Goal: Task Accomplishment & Management: Complete application form

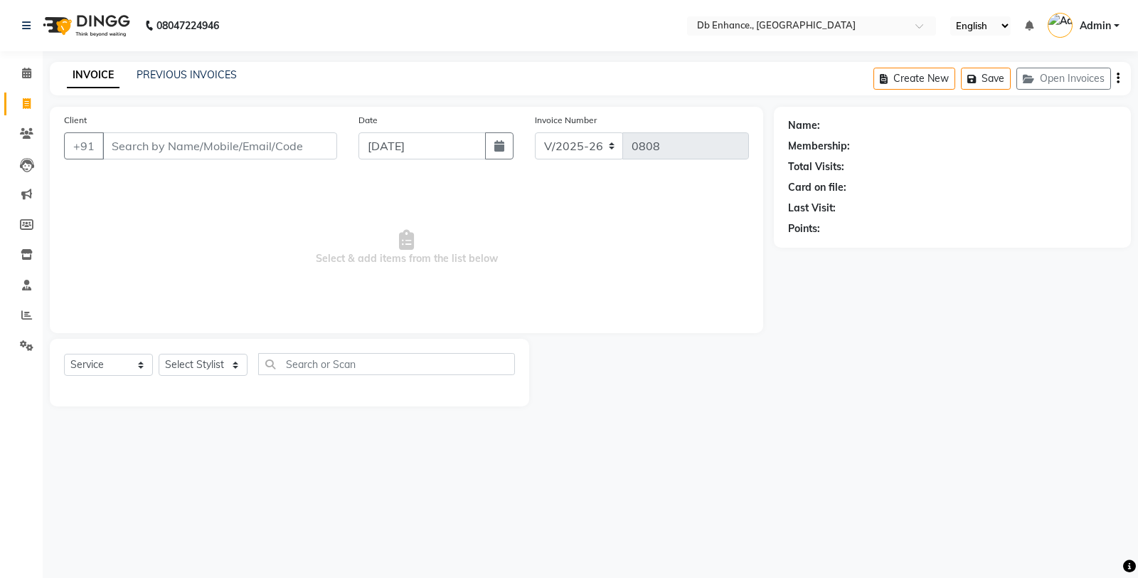
select select "4474"
select select "service"
click at [183, 144] on input "Client" at bounding box center [219, 145] width 235 height 27
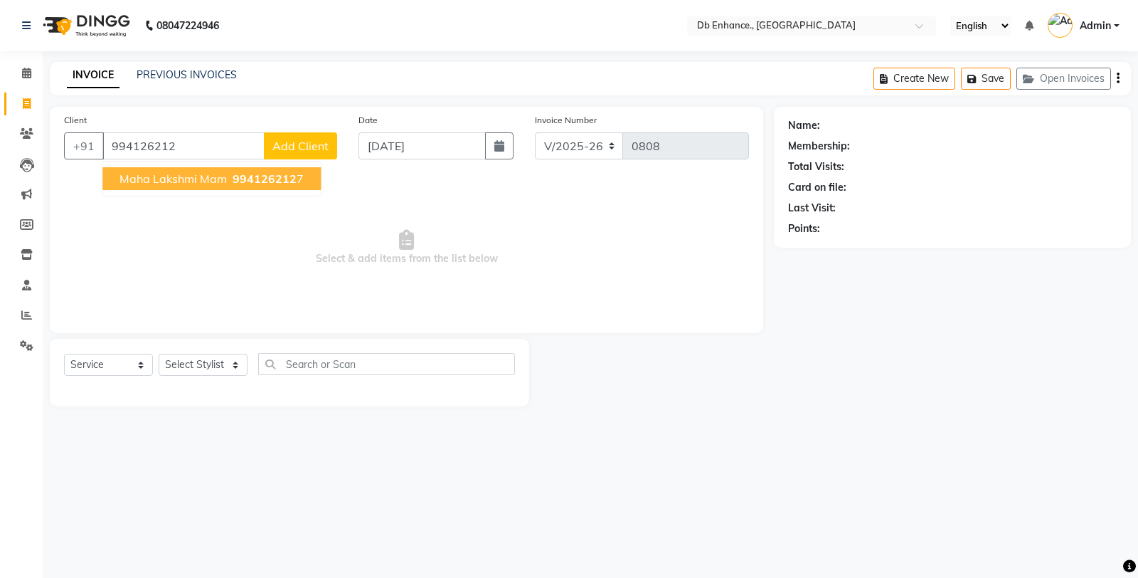
click at [191, 181] on span "maha lakshmi mam" at bounding box center [173, 178] width 107 height 14
type input "9941262127"
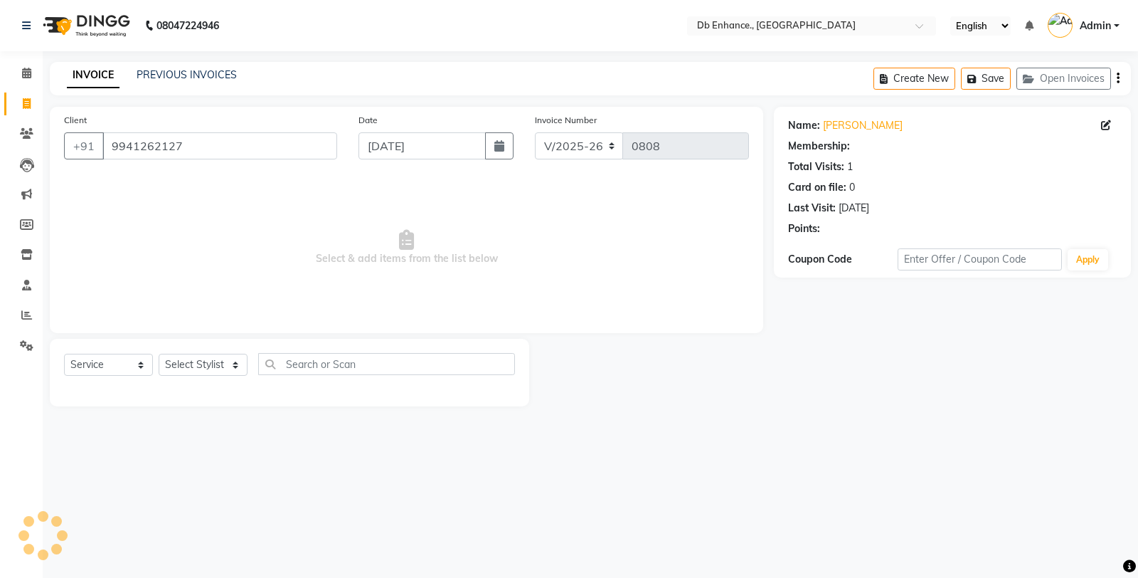
select select "1: Object"
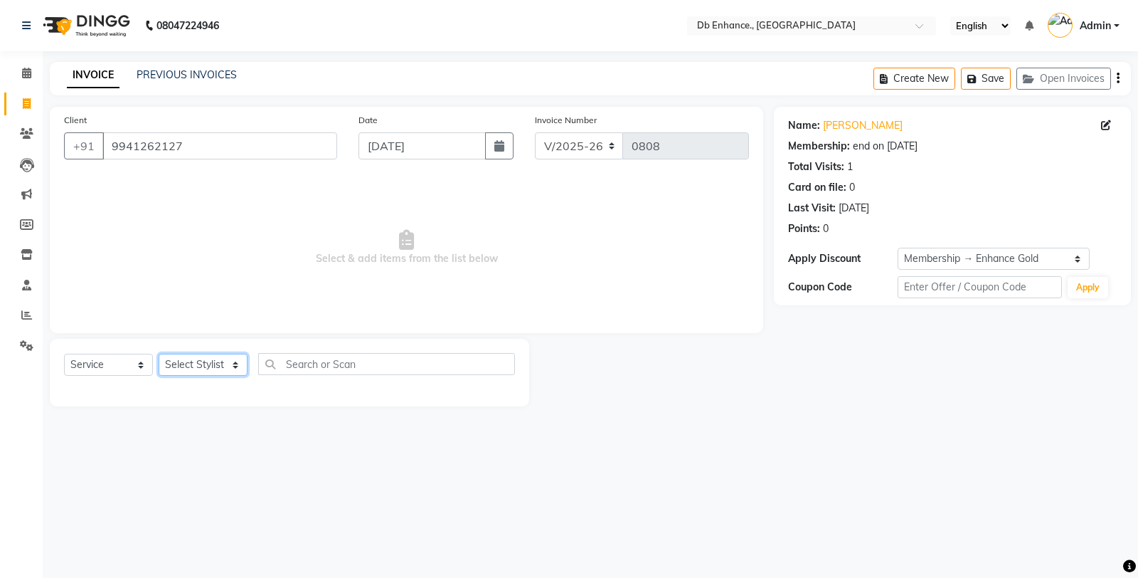
click at [199, 361] on select "Select Stylist [PERSON_NAME] [PERSON_NAME] nishat [PERSON_NAME] [PERSON_NAME] U…" at bounding box center [203, 365] width 89 height 22
click at [854, 129] on link "Maha Lakshmi Mam" at bounding box center [863, 125] width 80 height 15
click at [221, 361] on select "Select Stylist [PERSON_NAME] [PERSON_NAME] nishat [PERSON_NAME] [PERSON_NAME] U…" at bounding box center [203, 365] width 89 height 22
select select "67593"
click at [159, 354] on select "Select Stylist [PERSON_NAME] [PERSON_NAME] nishat [PERSON_NAME] [PERSON_NAME] U…" at bounding box center [203, 365] width 89 height 22
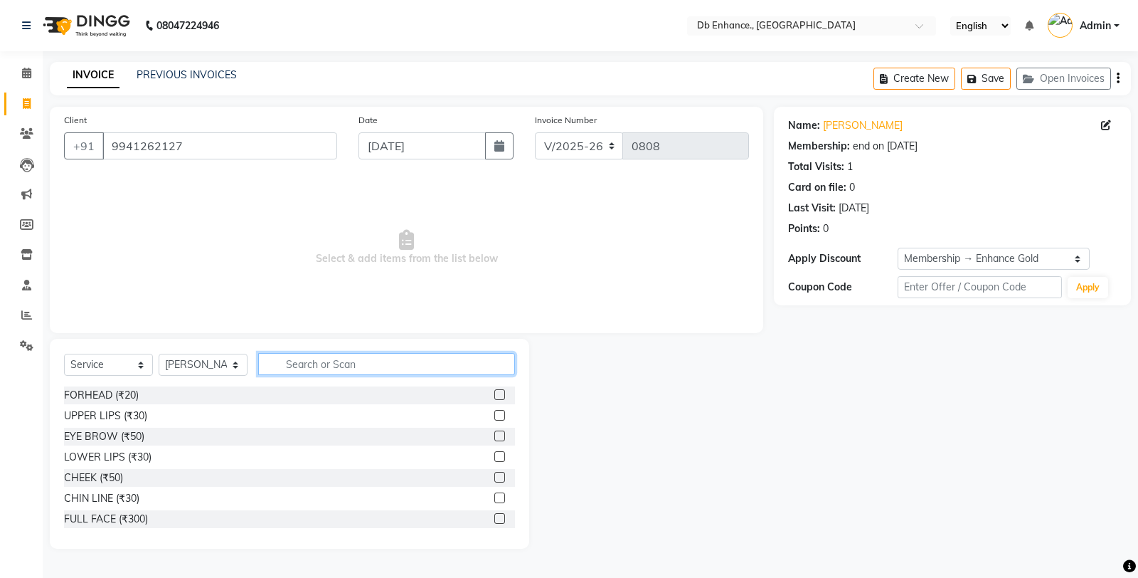
click at [340, 363] on input "text" at bounding box center [386, 364] width 257 height 22
click at [353, 359] on input "text" at bounding box center [386, 364] width 257 height 22
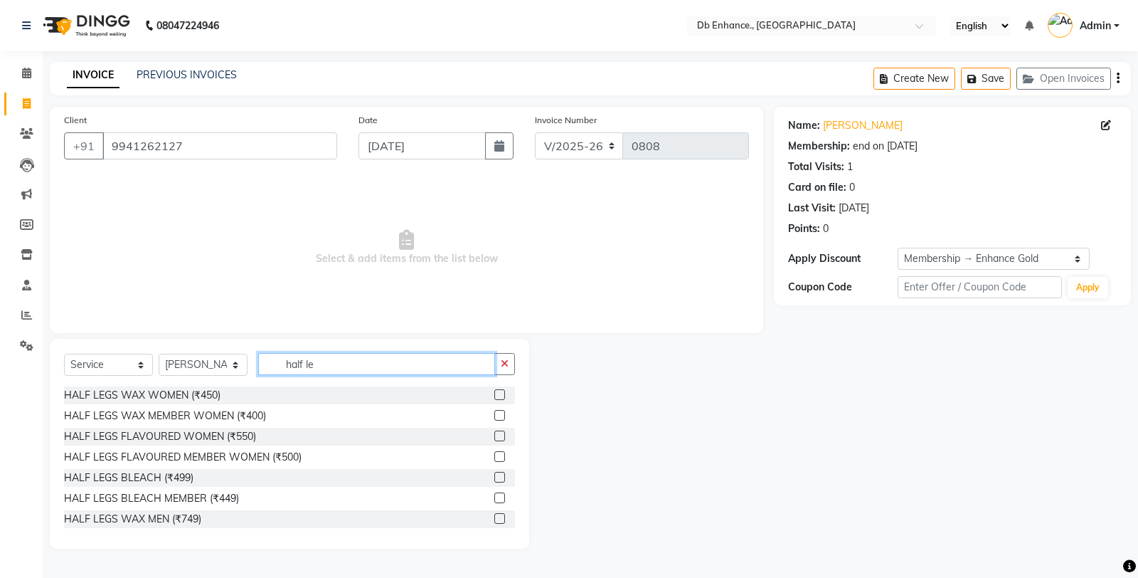
type input "half le"
click at [494, 453] on label at bounding box center [499, 456] width 11 height 11
click at [494, 453] on input "checkbox" at bounding box center [498, 456] width 9 height 9
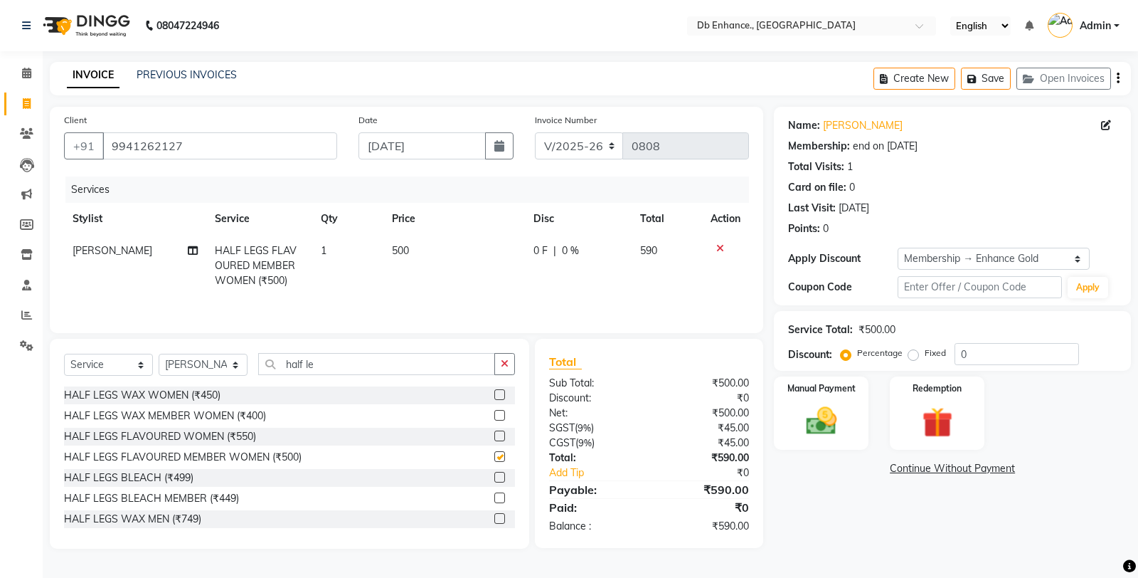
checkbox input "false"
click at [350, 366] on input "half le" at bounding box center [376, 364] width 237 height 22
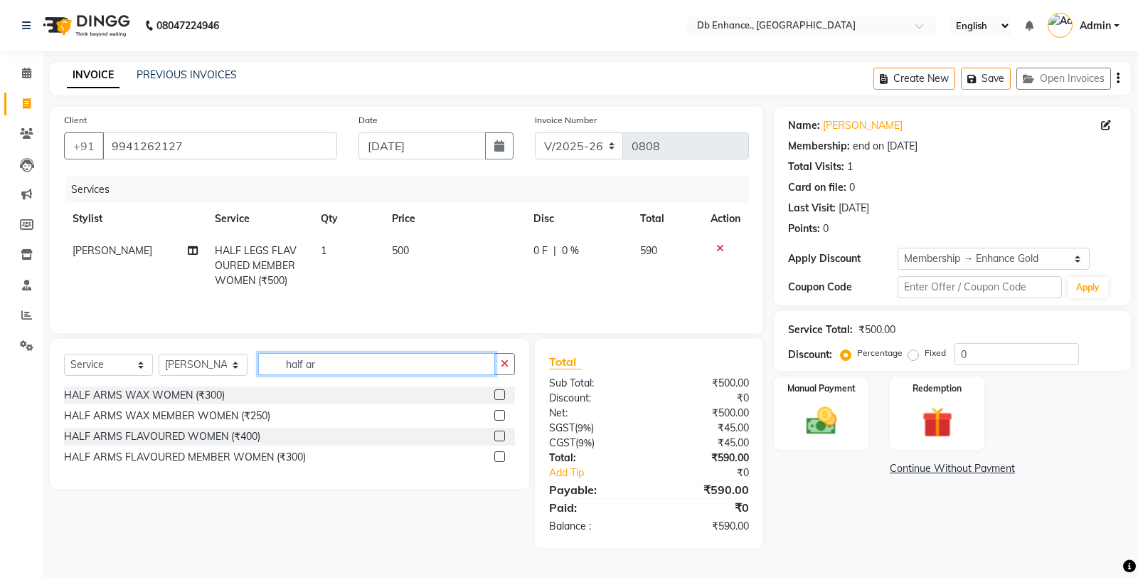
type input "half ar"
click at [499, 457] on label at bounding box center [499, 456] width 11 height 11
click at [499, 457] on input "checkbox" at bounding box center [498, 456] width 9 height 9
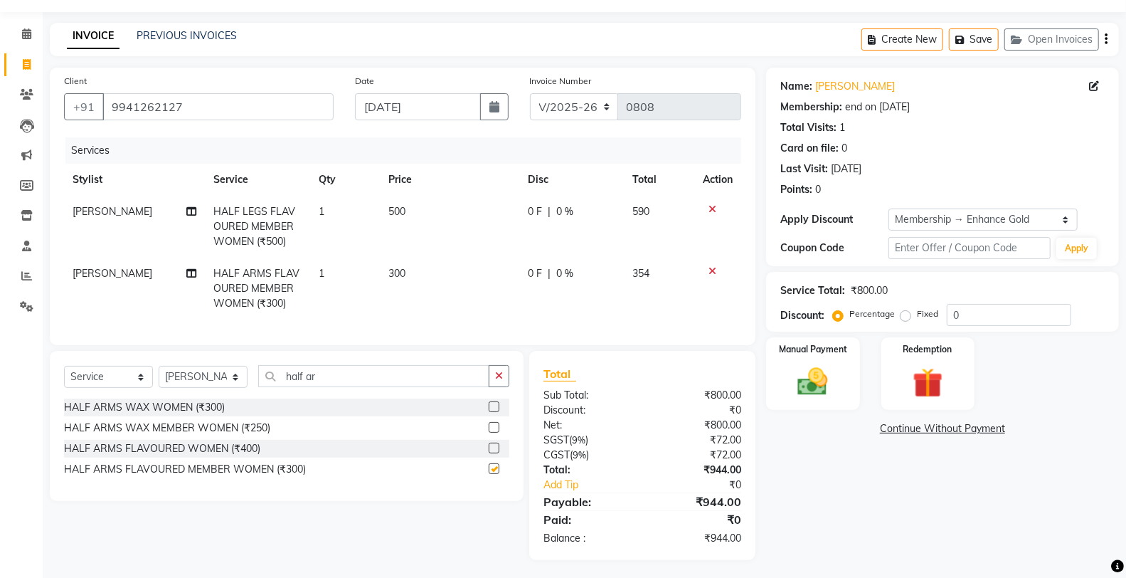
checkbox input "false"
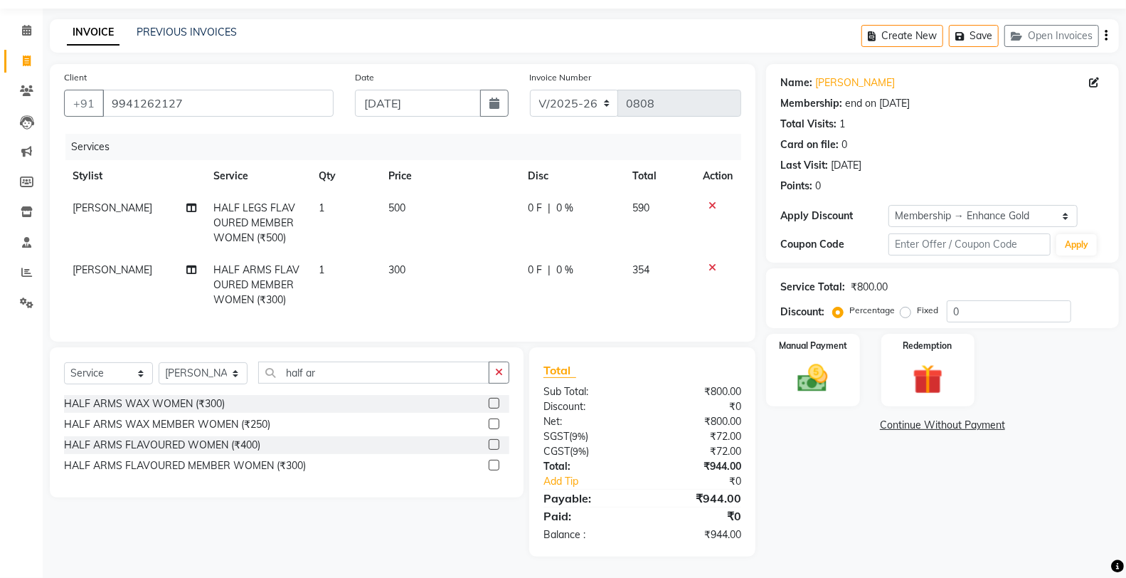
scroll to position [54, 0]
click at [418, 375] on input "half ar" at bounding box center [373, 372] width 231 height 22
type input "h"
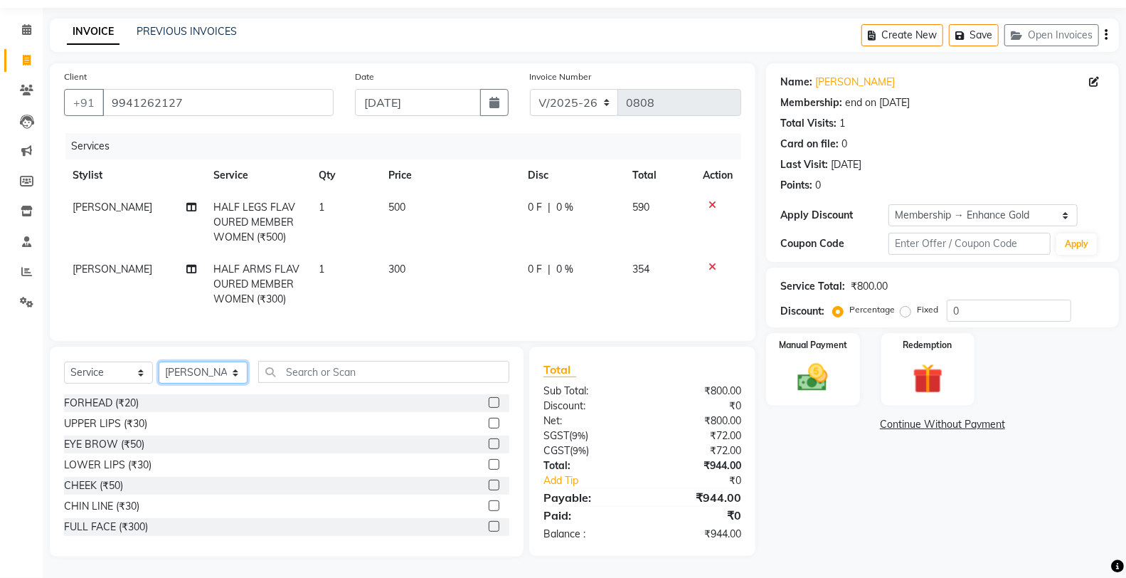
click at [232, 378] on select "Select Stylist [PERSON_NAME] [PERSON_NAME] nishat [PERSON_NAME] [PERSON_NAME] U…" at bounding box center [203, 372] width 89 height 22
select select "87165"
click at [159, 363] on select "Select Stylist [PERSON_NAME] [PERSON_NAME] nishat [PERSON_NAME] [PERSON_NAME] U…" at bounding box center [203, 372] width 89 height 22
click at [338, 373] on input "text" at bounding box center [383, 372] width 251 height 22
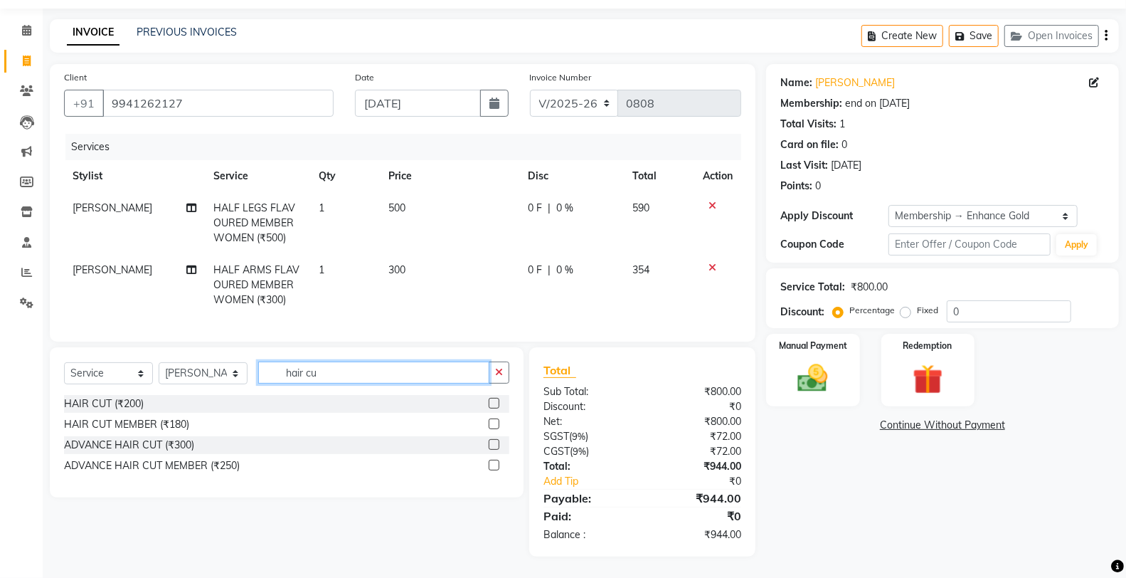
type input "hair cu"
click at [492, 401] on label at bounding box center [494, 403] width 11 height 11
click at [492, 401] on input "checkbox" at bounding box center [493, 403] width 9 height 9
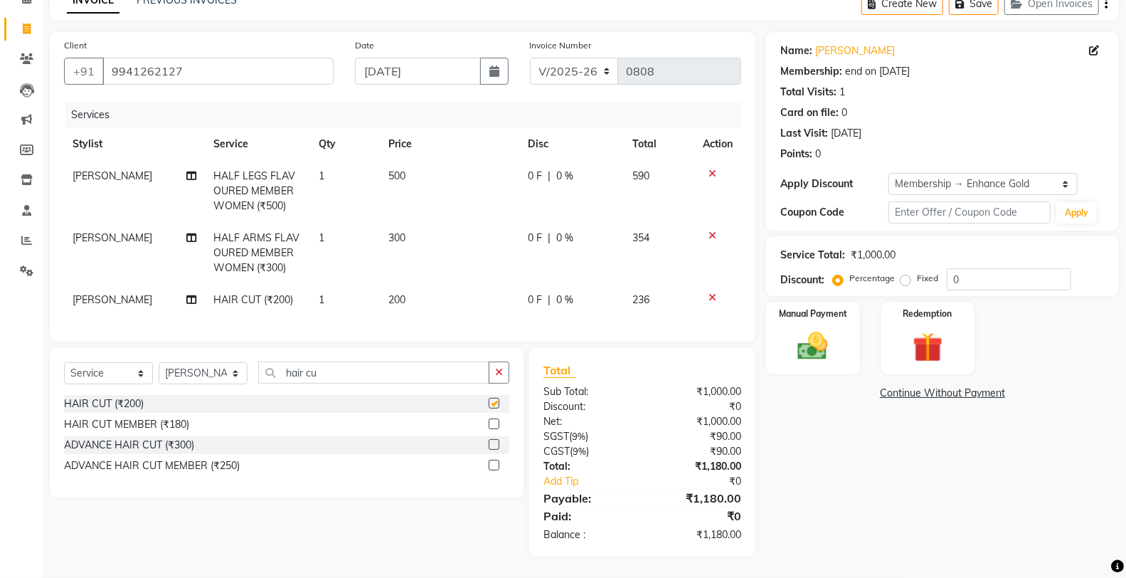
checkbox input "false"
click at [394, 373] on input "hair cu" at bounding box center [373, 372] width 231 height 22
click at [493, 421] on label at bounding box center [494, 423] width 11 height 11
click at [493, 421] on input "checkbox" at bounding box center [493, 424] width 9 height 9
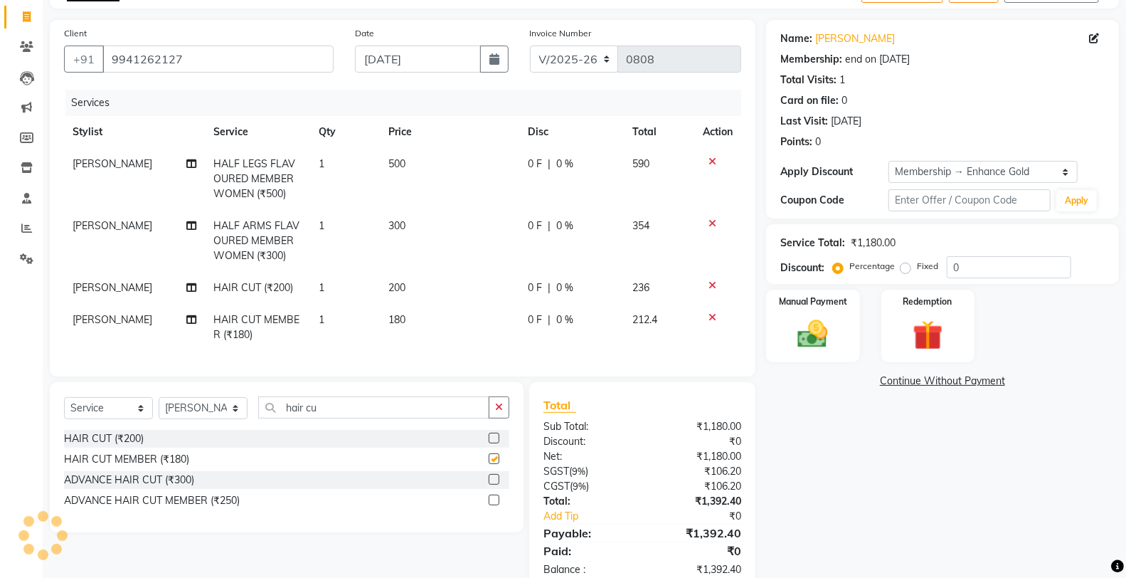
checkbox input "false"
click at [706, 283] on div at bounding box center [718, 285] width 30 height 10
click at [713, 285] on icon at bounding box center [712, 285] width 8 height 10
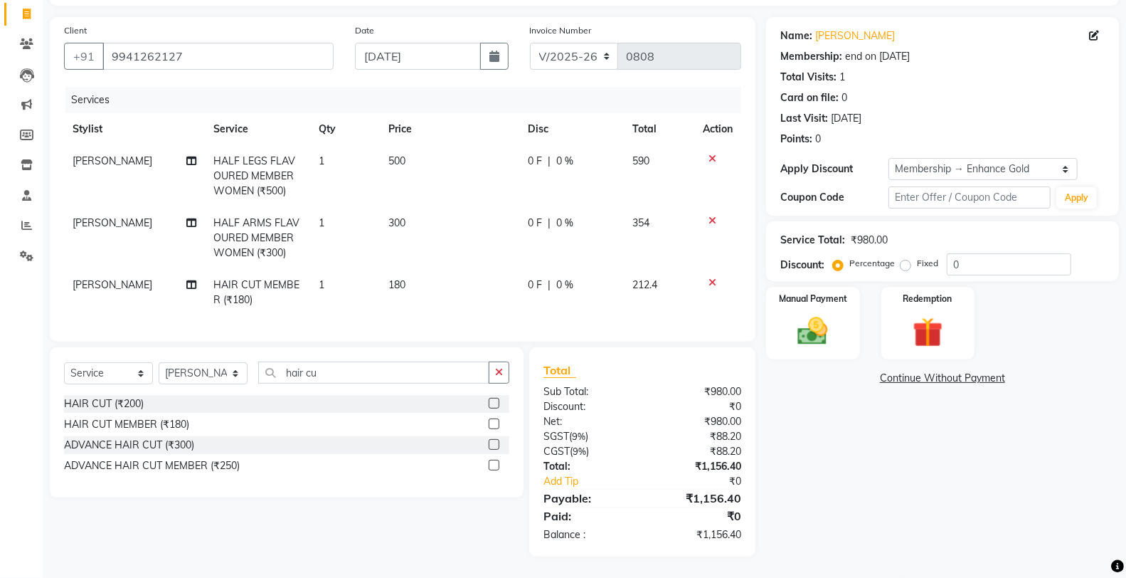
scroll to position [101, 0]
click at [344, 373] on input "hair cu" at bounding box center [373, 372] width 231 height 22
click at [708, 154] on icon at bounding box center [712, 159] width 8 height 10
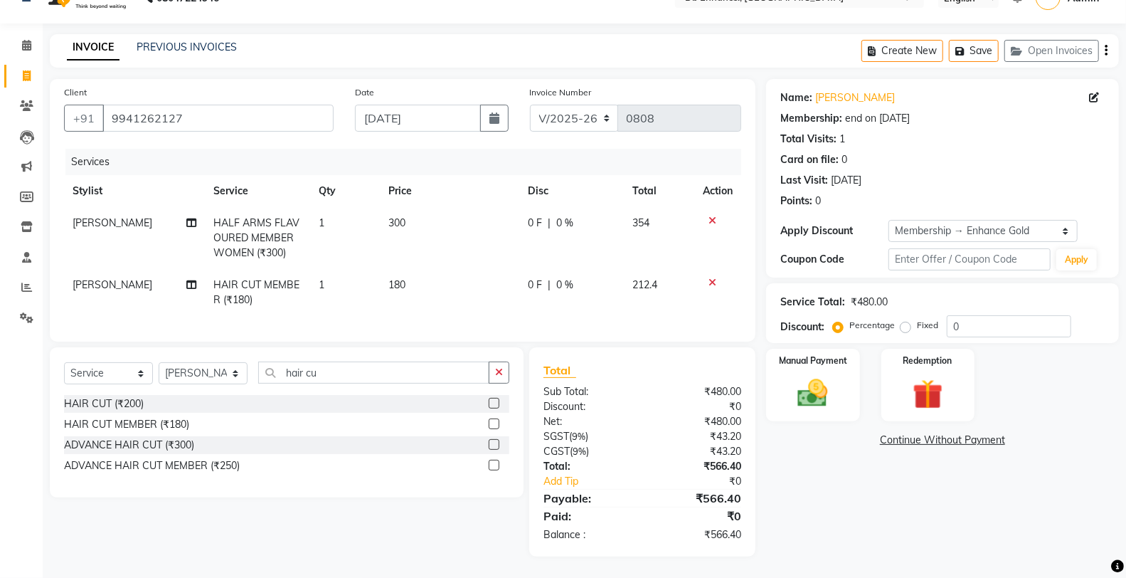
scroll to position [39, 0]
click at [708, 216] on icon at bounding box center [712, 221] width 8 height 10
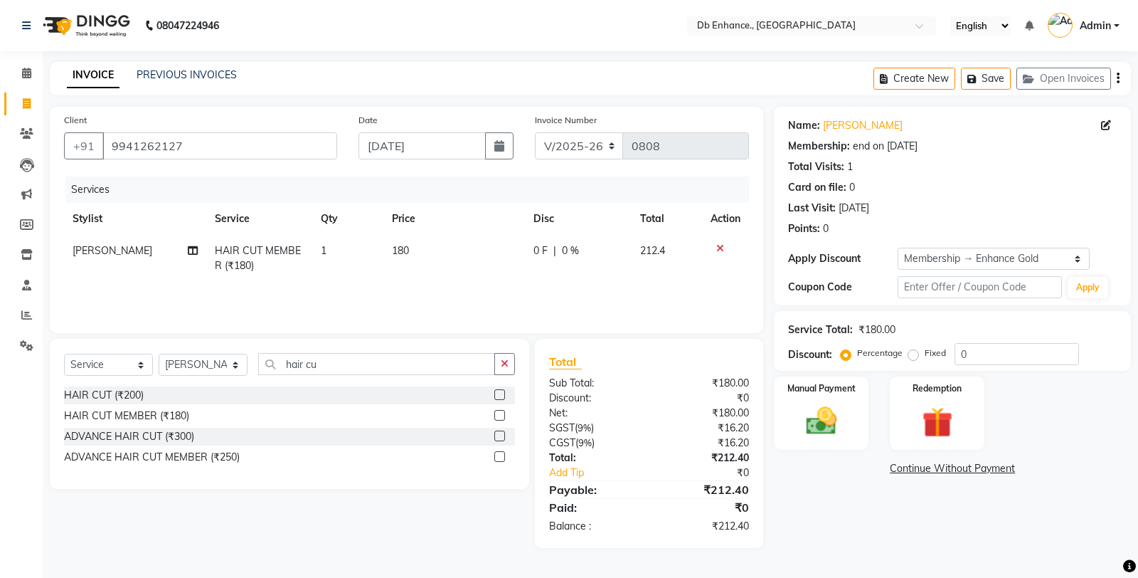
click at [718, 247] on icon at bounding box center [720, 248] width 8 height 10
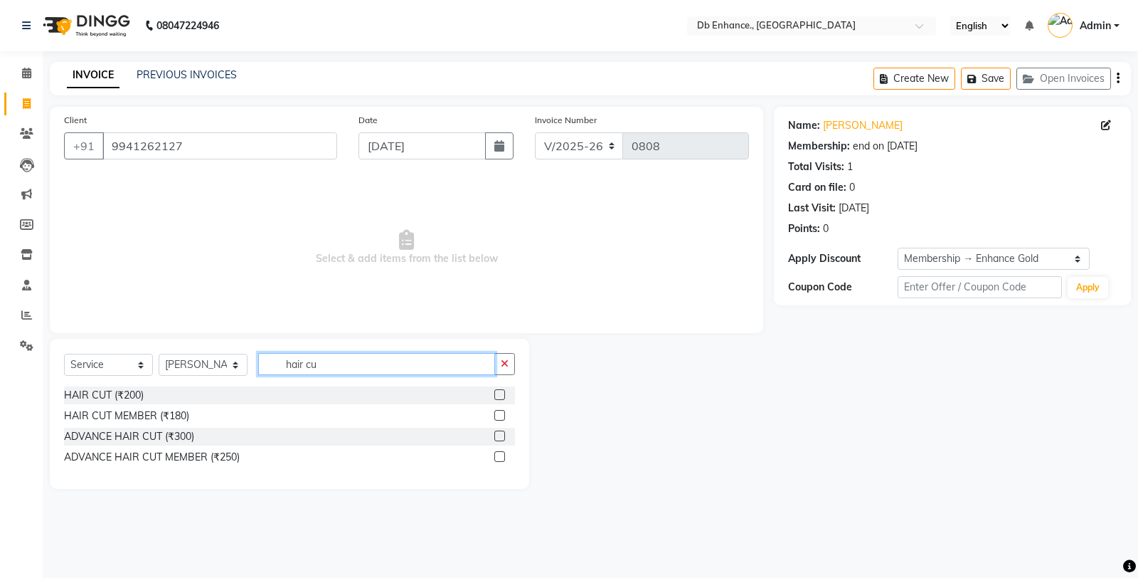
click at [372, 361] on input "hair cu" at bounding box center [376, 364] width 237 height 22
type input "hair cut"
click at [502, 415] on label at bounding box center [499, 415] width 11 height 11
click at [502, 415] on input "checkbox" at bounding box center [498, 415] width 9 height 9
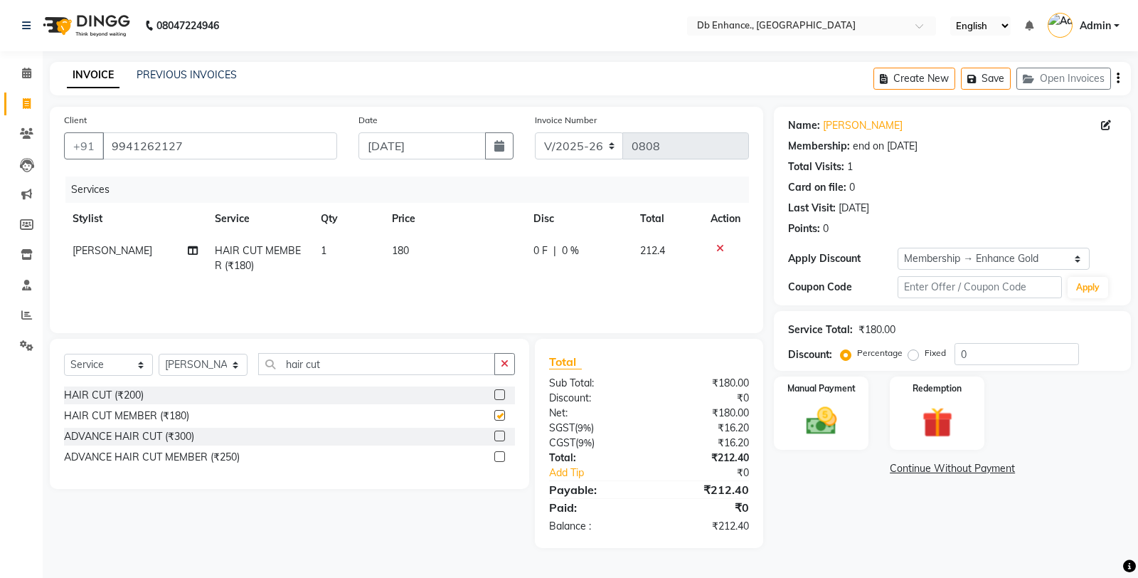
checkbox input "false"
click at [215, 365] on select "Select Stylist [PERSON_NAME] [PERSON_NAME] nishat [PERSON_NAME] [PERSON_NAME] U…" at bounding box center [203, 365] width 89 height 22
select select "67593"
click at [159, 354] on select "Select Stylist [PERSON_NAME] [PERSON_NAME] nishat [PERSON_NAME] [PERSON_NAME] U…" at bounding box center [203, 365] width 89 height 22
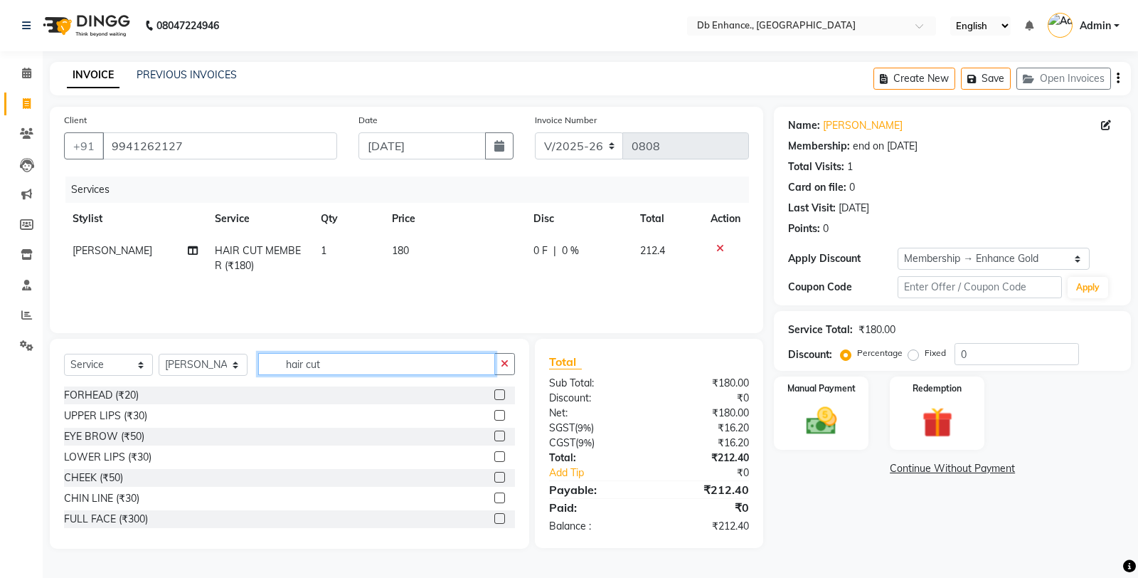
click at [333, 363] on input "hair cut" at bounding box center [376, 364] width 237 height 22
type input "h"
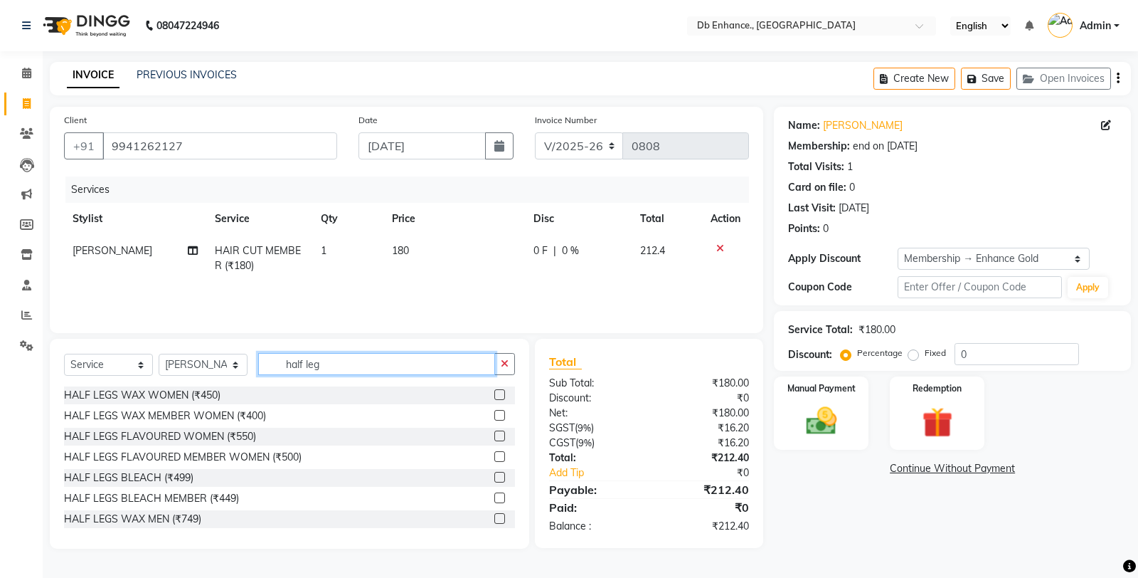
type input "half leg"
click at [494, 416] on label at bounding box center [499, 415] width 11 height 11
click at [494, 416] on input "checkbox" at bounding box center [498, 415] width 9 height 9
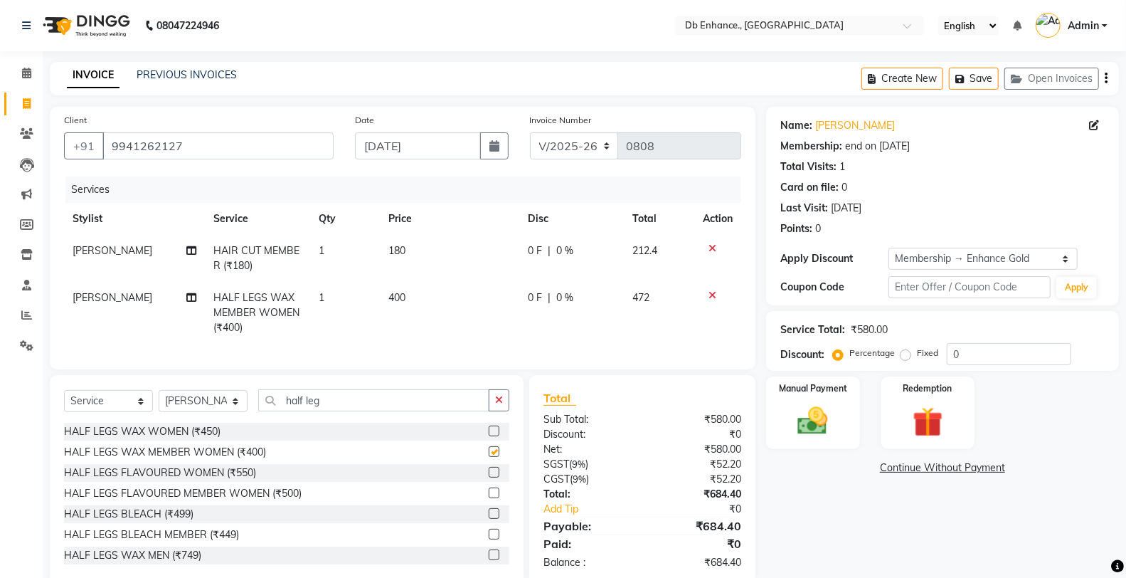
checkbox input "false"
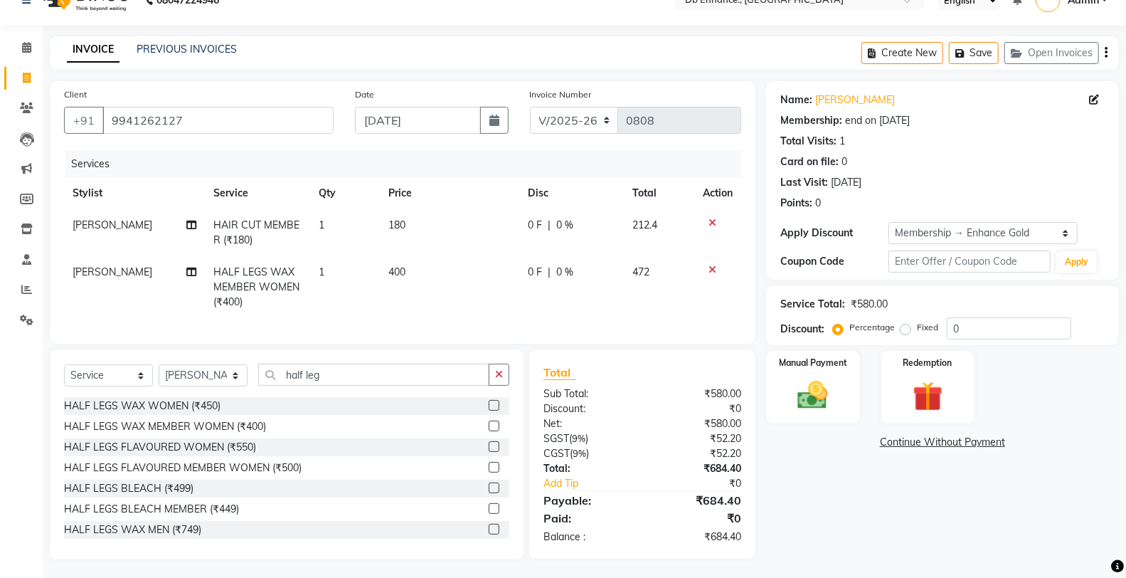
scroll to position [40, 0]
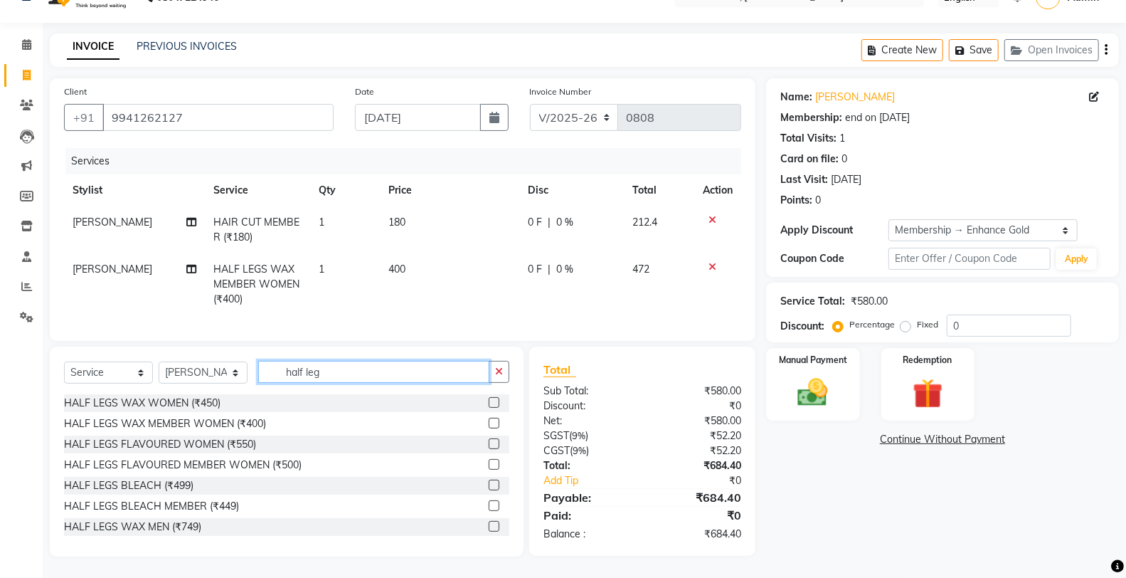
click at [388, 371] on input "half leg" at bounding box center [373, 372] width 231 height 22
type input "h"
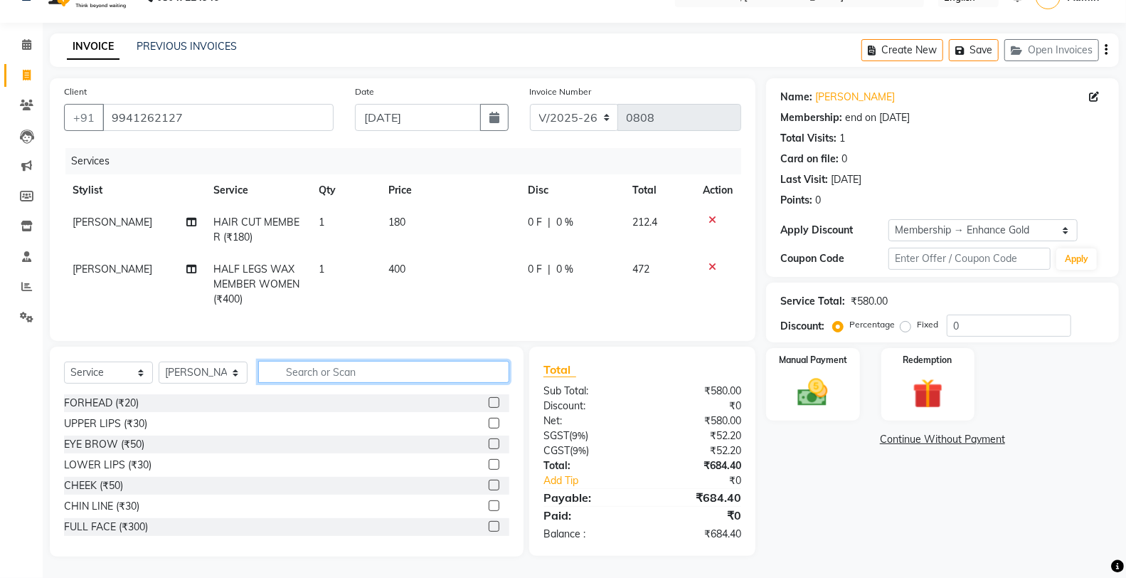
click at [388, 371] on input "text" at bounding box center [383, 372] width 251 height 22
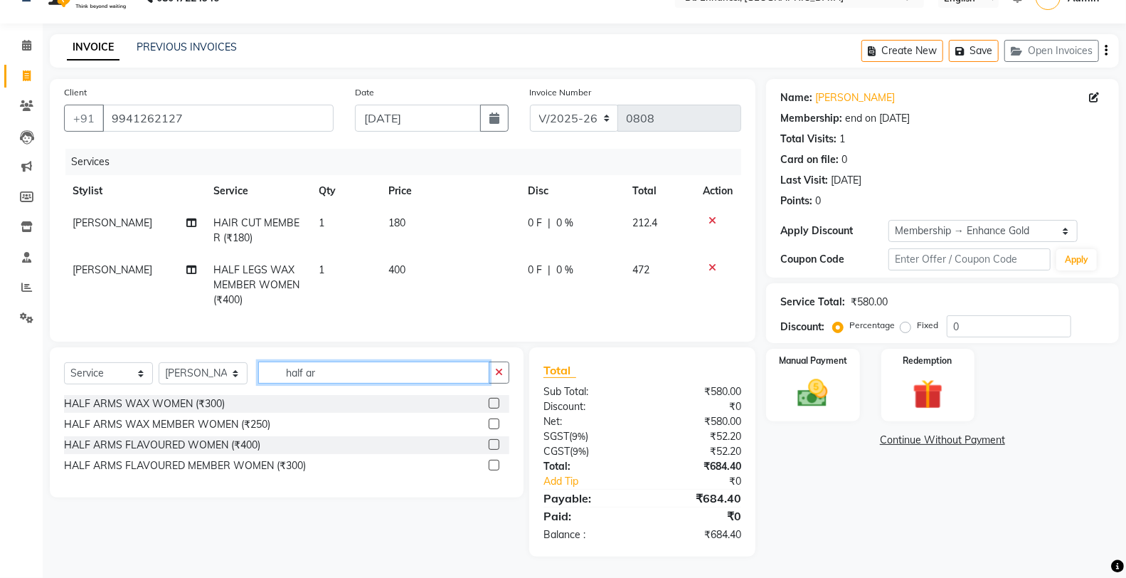
scroll to position [39, 0]
type input "half ar"
click at [494, 425] on label at bounding box center [494, 423] width 11 height 11
click at [494, 425] on input "checkbox" at bounding box center [493, 424] width 9 height 9
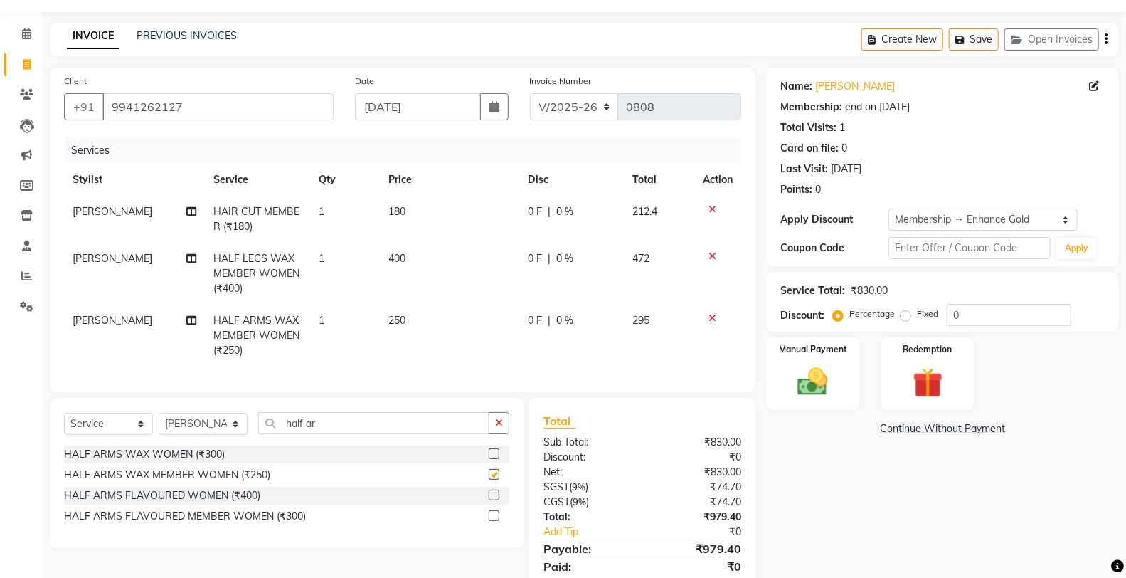
checkbox input "false"
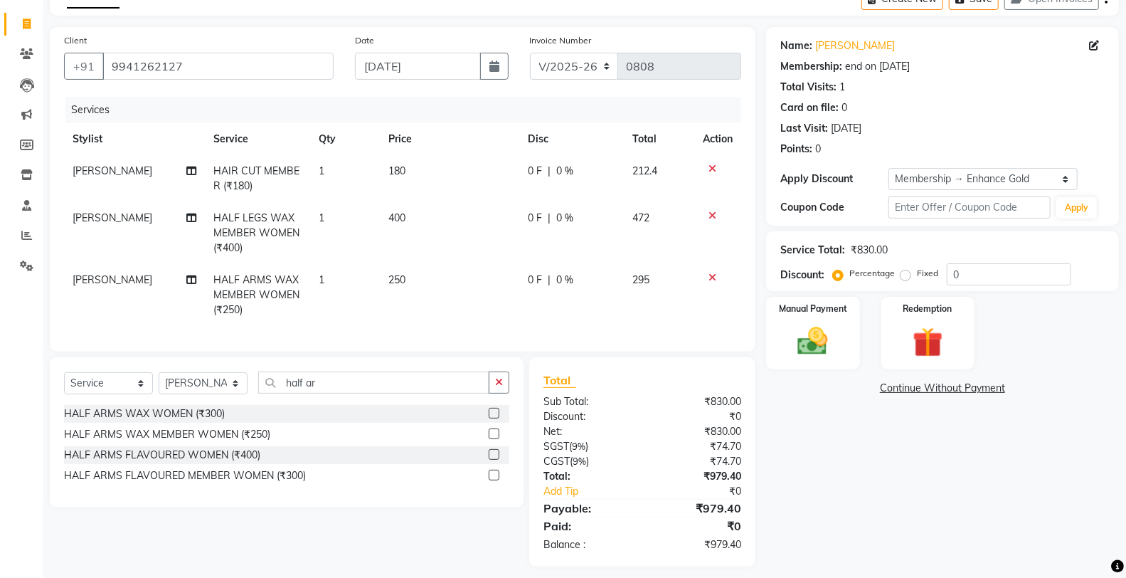
scroll to position [101, 0]
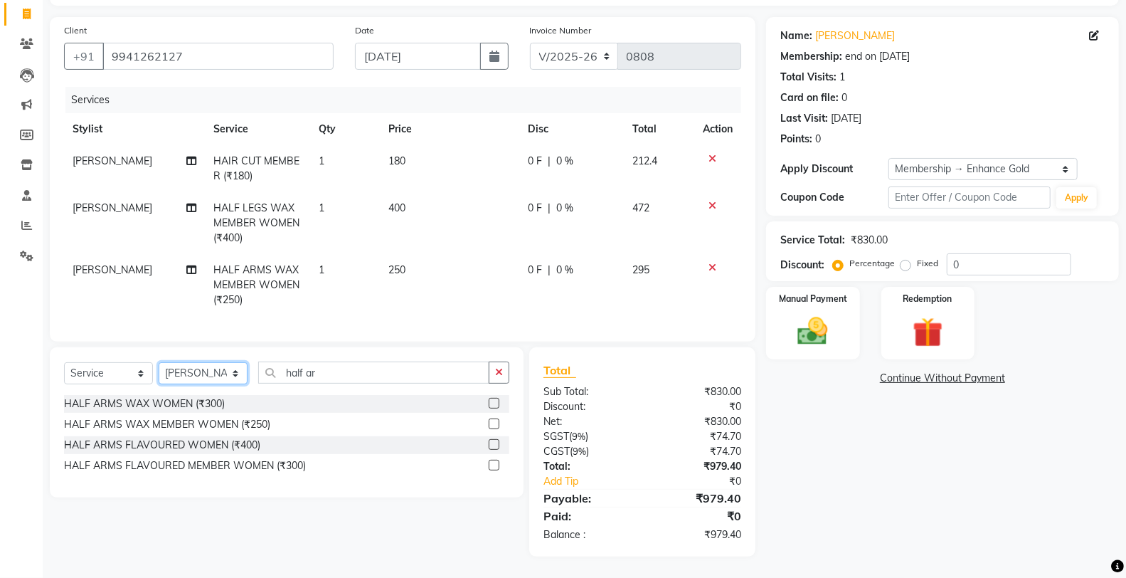
click at [223, 372] on select "Select Stylist [PERSON_NAME] [PERSON_NAME] nishat [PERSON_NAME] [PERSON_NAME] U…" at bounding box center [203, 373] width 89 height 22
select select "87165"
click at [159, 363] on select "Select Stylist [PERSON_NAME] [PERSON_NAME] nishat [PERSON_NAME] [PERSON_NAME] U…" at bounding box center [203, 373] width 89 height 22
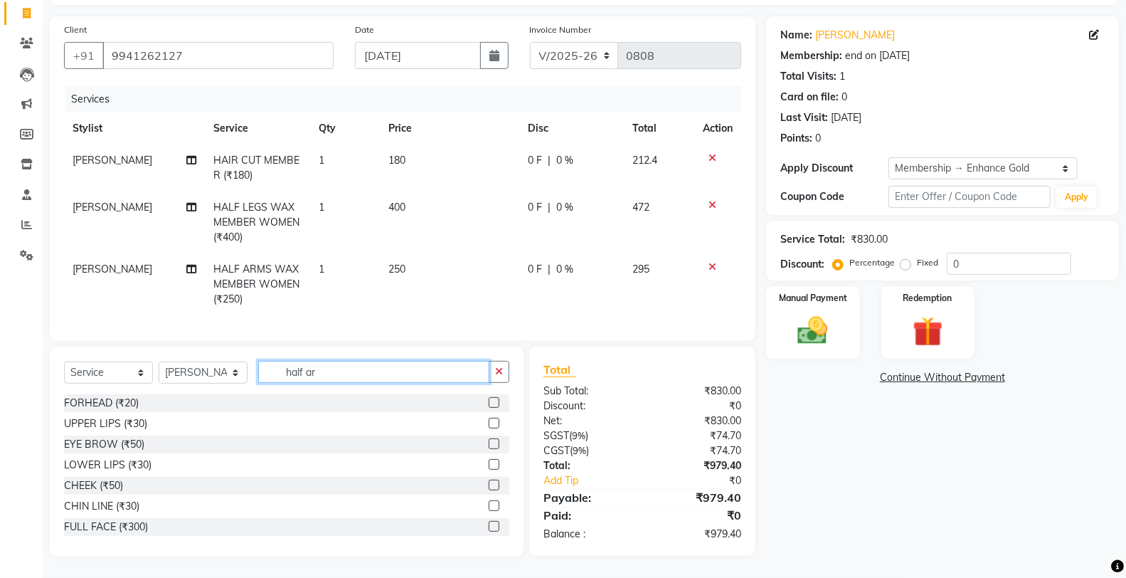
click at [347, 371] on input "half ar" at bounding box center [373, 372] width 231 height 22
type input "h"
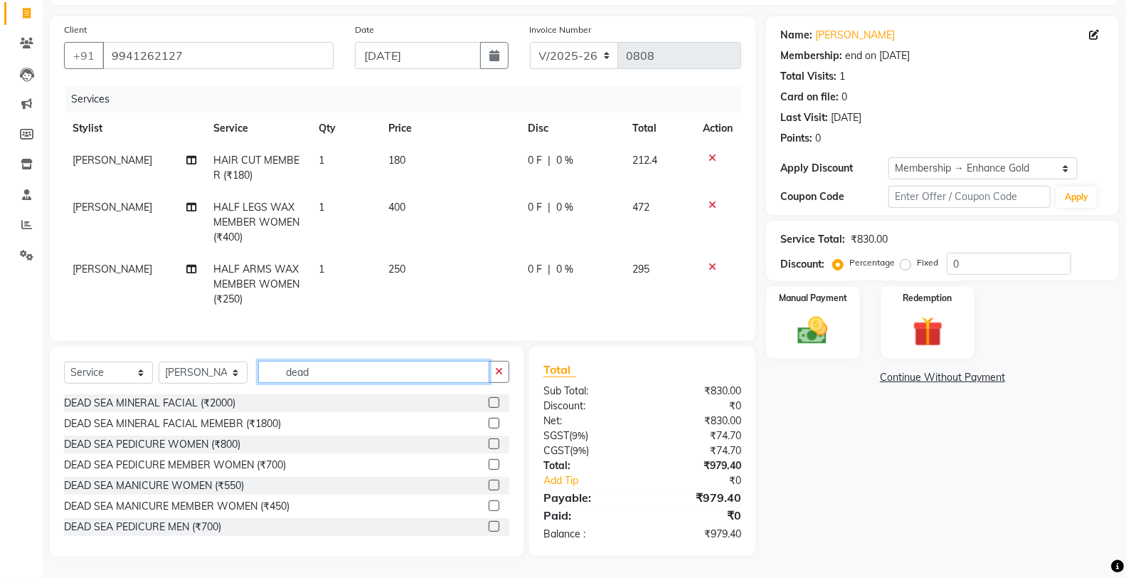
scroll to position [64, 0]
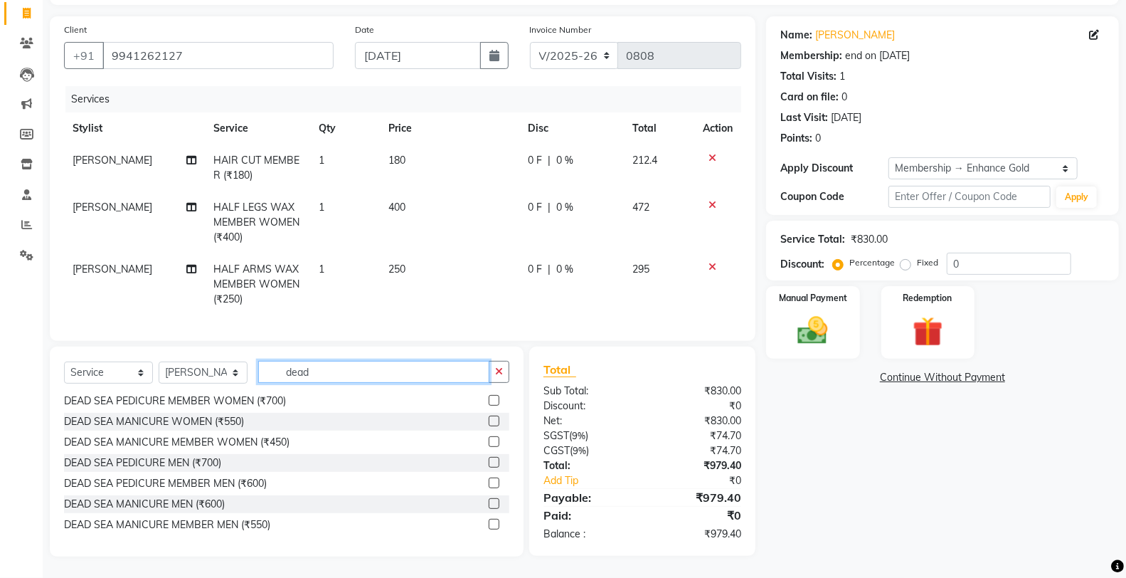
type input "dead"
click at [489, 484] on label at bounding box center [494, 482] width 11 height 11
click at [489, 484] on input "checkbox" at bounding box center [493, 483] width 9 height 9
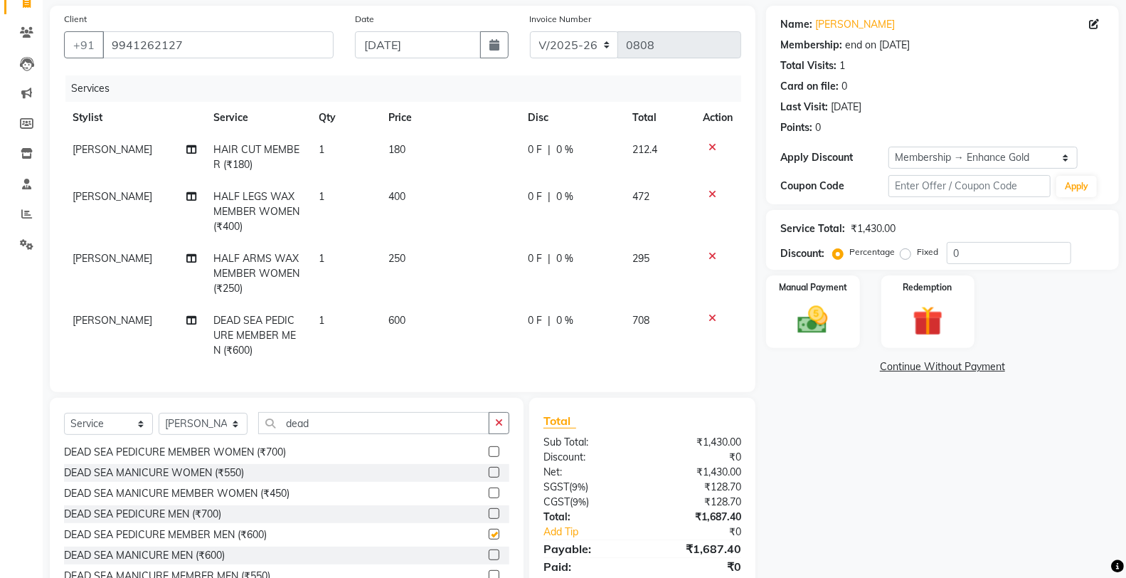
scroll to position [164, 0]
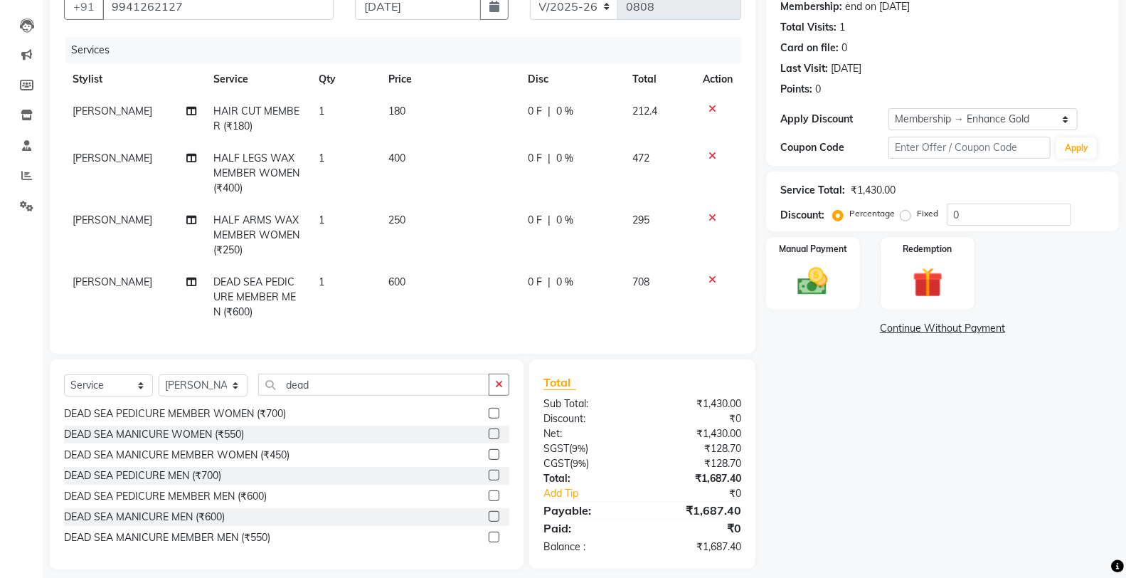
checkbox input "false"
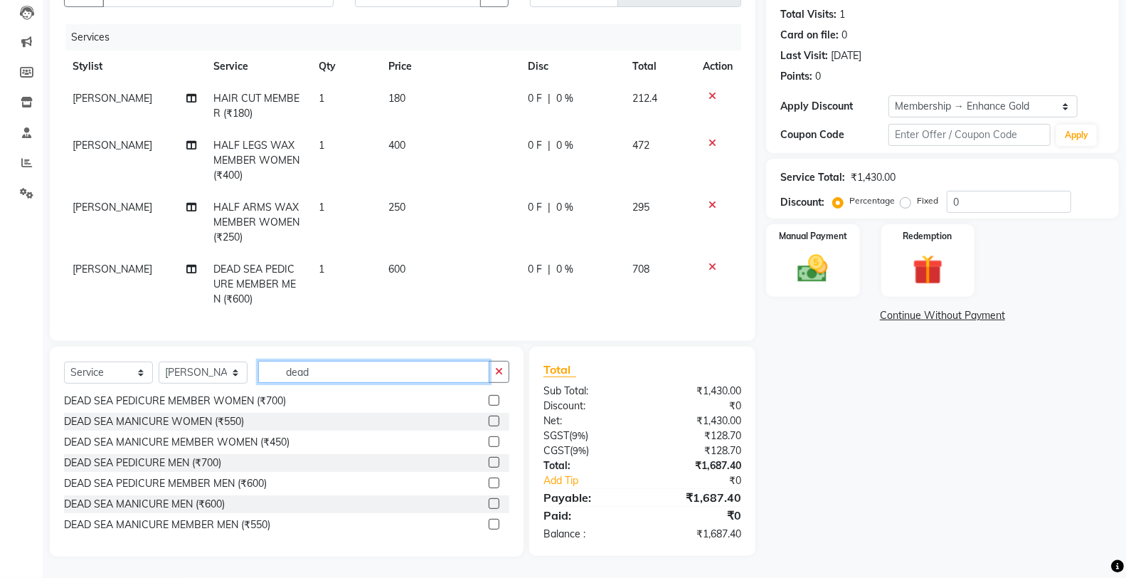
click at [351, 368] on input "dead" at bounding box center [373, 372] width 231 height 22
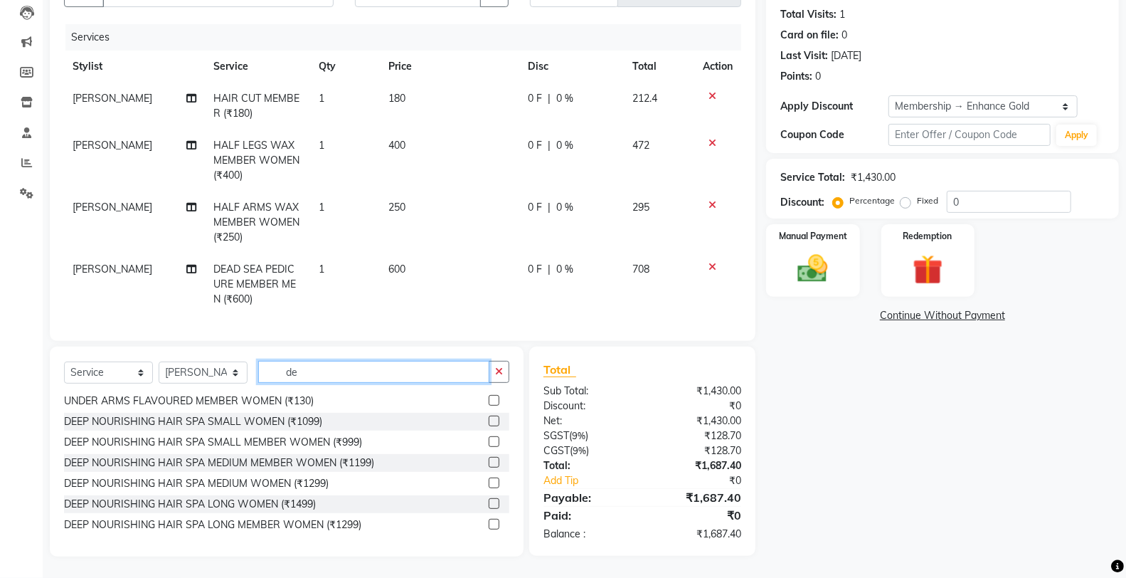
scroll to position [888, 0]
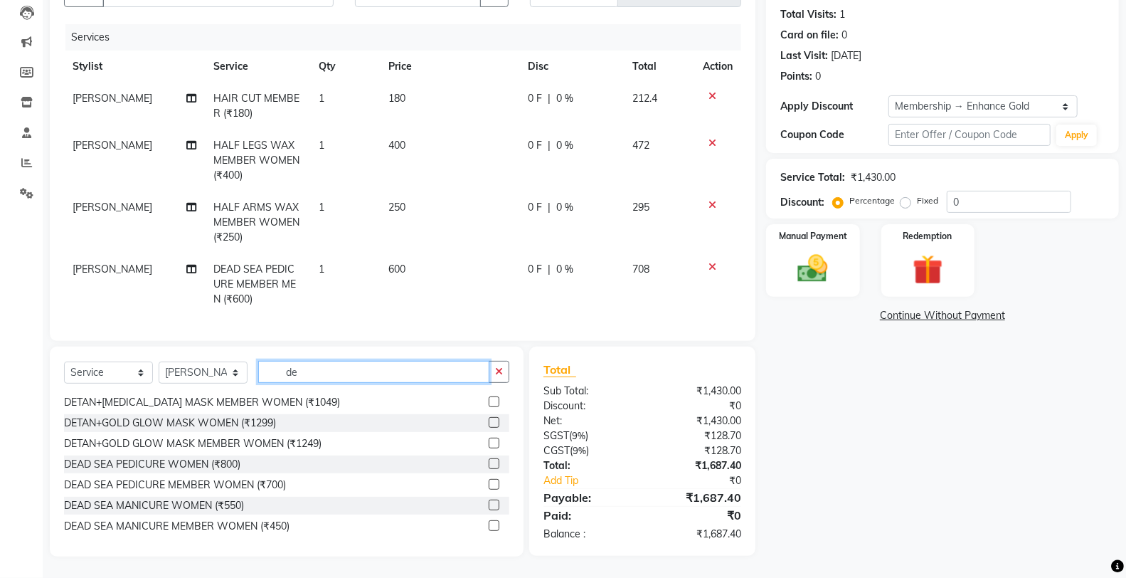
type input "d"
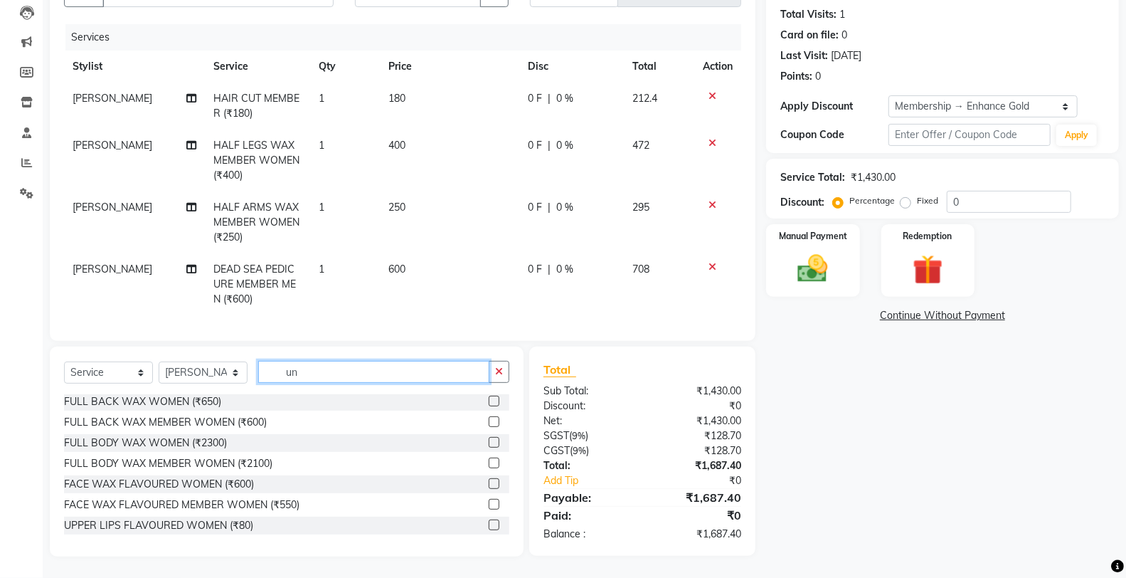
scroll to position [0, 0]
type input "und"
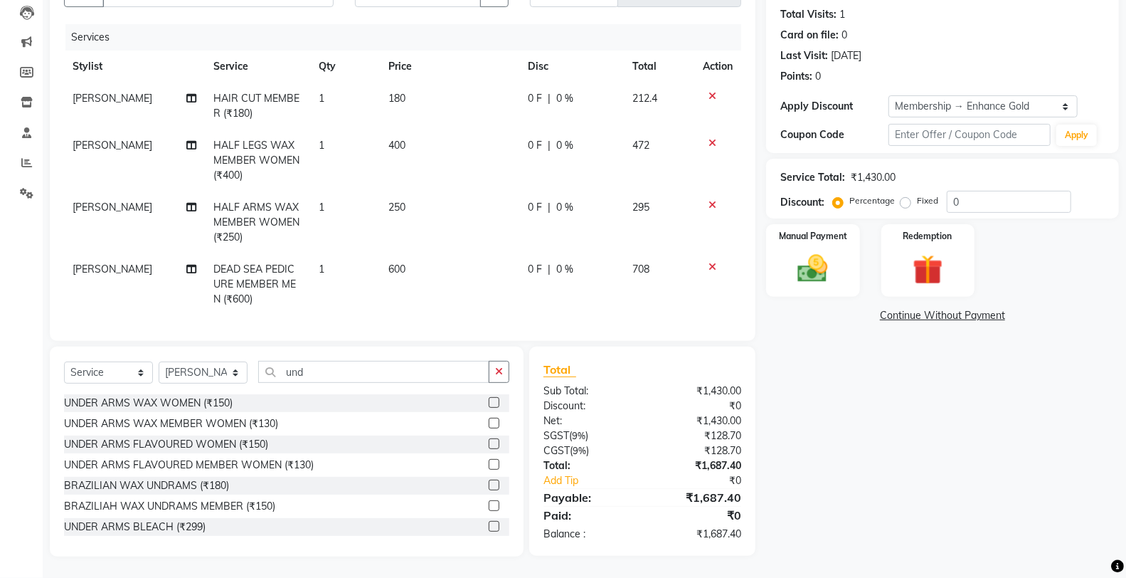
click at [489, 422] on label at bounding box center [494, 423] width 11 height 11
click at [489, 422] on input "checkbox" at bounding box center [493, 423] width 9 height 9
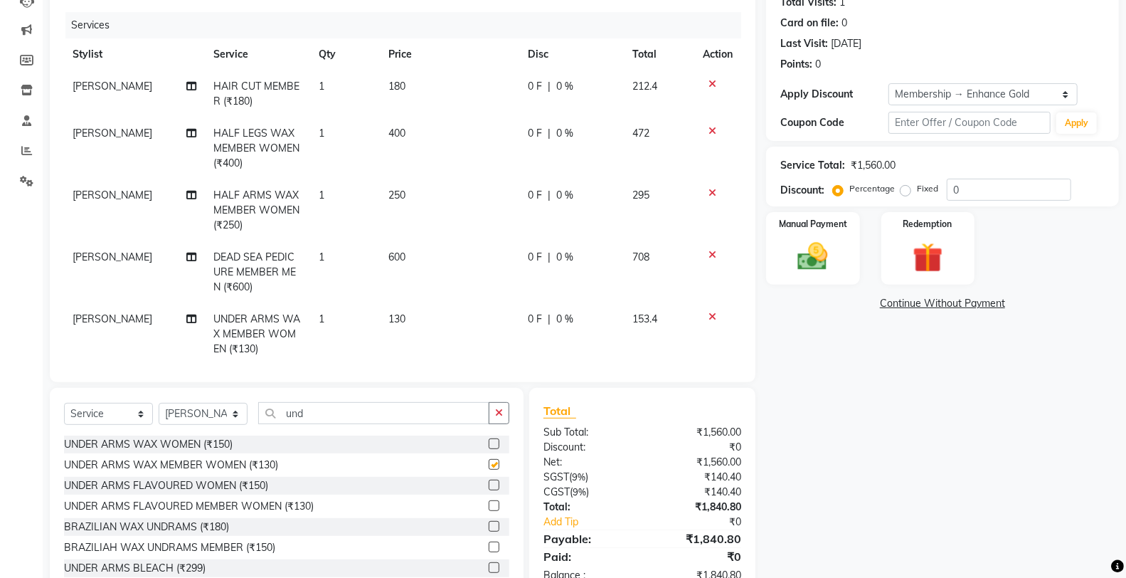
checkbox input "false"
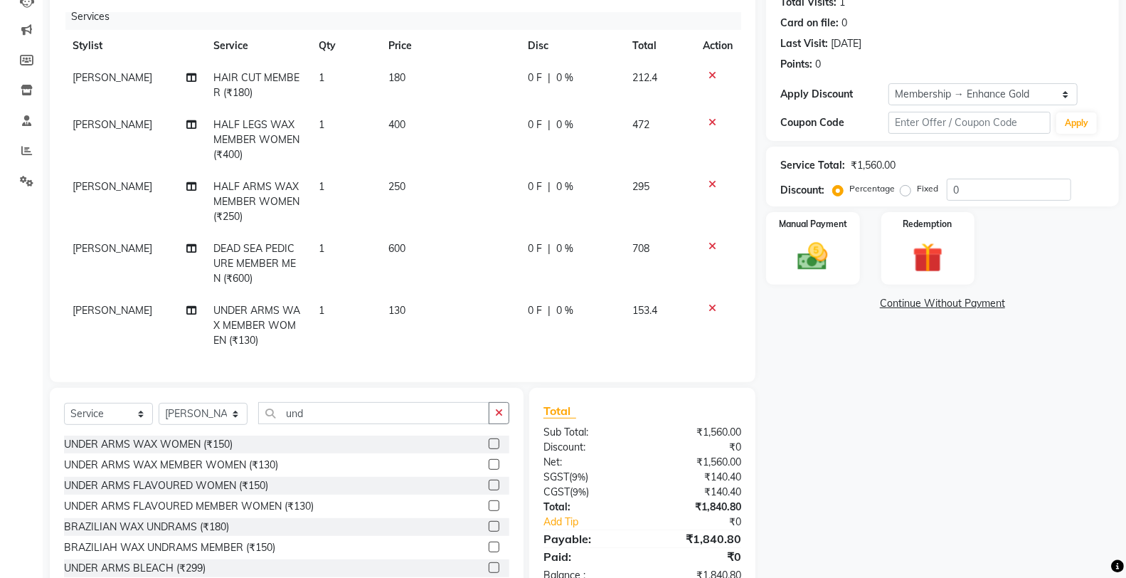
scroll to position [20, 0]
click at [351, 415] on input "und" at bounding box center [373, 413] width 231 height 22
type input "u"
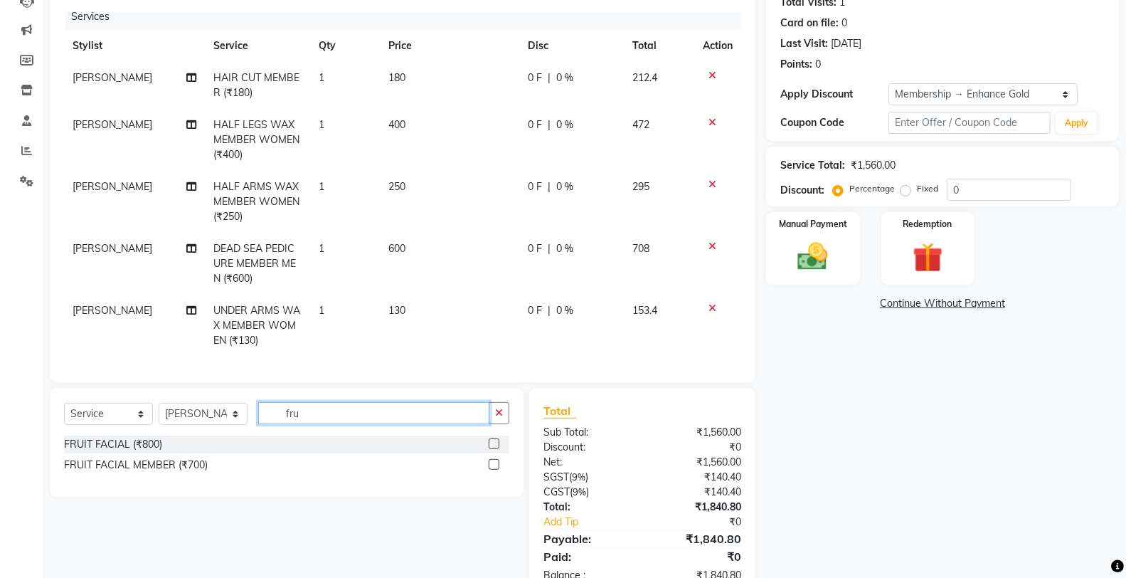
type input "fru"
click at [496, 462] on label at bounding box center [494, 464] width 11 height 11
click at [496, 462] on input "checkbox" at bounding box center [493, 464] width 9 height 9
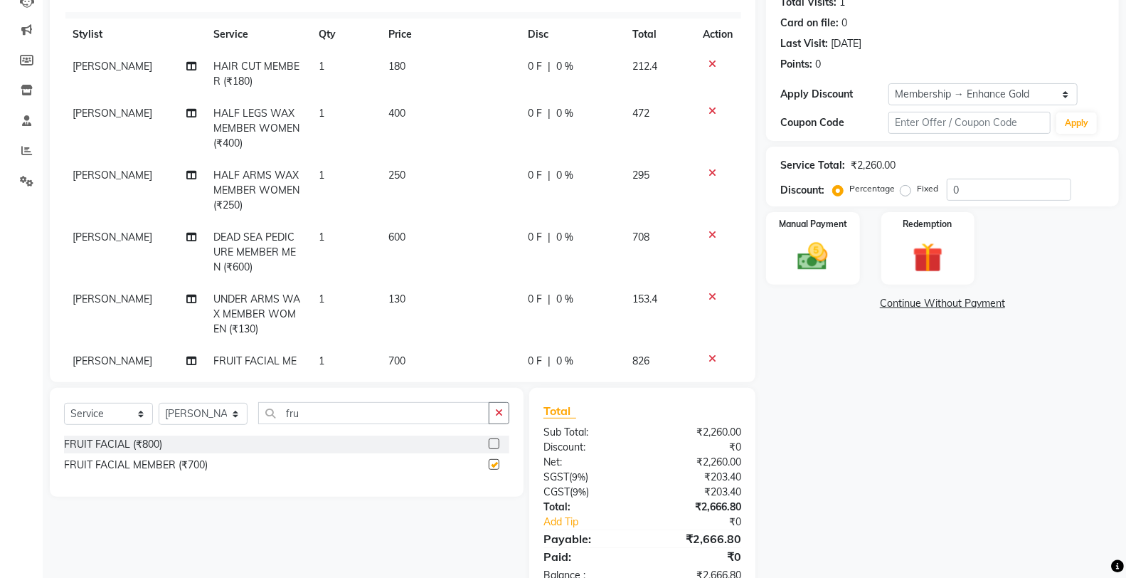
checkbox input "false"
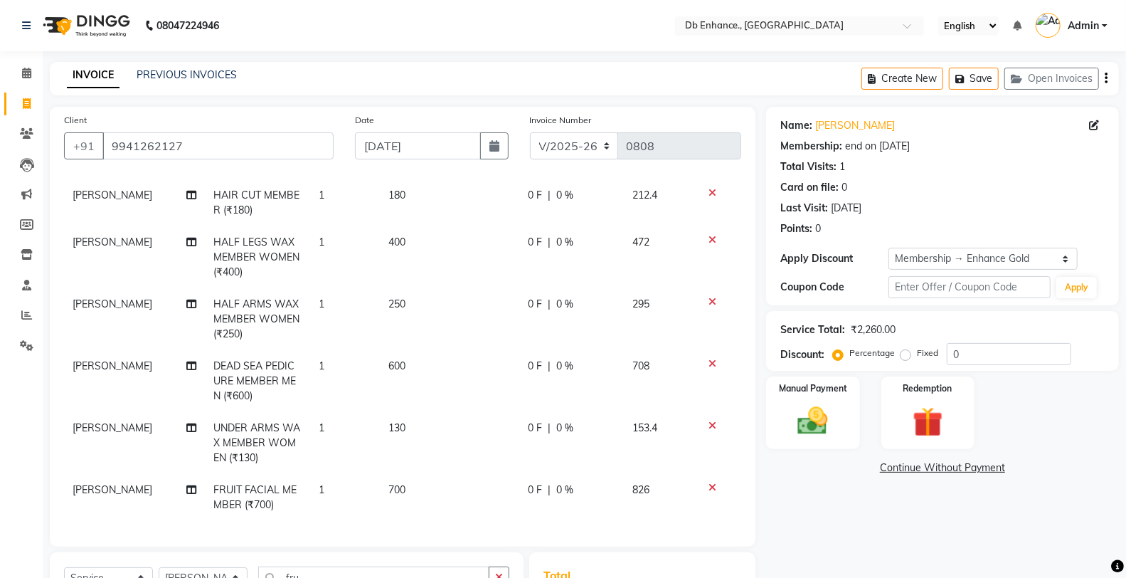
scroll to position [0, 0]
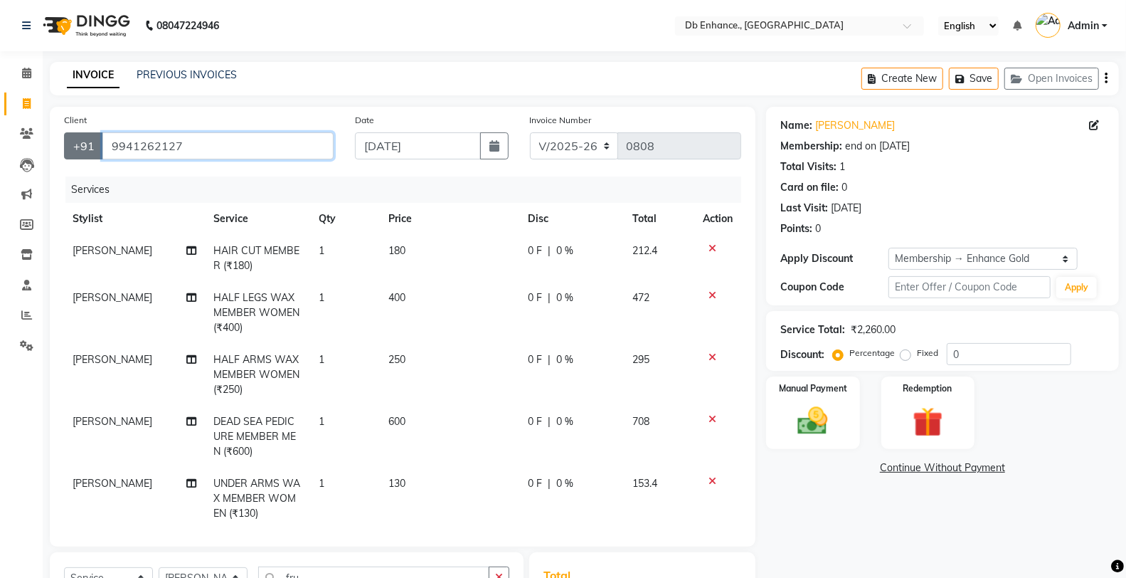
drag, startPoint x: 184, startPoint y: 147, endPoint x: 84, endPoint y: 153, distance: 99.8
click at [84, 153] on div "+91 9941262127" at bounding box center [199, 145] width 270 height 27
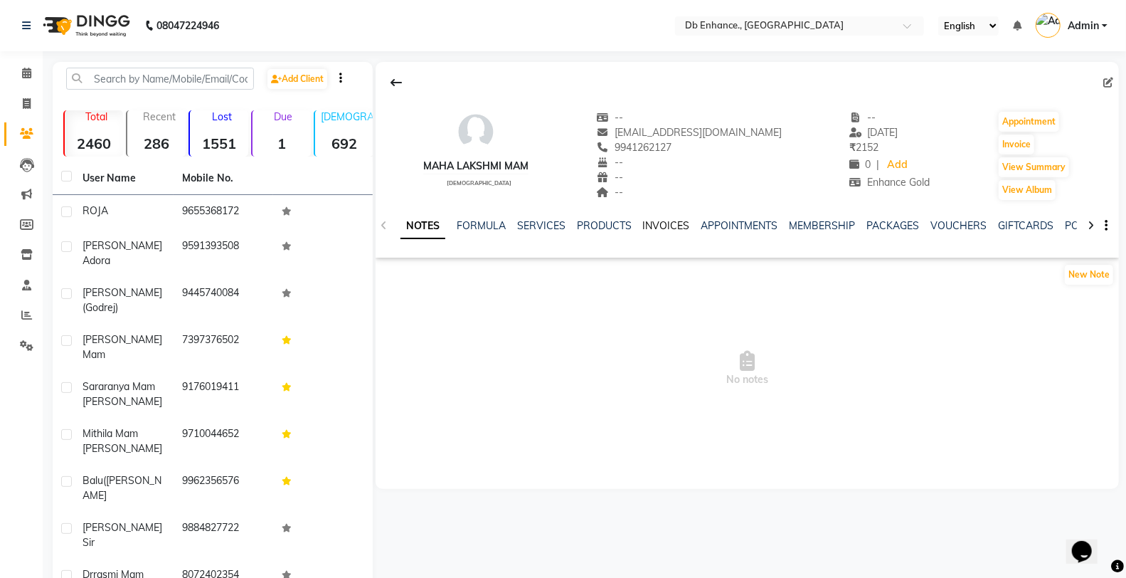
click at [670, 228] on link "INVOICES" at bounding box center [666, 225] width 47 height 13
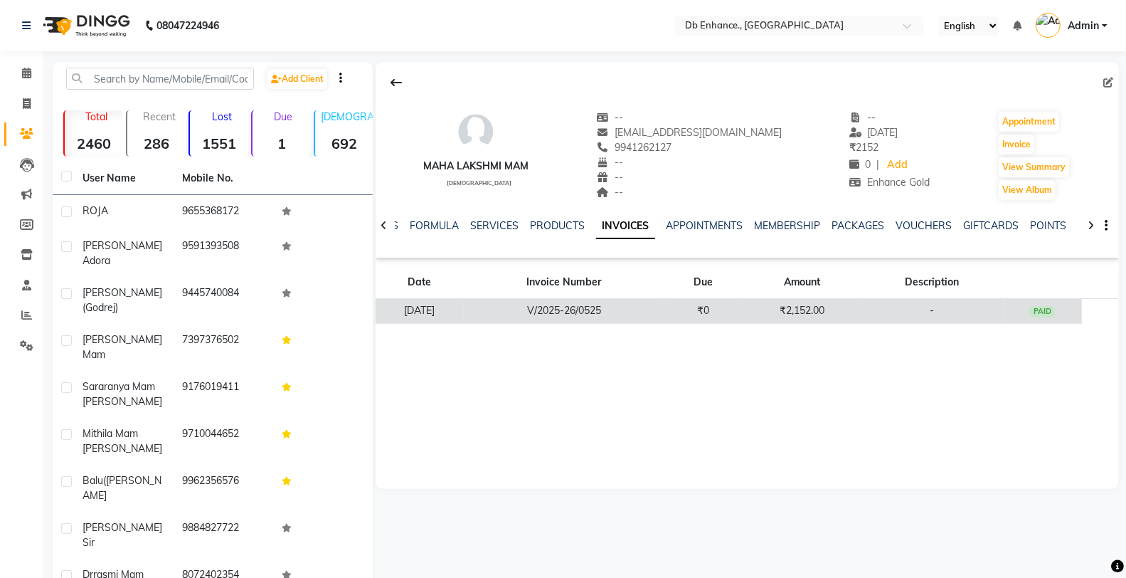
click at [664, 307] on td "V/2025-26/0525" at bounding box center [564, 311] width 200 height 25
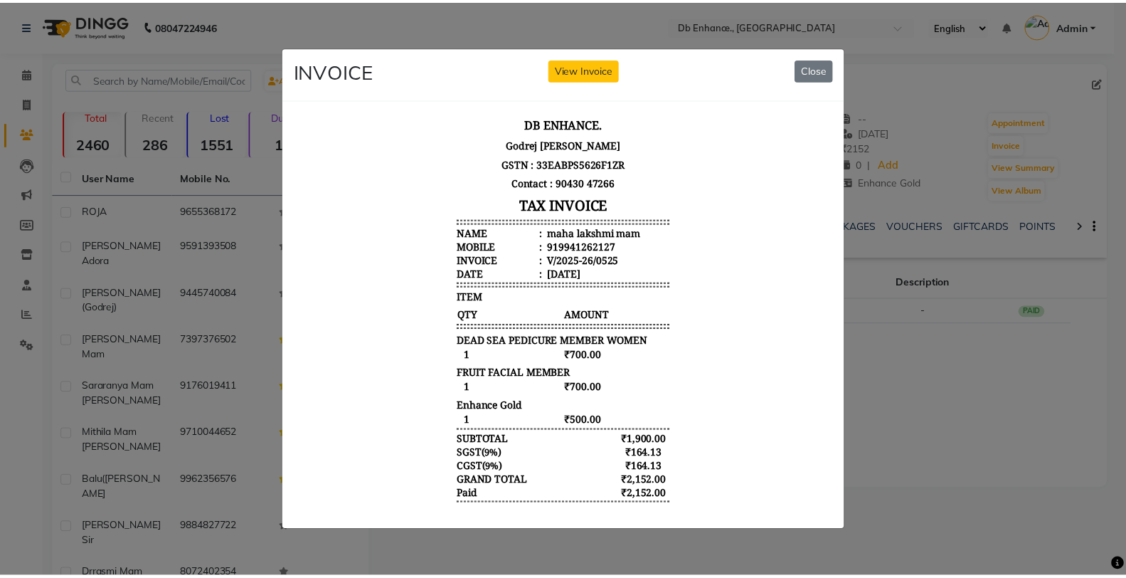
scroll to position [11, 0]
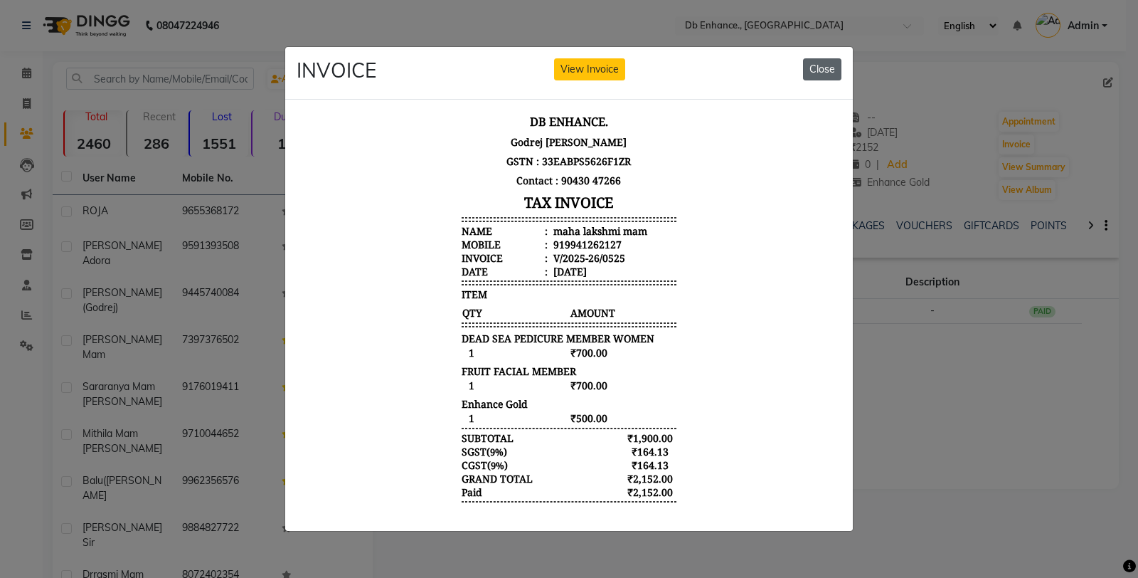
click at [812, 61] on button "Close" at bounding box center [822, 69] width 38 height 22
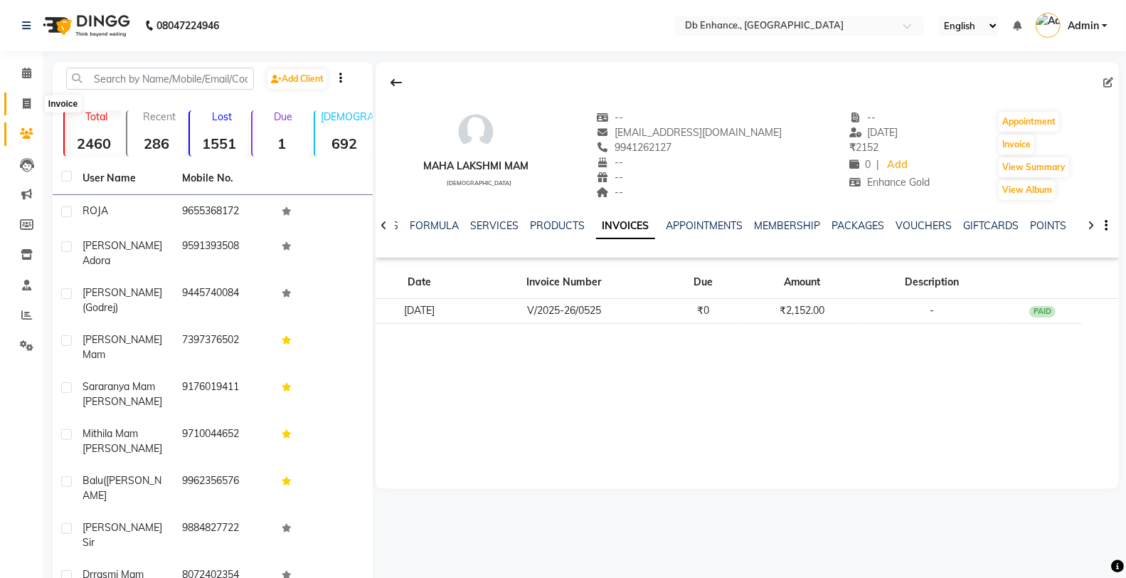
click at [26, 105] on icon at bounding box center [27, 103] width 8 height 11
select select "4474"
select select "service"
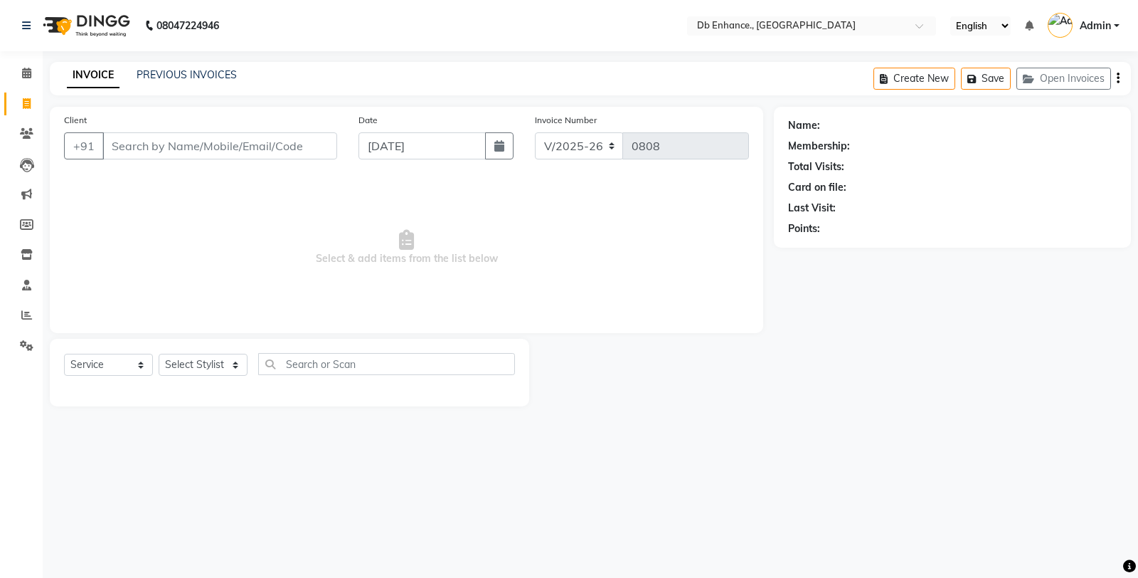
click at [223, 147] on input "Client" at bounding box center [219, 145] width 235 height 27
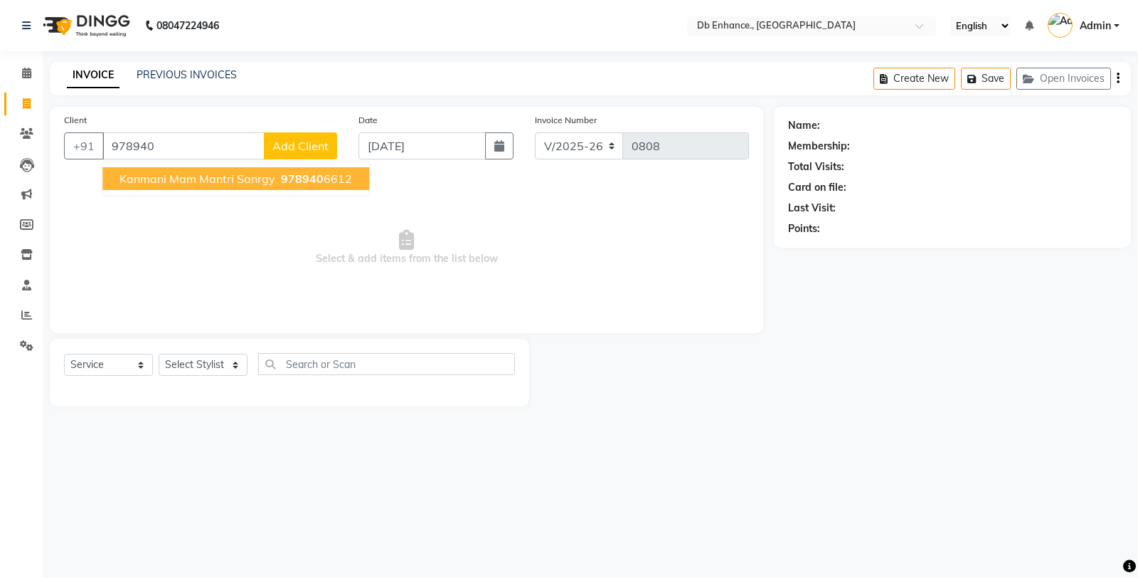
click at [258, 180] on span "kanmani mam mantri sanrgy" at bounding box center [198, 178] width 156 height 14
type input "9789406612"
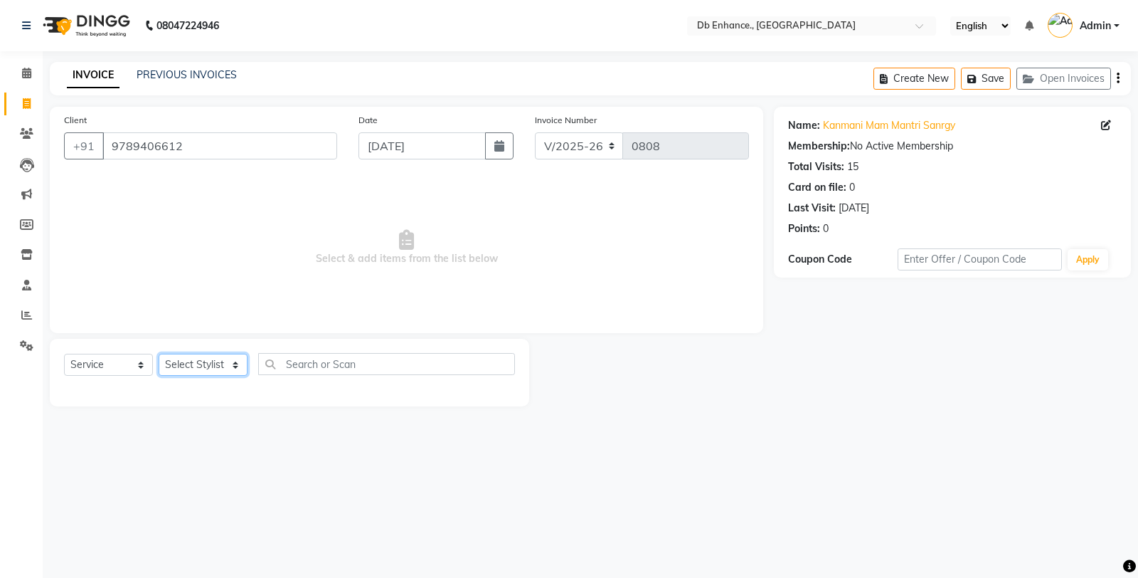
click at [203, 366] on select "Select Stylist [PERSON_NAME] [PERSON_NAME] nishat [PERSON_NAME] [PERSON_NAME] U…" at bounding box center [203, 365] width 89 height 22
click at [896, 124] on link "Kanmani Mam Mantri Sanrgy" at bounding box center [889, 125] width 132 height 15
click at [206, 365] on select "Select Stylist [PERSON_NAME] [PERSON_NAME] nishat [PERSON_NAME] [PERSON_NAME] U…" at bounding box center [203, 365] width 89 height 22
select select "61814"
click at [159, 354] on select "Select Stylist [PERSON_NAME] [PERSON_NAME] nishat [PERSON_NAME] [PERSON_NAME] U…" at bounding box center [203, 365] width 89 height 22
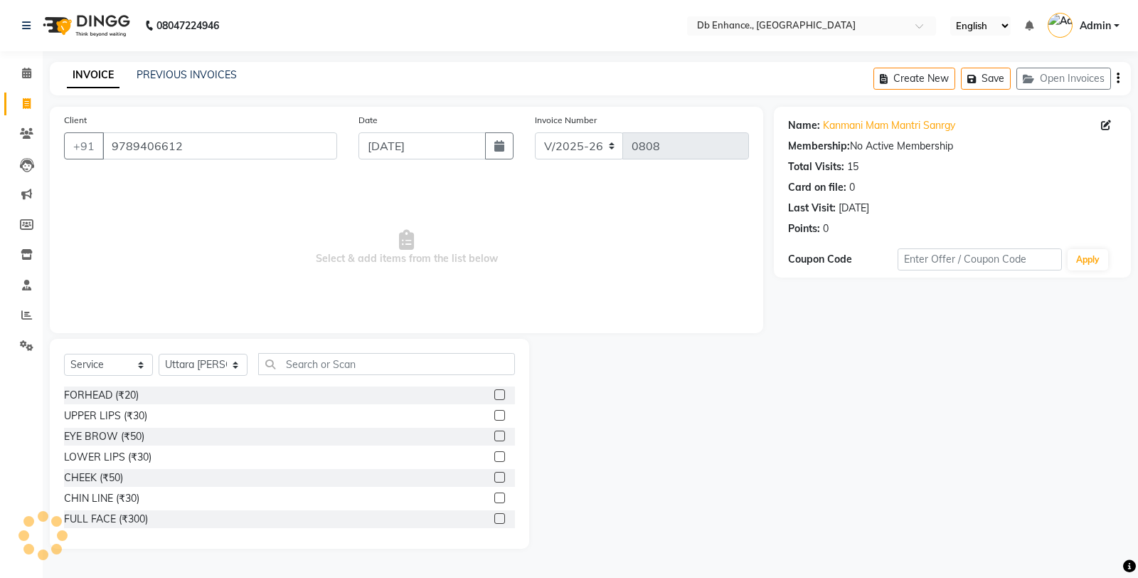
click at [494, 496] on label at bounding box center [499, 497] width 11 height 11
click at [494, 496] on input "checkbox" at bounding box center [498, 498] width 9 height 9
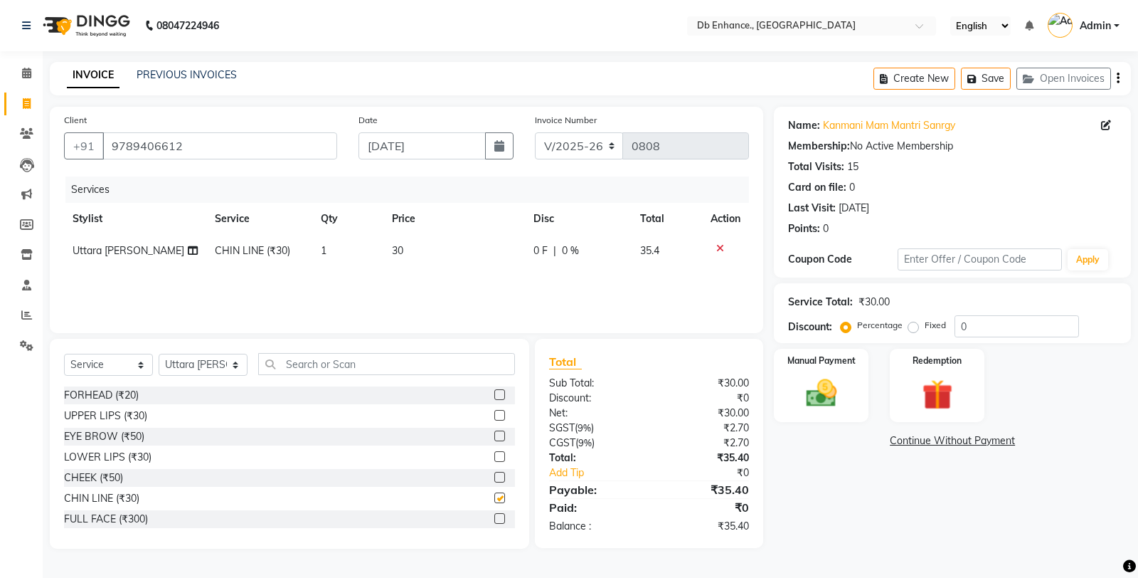
checkbox input "false"
click at [828, 396] on img at bounding box center [821, 393] width 51 height 36
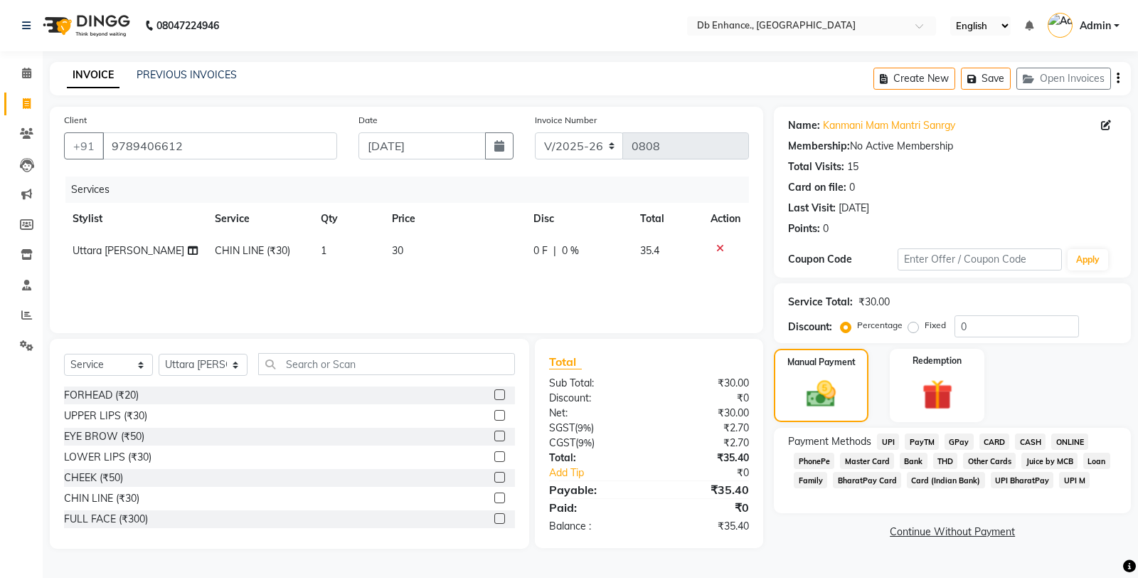
click at [1061, 437] on span "ONLINE" at bounding box center [1069, 441] width 37 height 16
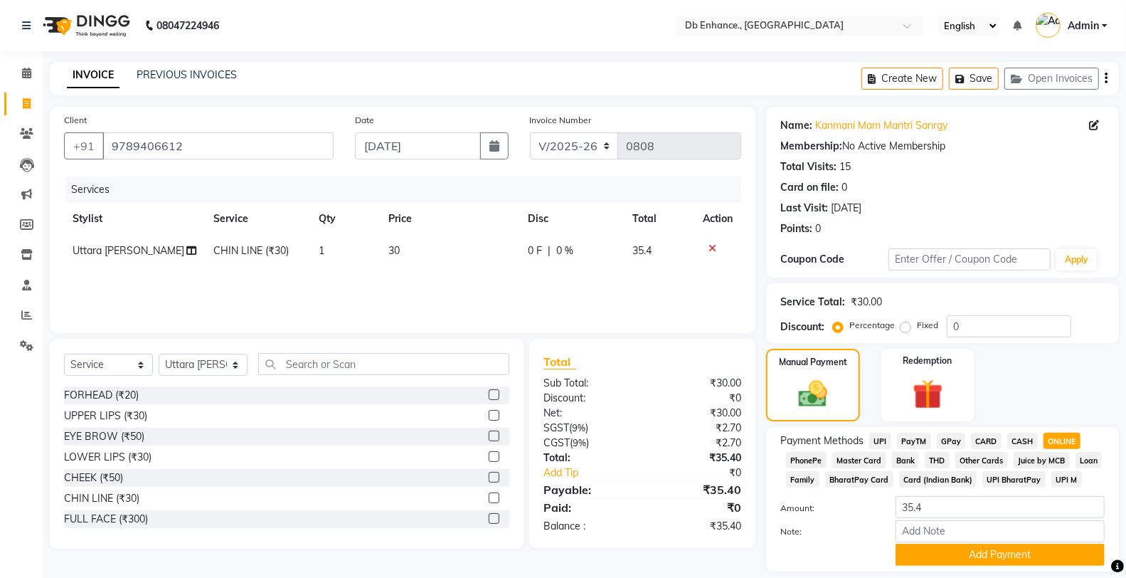
scroll to position [45, 0]
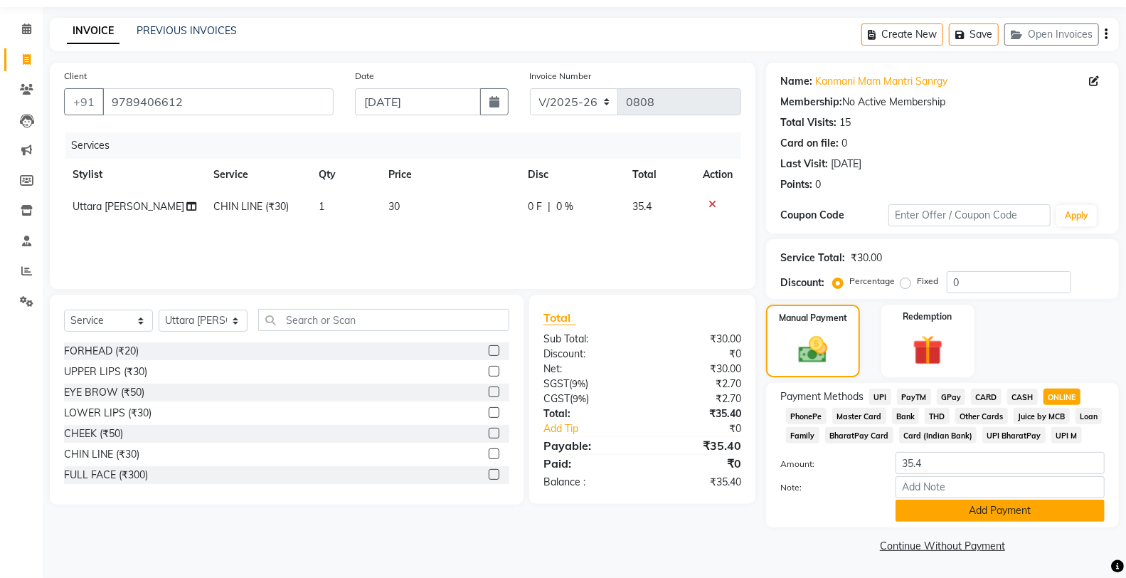
click at [959, 506] on button "Add Payment" at bounding box center [1000, 510] width 209 height 22
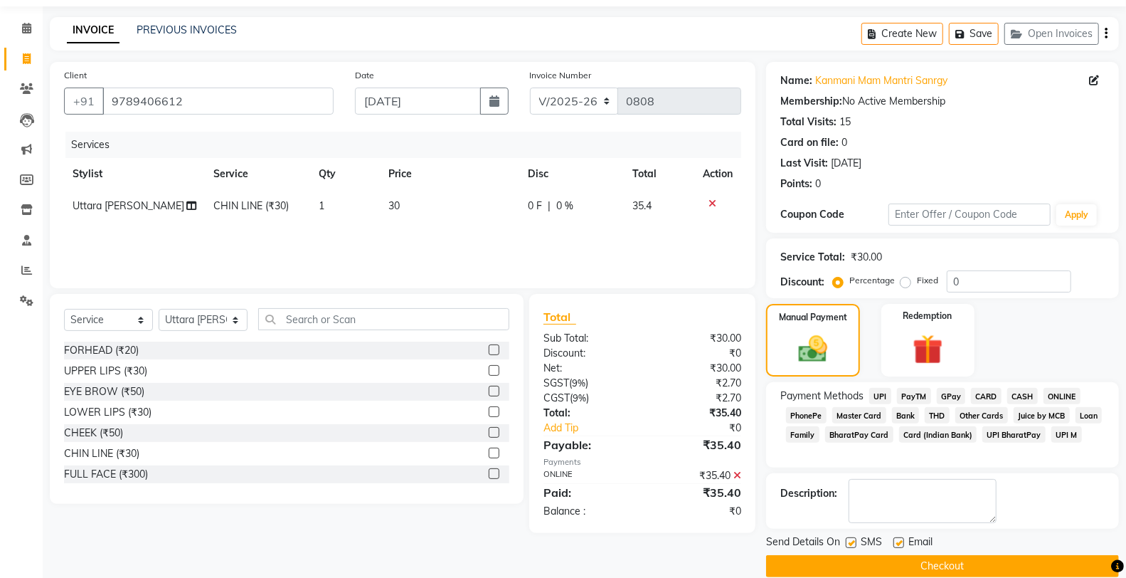
scroll to position [65, 0]
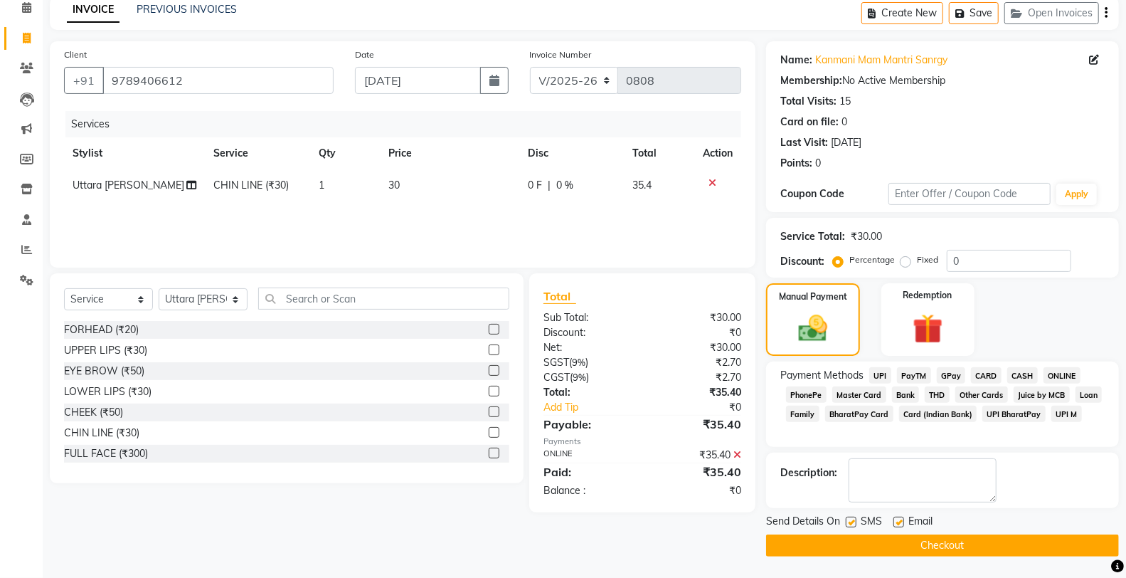
click at [898, 521] on label at bounding box center [898, 521] width 11 height 11
click at [898, 521] on input "checkbox" at bounding box center [897, 522] width 9 height 9
checkbox input "false"
click at [855, 524] on label at bounding box center [851, 521] width 11 height 11
click at [855, 524] on input "checkbox" at bounding box center [850, 522] width 9 height 9
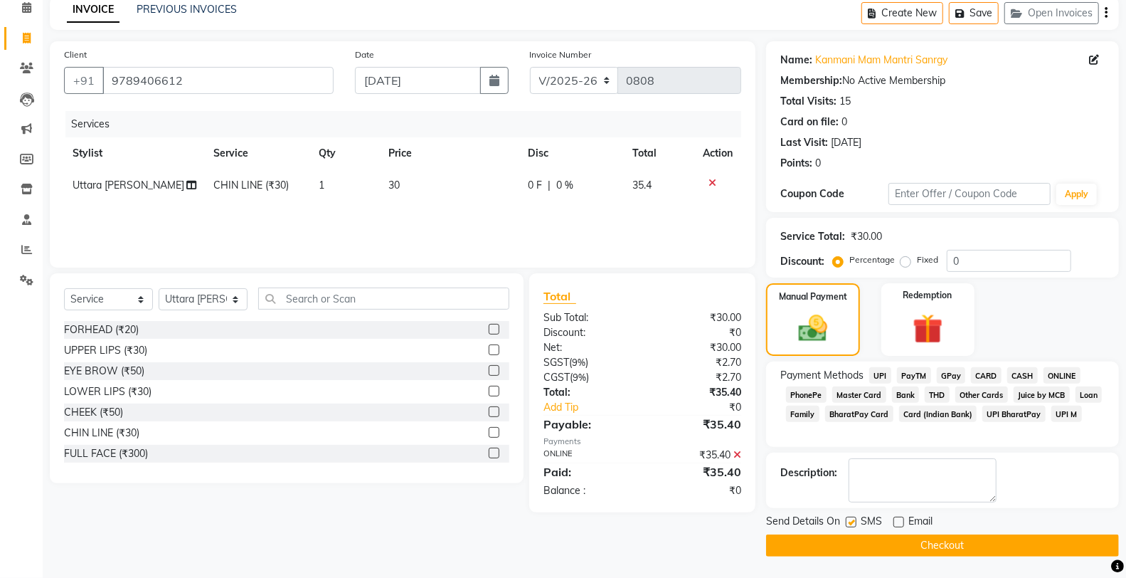
checkbox input "false"
click at [866, 548] on button "Checkout" at bounding box center [942, 545] width 353 height 22
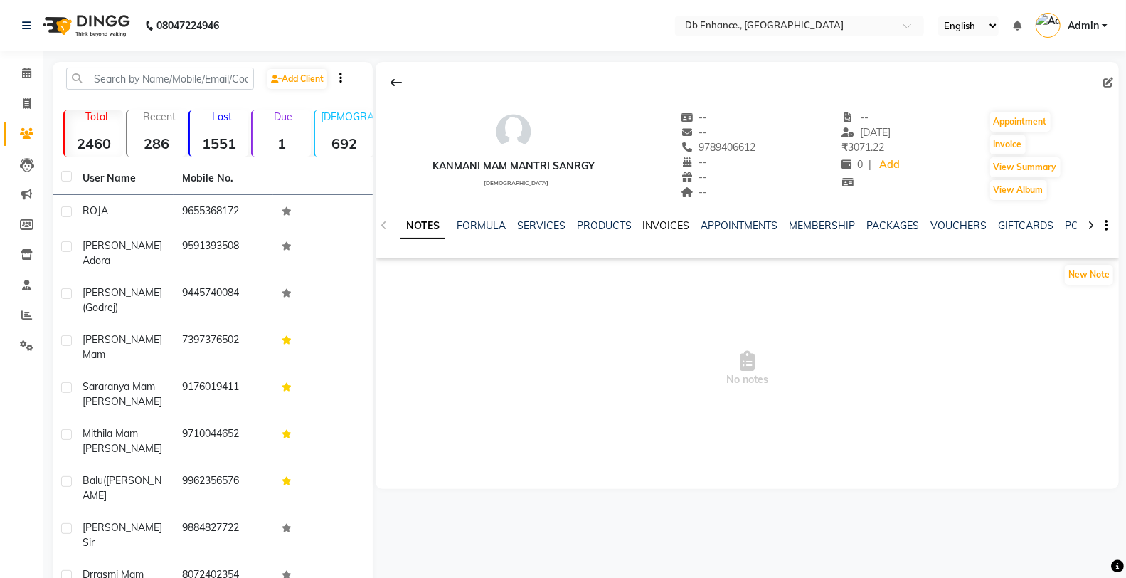
click at [666, 221] on link "INVOICES" at bounding box center [666, 225] width 47 height 13
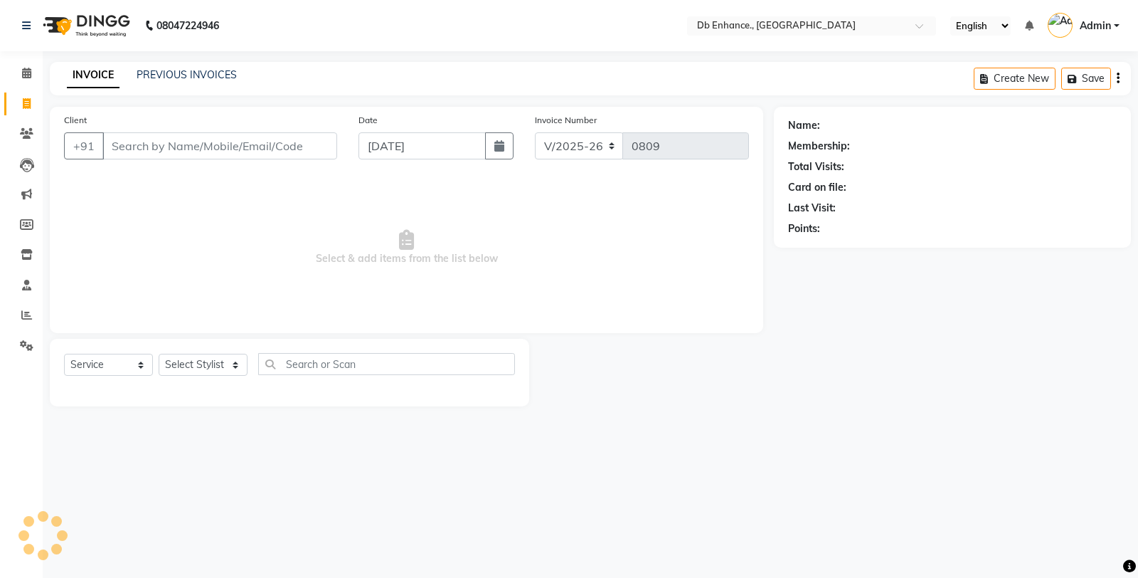
select select "4474"
select select "service"
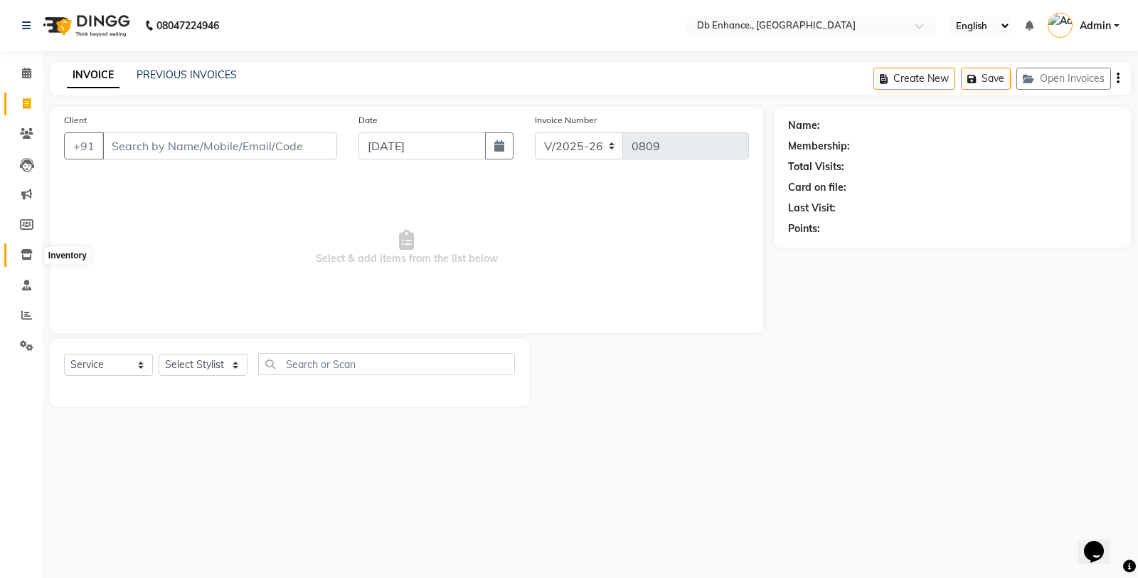
click at [25, 256] on icon at bounding box center [27, 254] width 12 height 11
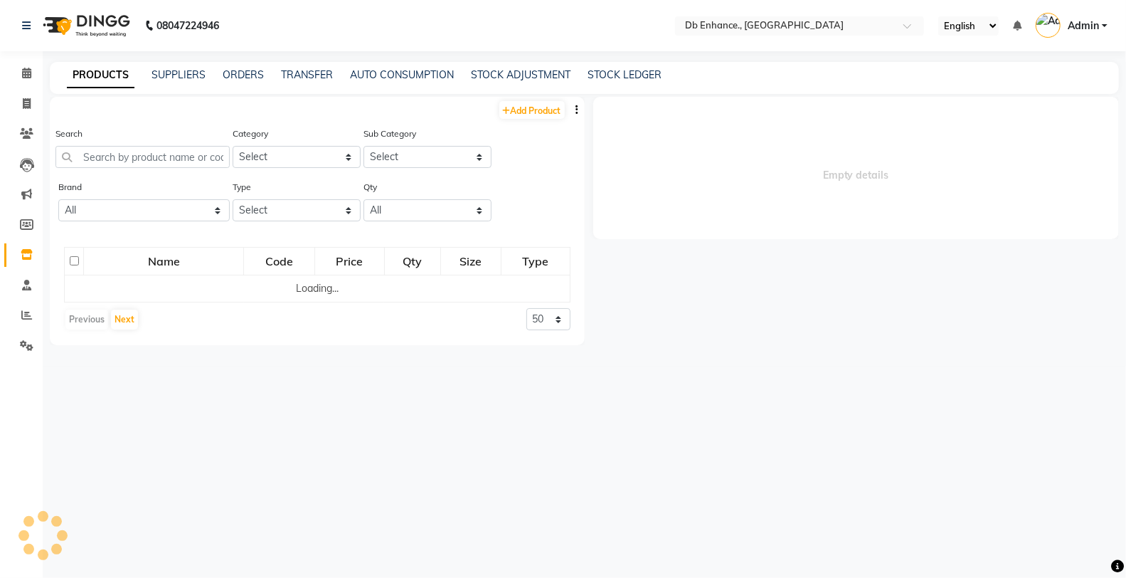
select select
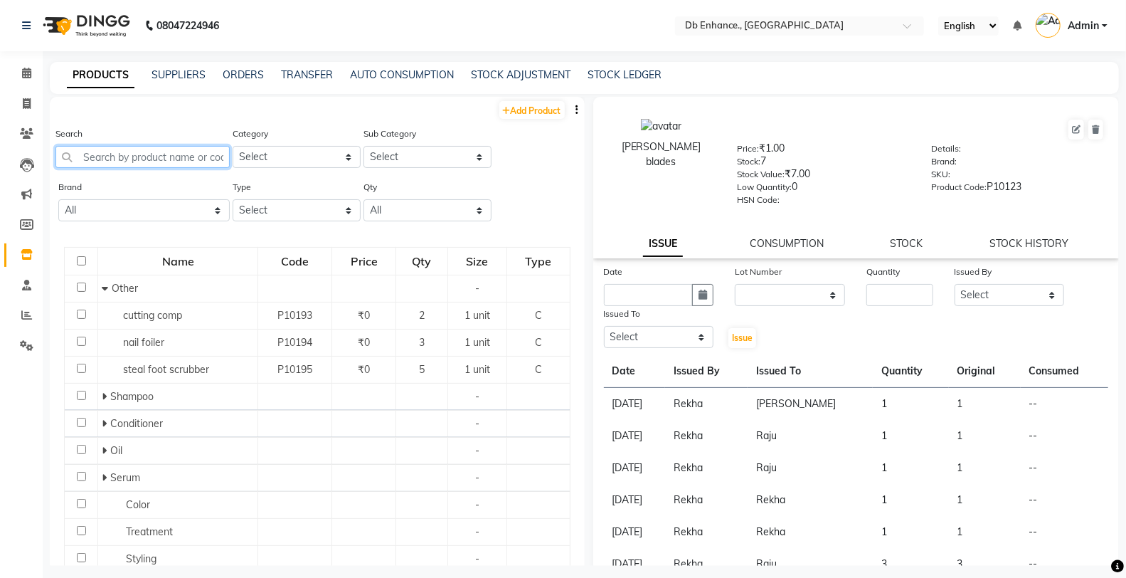
click at [195, 153] on input "text" at bounding box center [142, 157] width 174 height 22
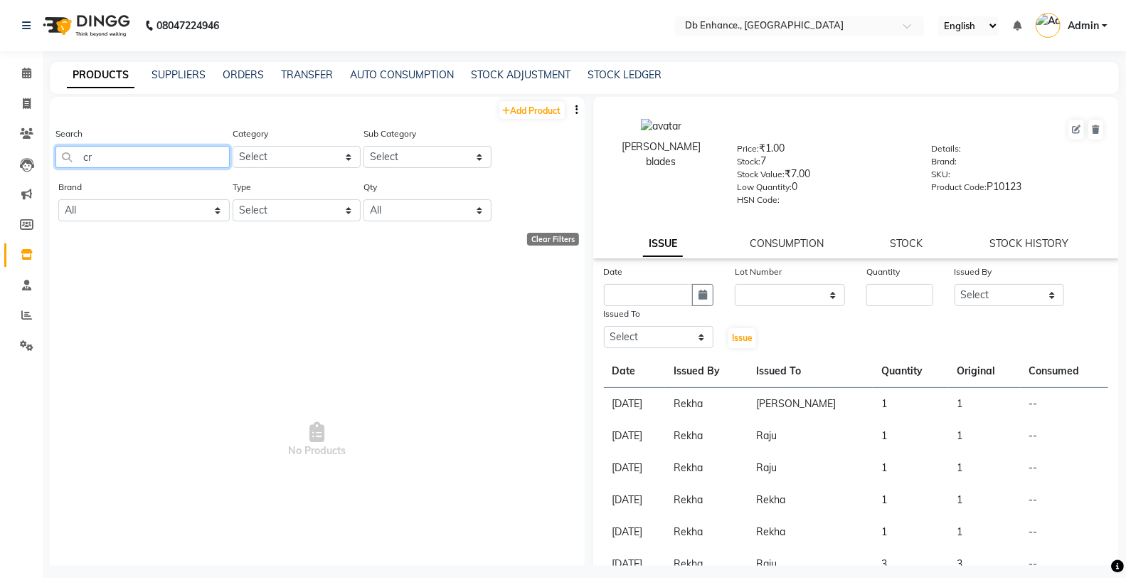
type input "c"
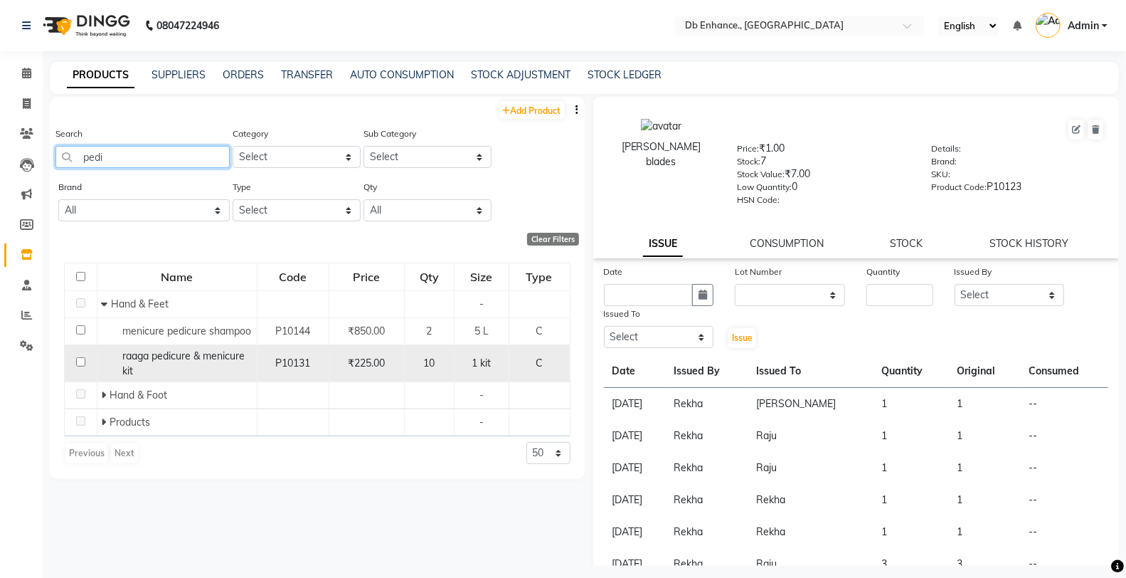
type input "pedi"
click at [78, 361] on input "checkbox" at bounding box center [80, 361] width 9 height 9
checkbox input "true"
select select
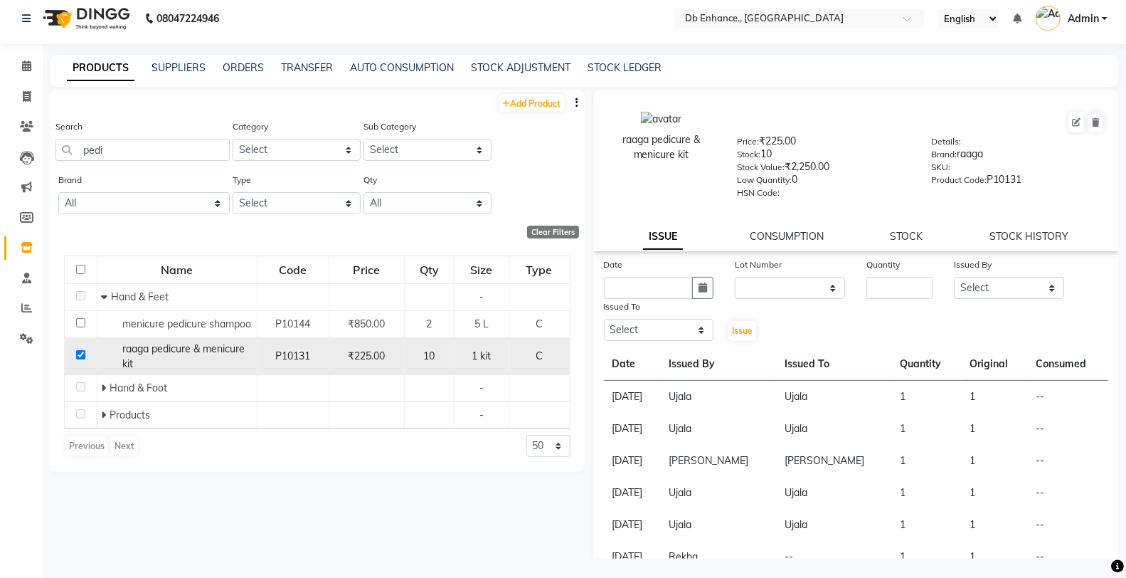
scroll to position [9, 0]
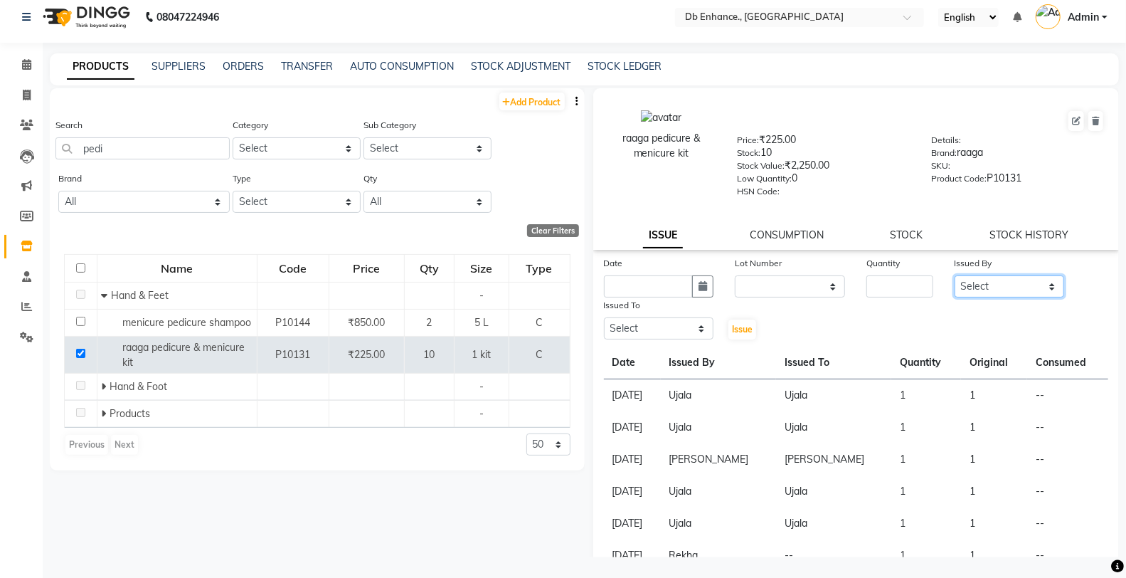
click at [989, 283] on select "Select [PERSON_NAME] [PERSON_NAME] nishat [PERSON_NAME] [PERSON_NAME] Uttara [P…" at bounding box center [1010, 286] width 110 height 22
click at [955, 275] on select "Select [PERSON_NAME] [PERSON_NAME] nishat [PERSON_NAME] [PERSON_NAME] Uttara [P…" at bounding box center [1010, 286] width 110 height 22
click at [667, 325] on select "Select [PERSON_NAME] [PERSON_NAME] nishat [PERSON_NAME] [PERSON_NAME] Uttara [P…" at bounding box center [659, 328] width 110 height 22
click at [974, 287] on select "Select [PERSON_NAME] [PERSON_NAME] nishat [PERSON_NAME] [PERSON_NAME] Uttara [P…" at bounding box center [1010, 286] width 110 height 22
select select "25391"
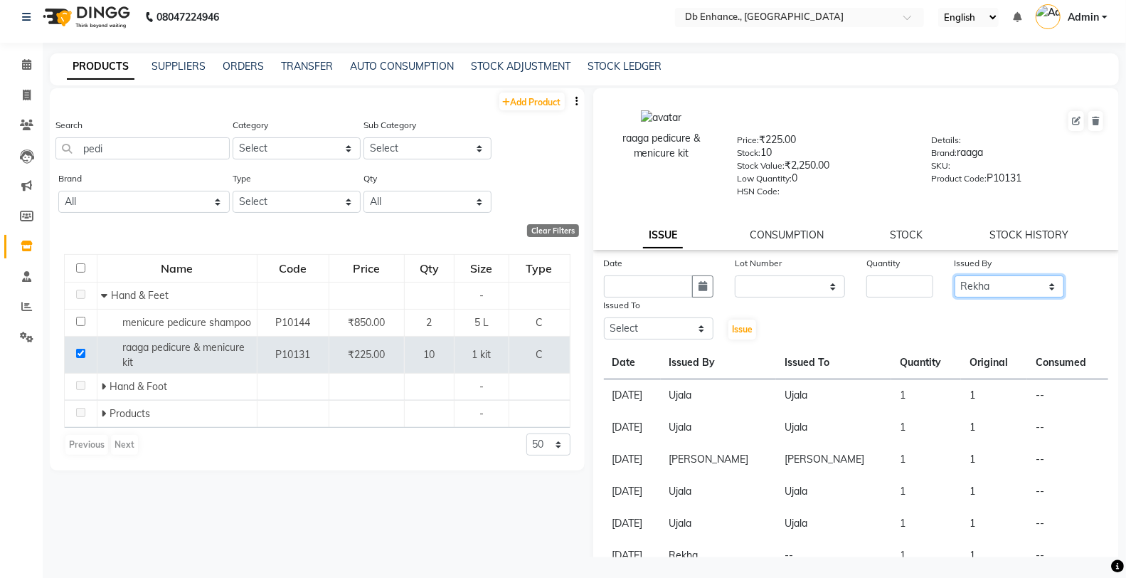
click at [955, 275] on select "Select [PERSON_NAME] [PERSON_NAME] nishat [PERSON_NAME] [PERSON_NAME] Uttara [P…" at bounding box center [1010, 286] width 110 height 22
click at [671, 325] on select "Select [PERSON_NAME] [PERSON_NAME] nishat [PERSON_NAME] [PERSON_NAME] Uttara [P…" at bounding box center [659, 328] width 110 height 22
select select "61814"
click at [604, 318] on select "Select [PERSON_NAME] [PERSON_NAME] nishat [PERSON_NAME] [PERSON_NAME] Uttara [P…" at bounding box center [659, 328] width 110 height 22
click at [891, 292] on input "number" at bounding box center [899, 286] width 66 height 22
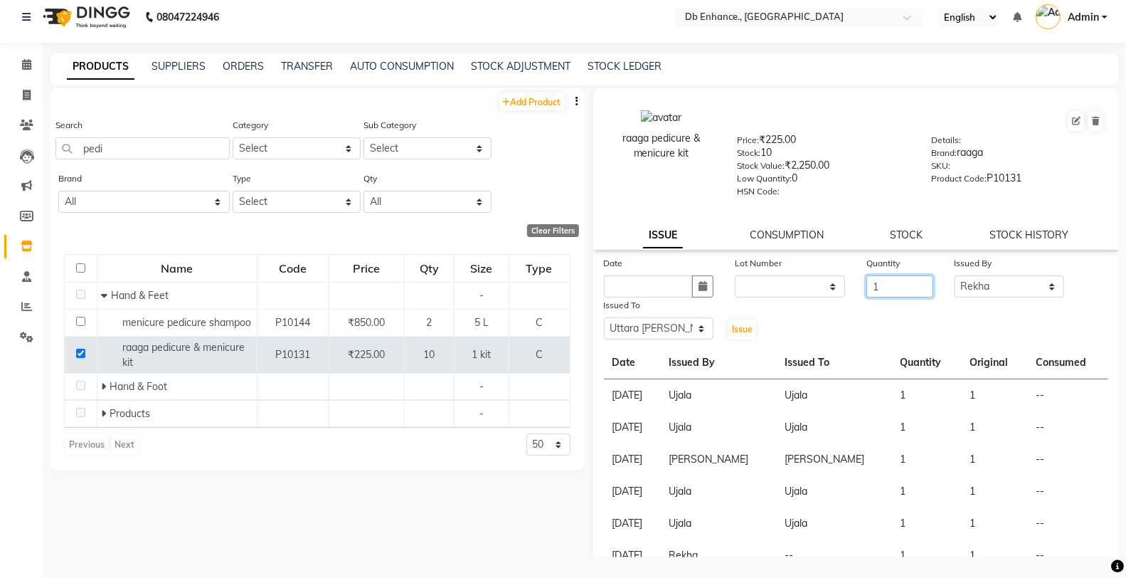
type input "1"
click at [795, 292] on select "None" at bounding box center [790, 286] width 110 height 22
select select "0: null"
click at [735, 275] on select "None" at bounding box center [790, 286] width 110 height 22
click at [701, 286] on icon "button" at bounding box center [703, 286] width 9 height 10
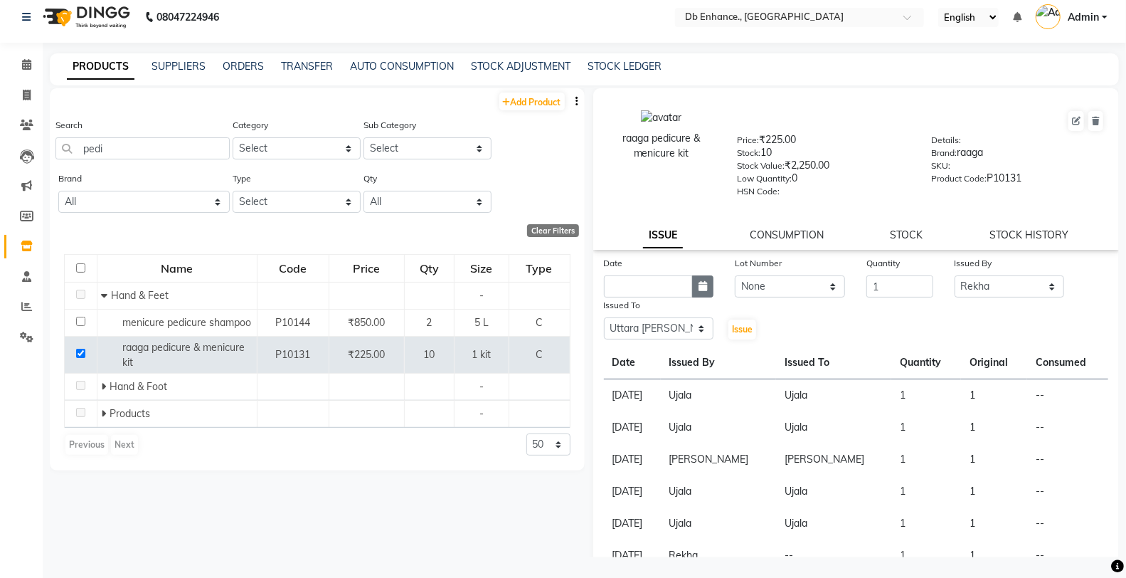
select select "9"
select select "2025"
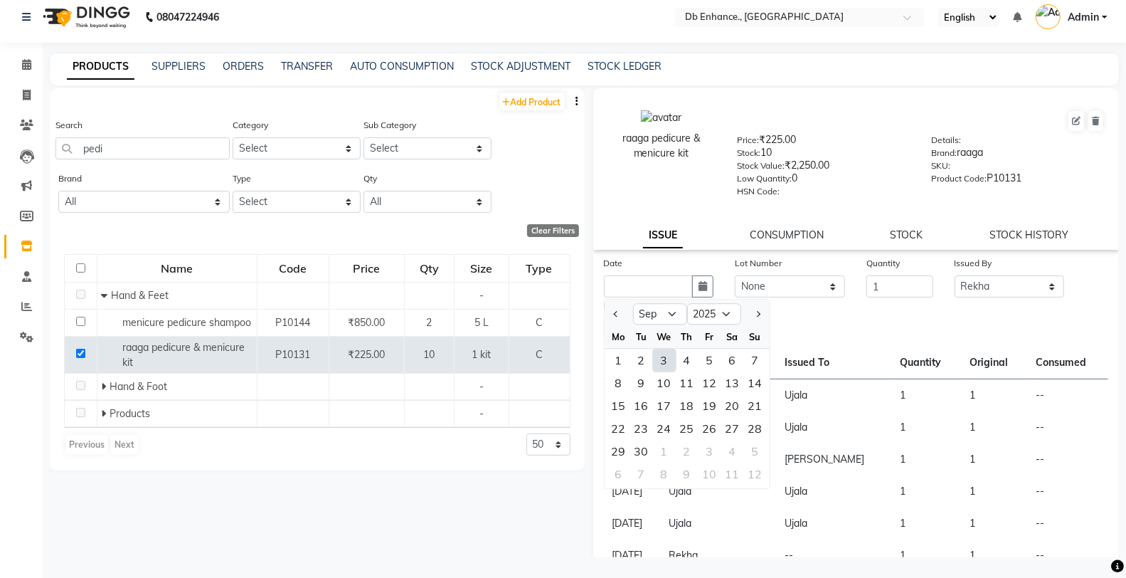
click at [665, 361] on div "3" at bounding box center [664, 360] width 23 height 23
type input "[DATE]"
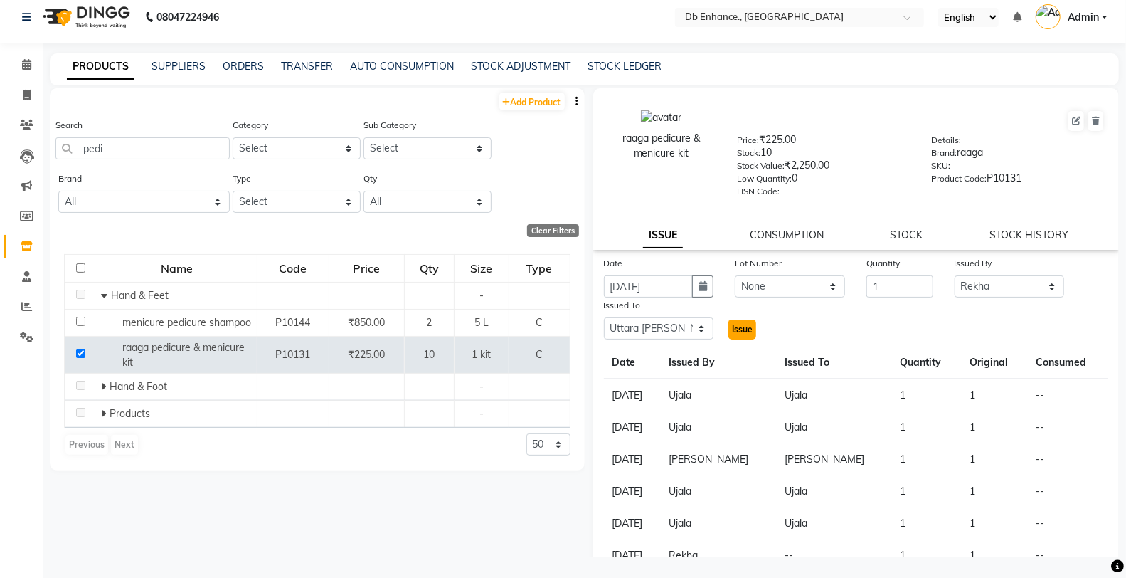
click at [744, 332] on span "Issue" at bounding box center [742, 329] width 21 height 11
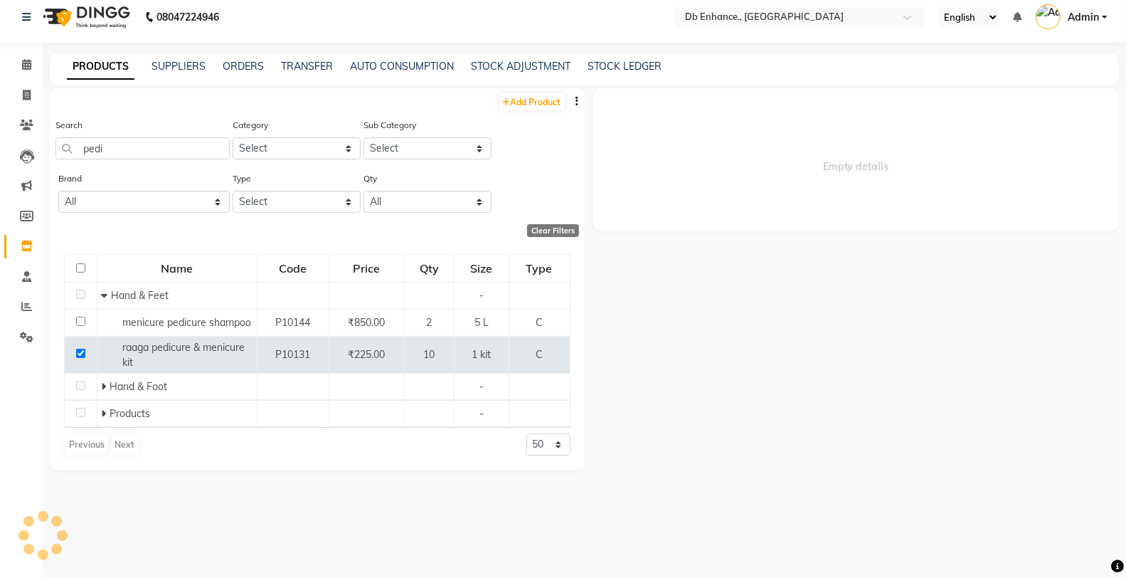
select select
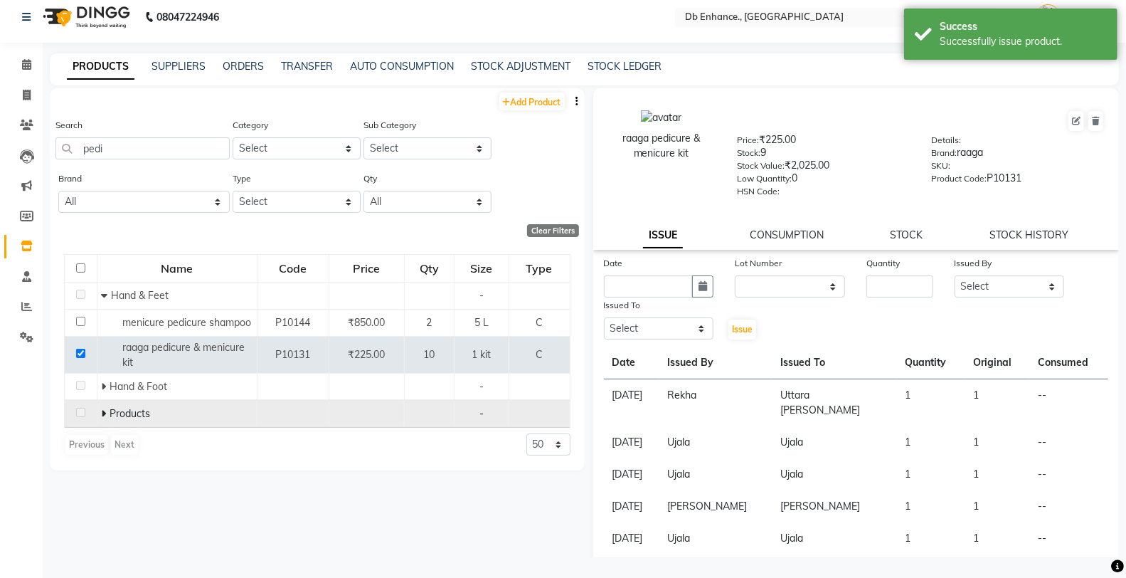
scroll to position [0, 0]
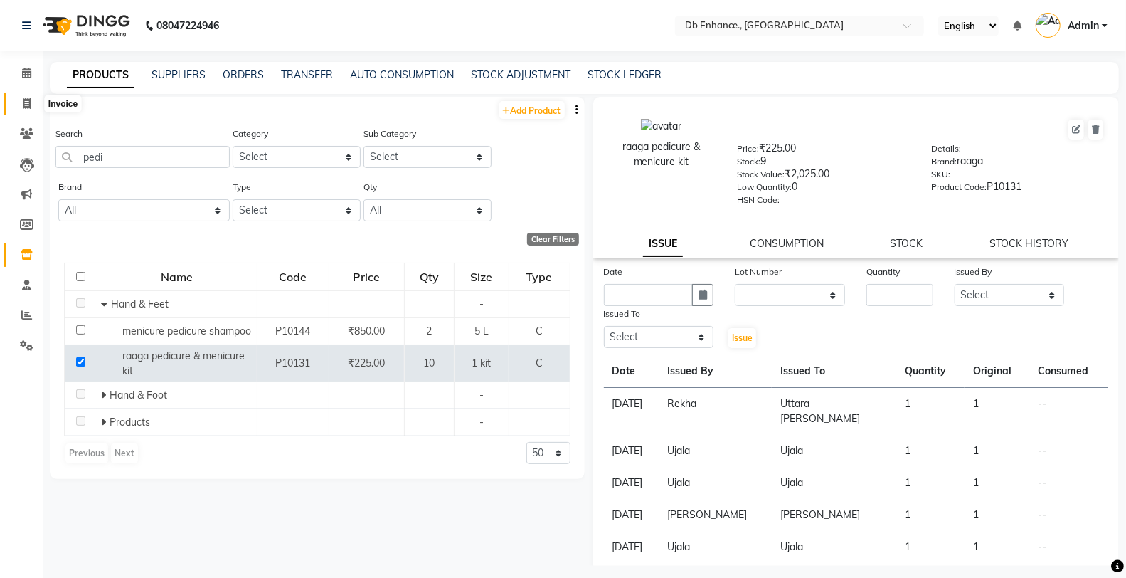
click at [25, 101] on icon at bounding box center [27, 103] width 8 height 11
select select "4474"
select select "service"
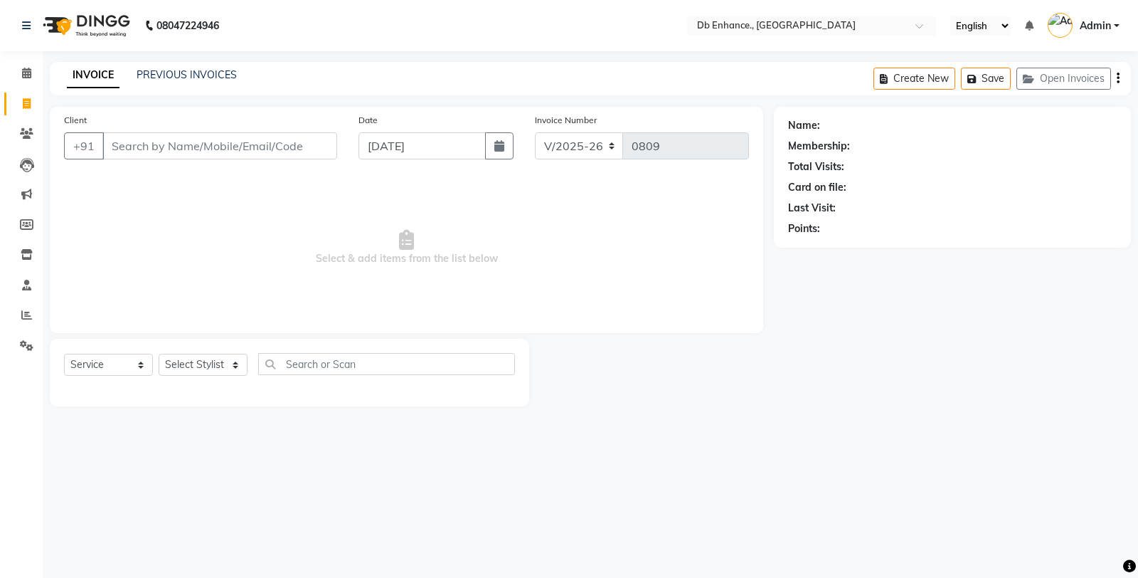
click at [160, 145] on input "Client" at bounding box center [219, 145] width 235 height 27
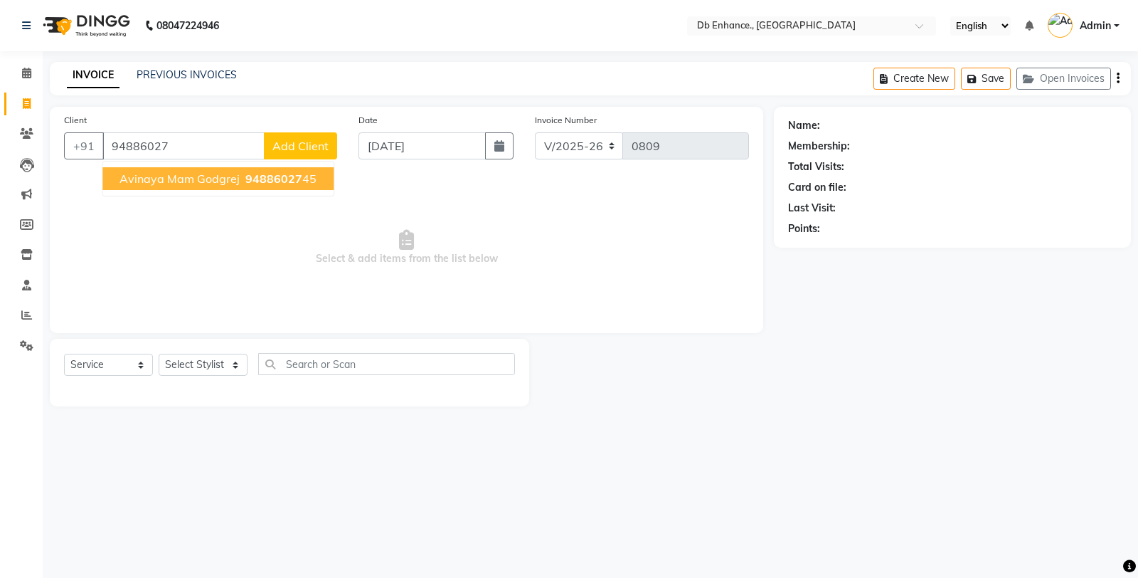
click at [243, 174] on ngb-highlight "94886027 45" at bounding box center [280, 178] width 74 height 14
type input "9488602745"
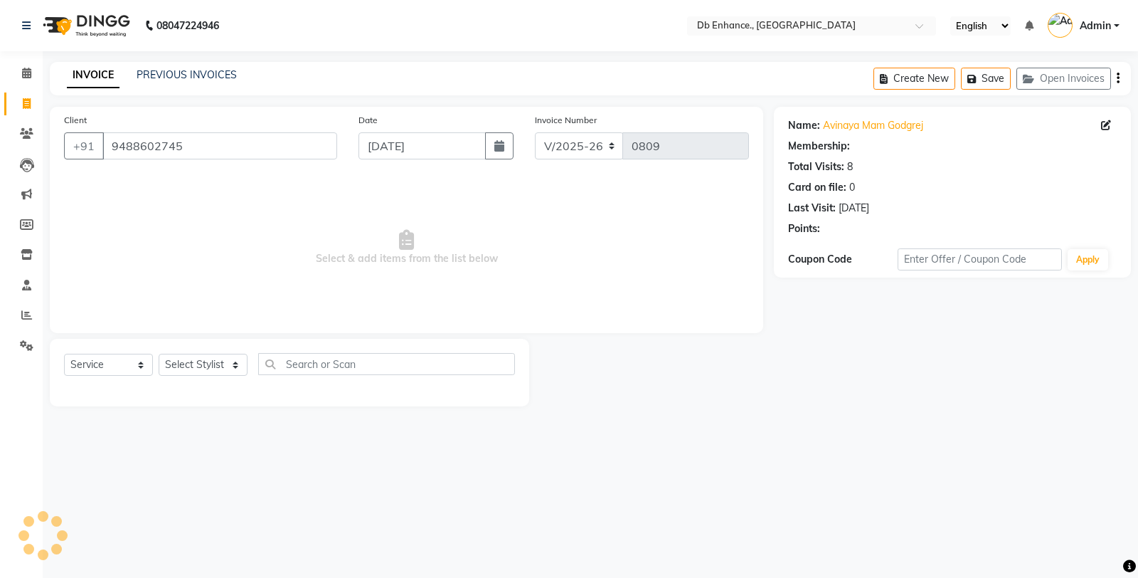
select select "1: Object"
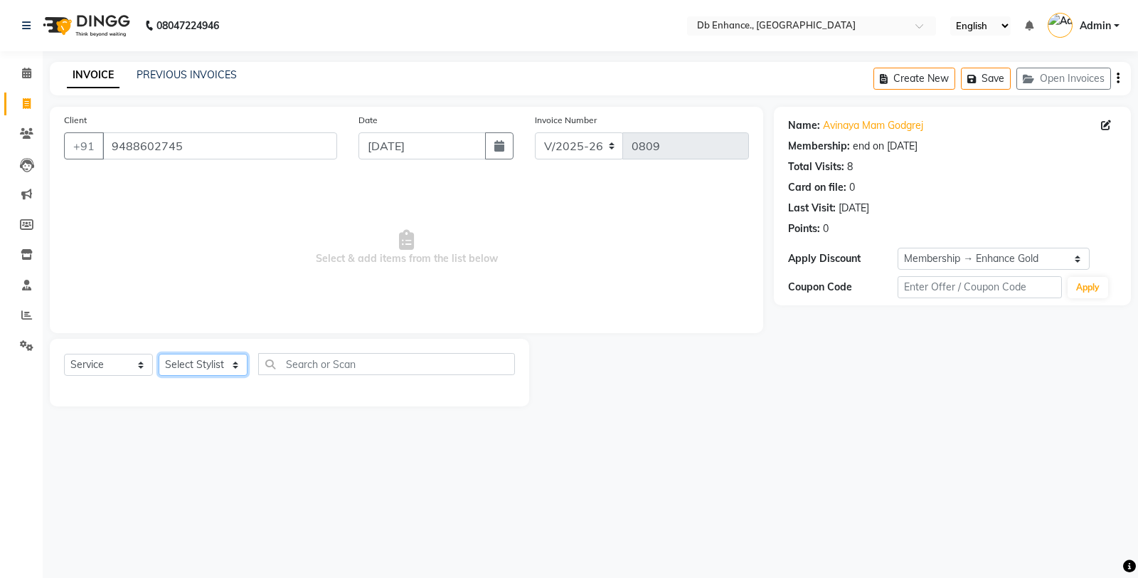
click at [196, 366] on select "Select Stylist [PERSON_NAME] [PERSON_NAME] nishat [PERSON_NAME] [PERSON_NAME] U…" at bounding box center [203, 365] width 89 height 22
select select "61814"
click at [159, 354] on select "Select Stylist [PERSON_NAME] [PERSON_NAME] nishat [PERSON_NAME] [PERSON_NAME] U…" at bounding box center [203, 365] width 89 height 22
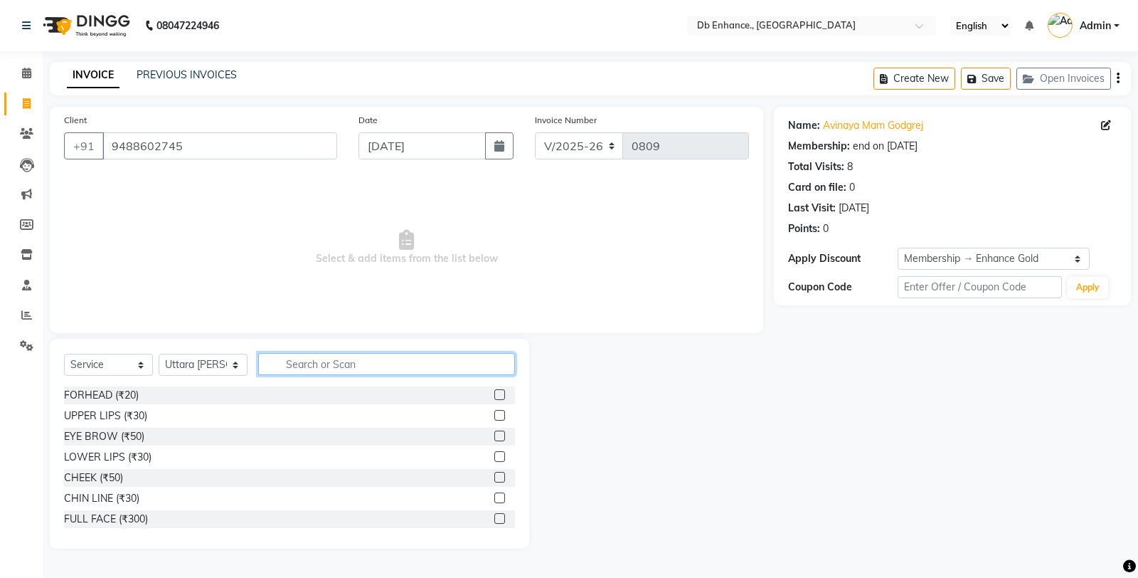
click at [386, 359] on input "text" at bounding box center [386, 364] width 257 height 22
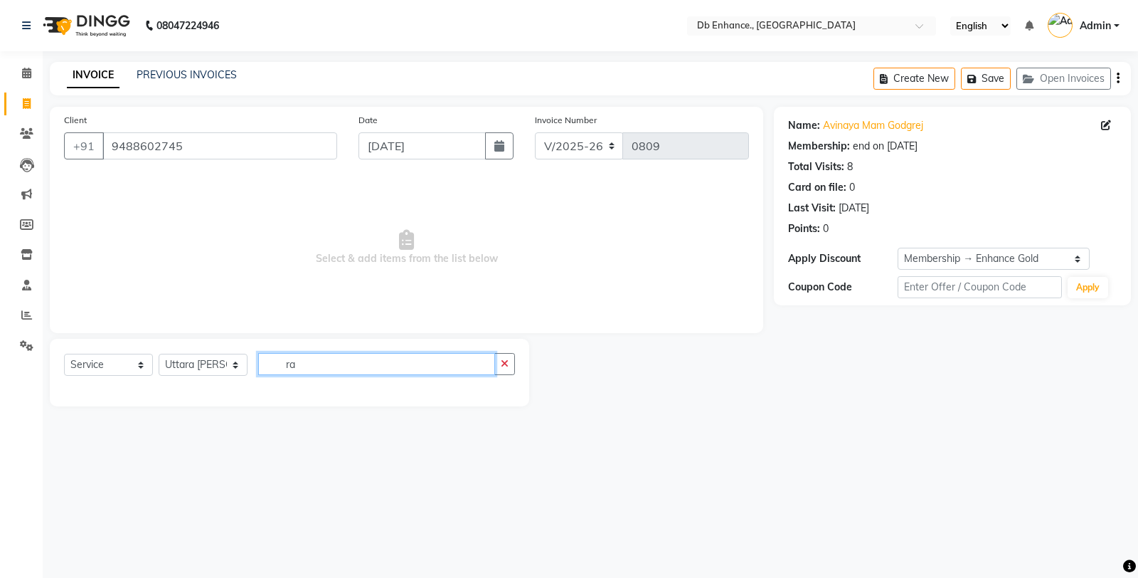
type input "r"
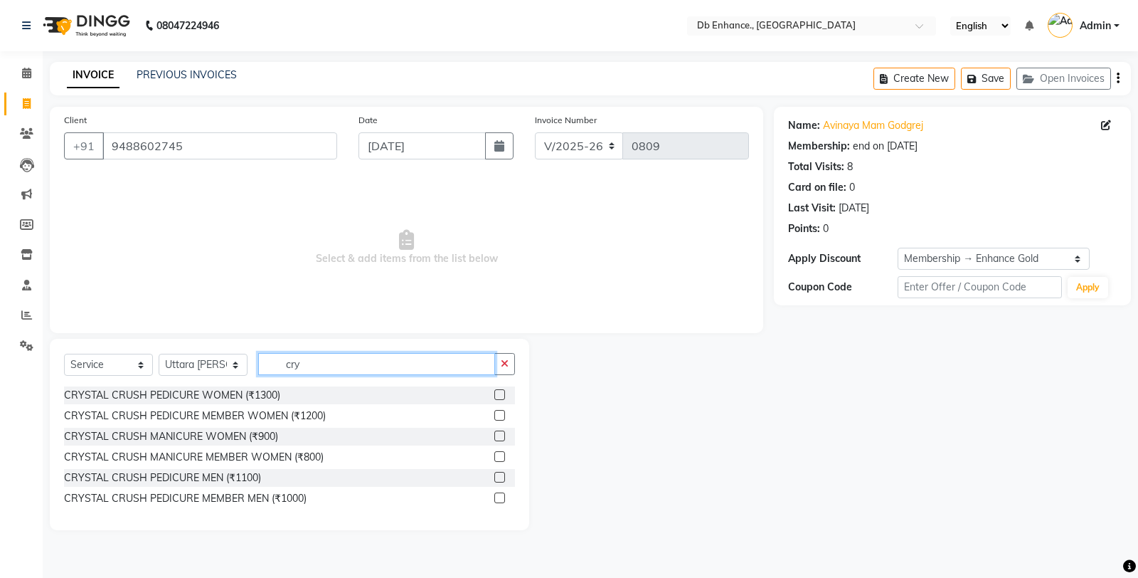
type input "cry"
click at [499, 410] on label at bounding box center [499, 415] width 11 height 11
click at [499, 411] on input "checkbox" at bounding box center [498, 415] width 9 height 9
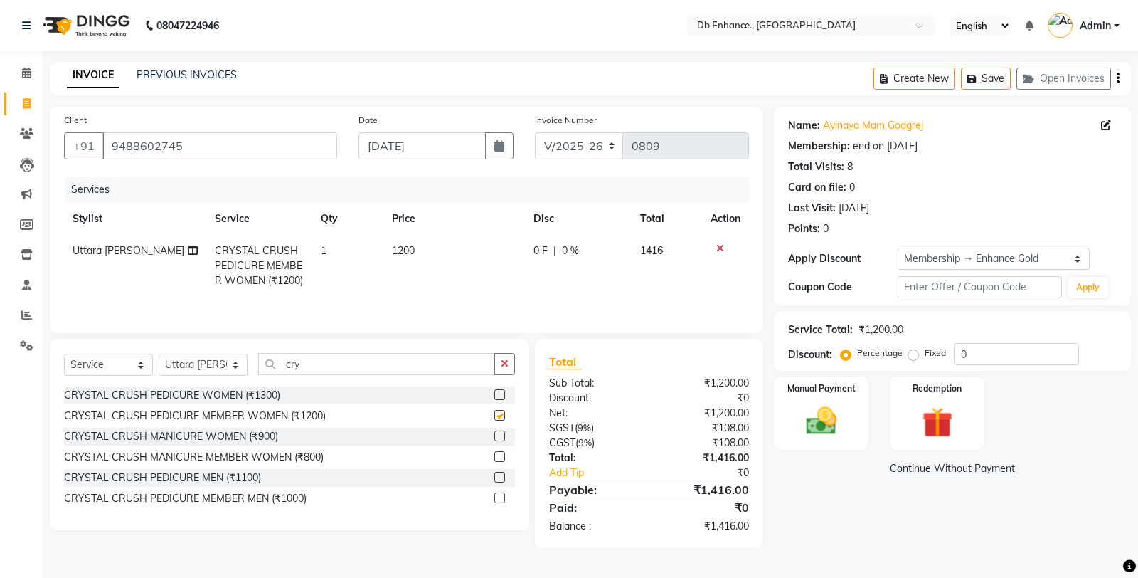
checkbox input "false"
click at [826, 407] on img at bounding box center [821, 421] width 51 height 36
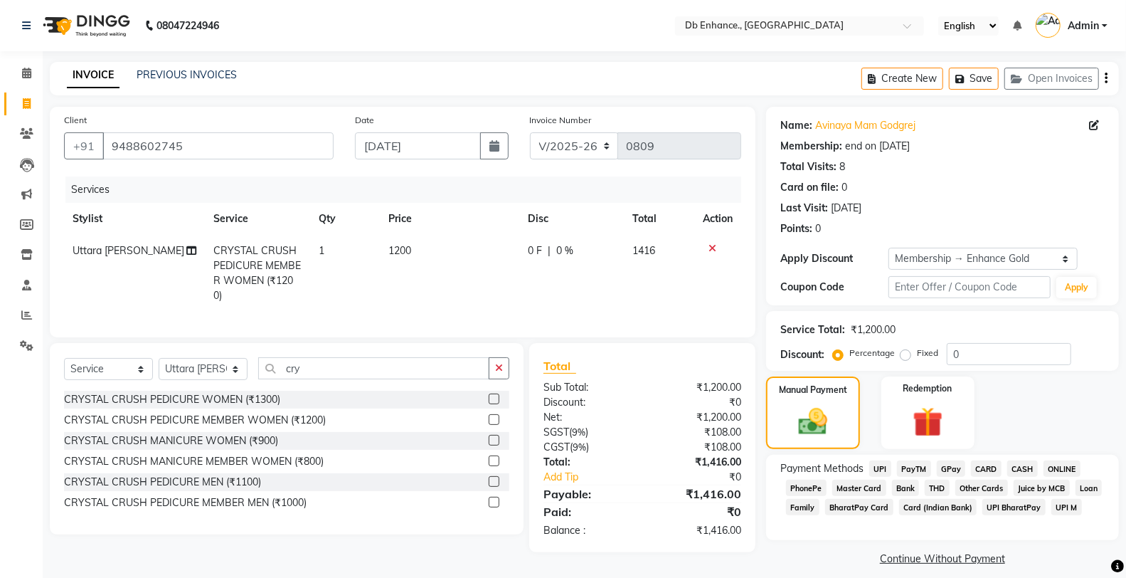
click at [985, 467] on span "CARD" at bounding box center [986, 468] width 31 height 16
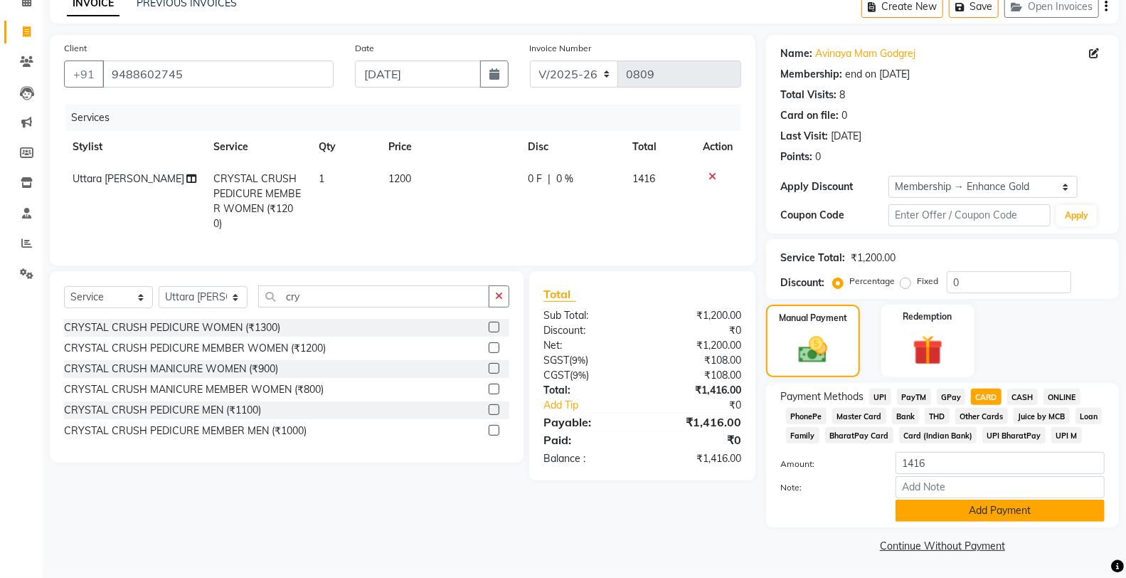
click at [984, 509] on button "Add Payment" at bounding box center [1000, 510] width 209 height 22
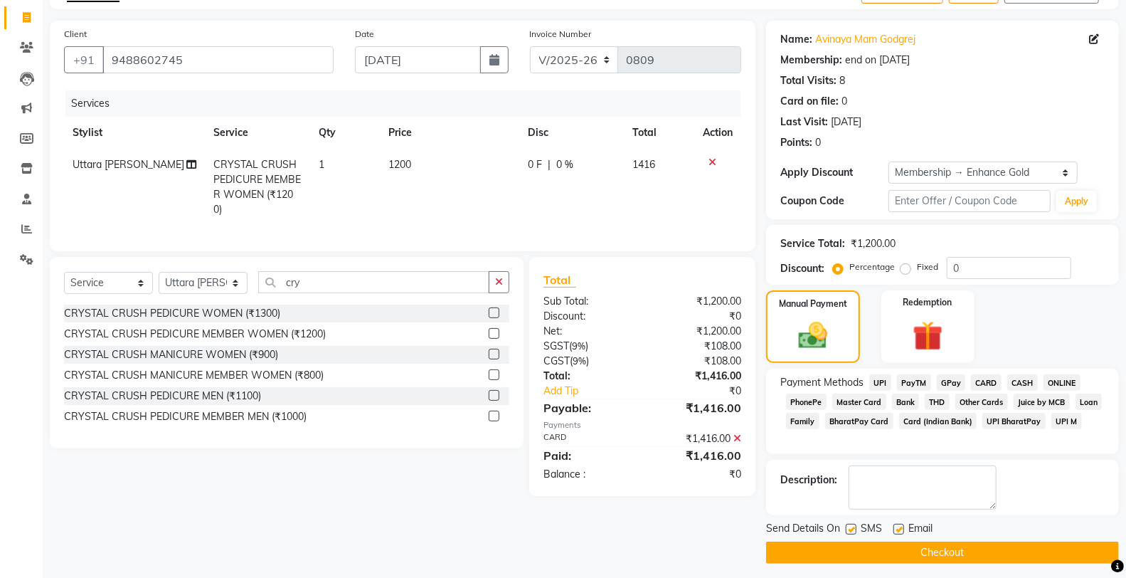
scroll to position [93, 0]
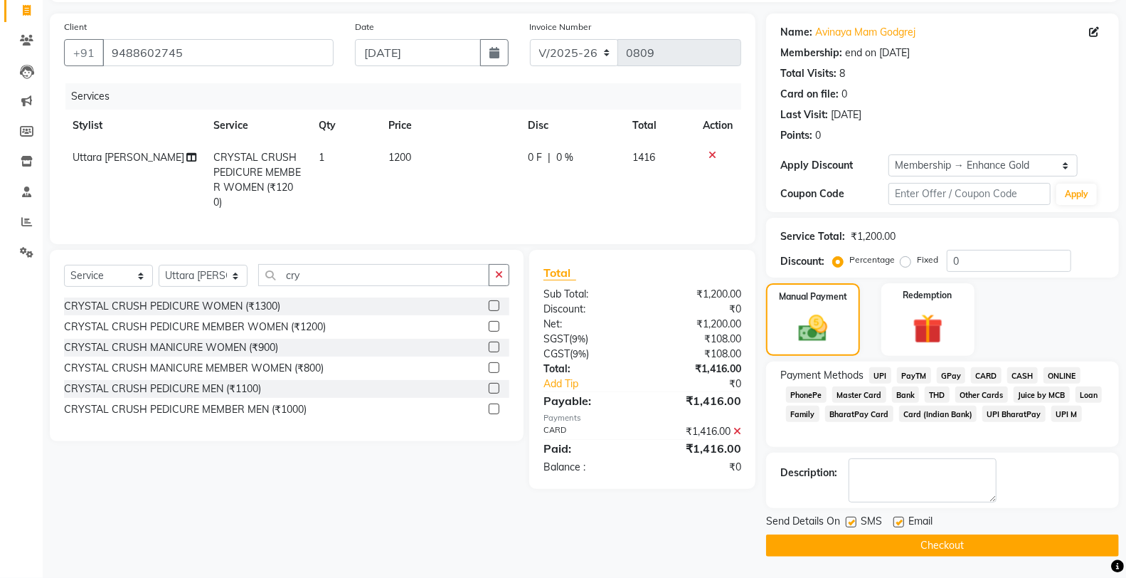
click at [900, 524] on label at bounding box center [898, 521] width 11 height 11
click at [900, 524] on input "checkbox" at bounding box center [897, 522] width 9 height 9
checkbox input "false"
click at [913, 542] on button "Checkout" at bounding box center [942, 545] width 353 height 22
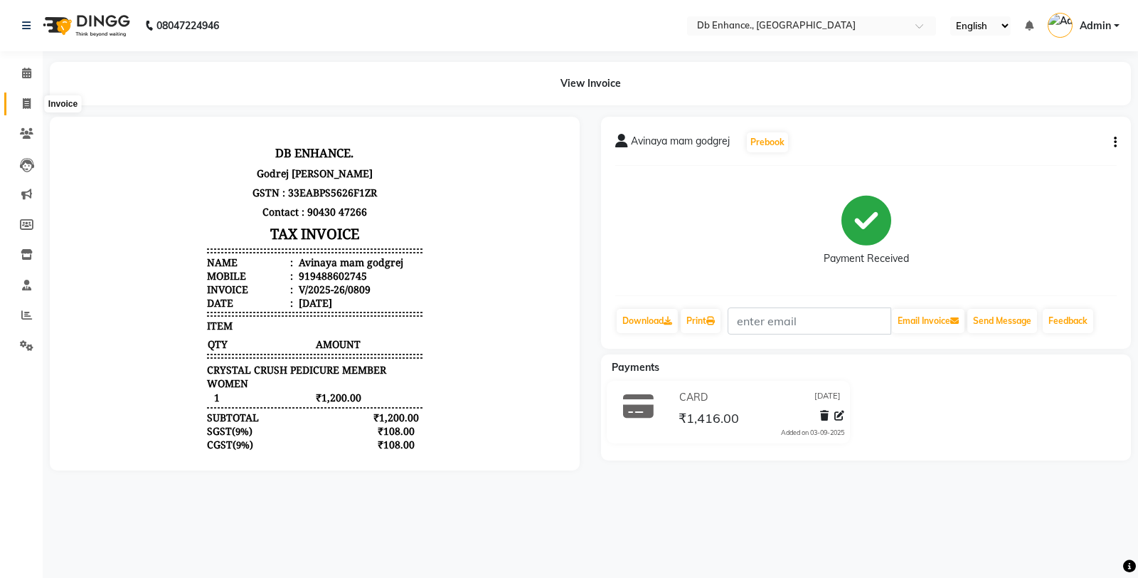
click at [24, 100] on icon at bounding box center [27, 103] width 8 height 11
select select "4474"
select select "service"
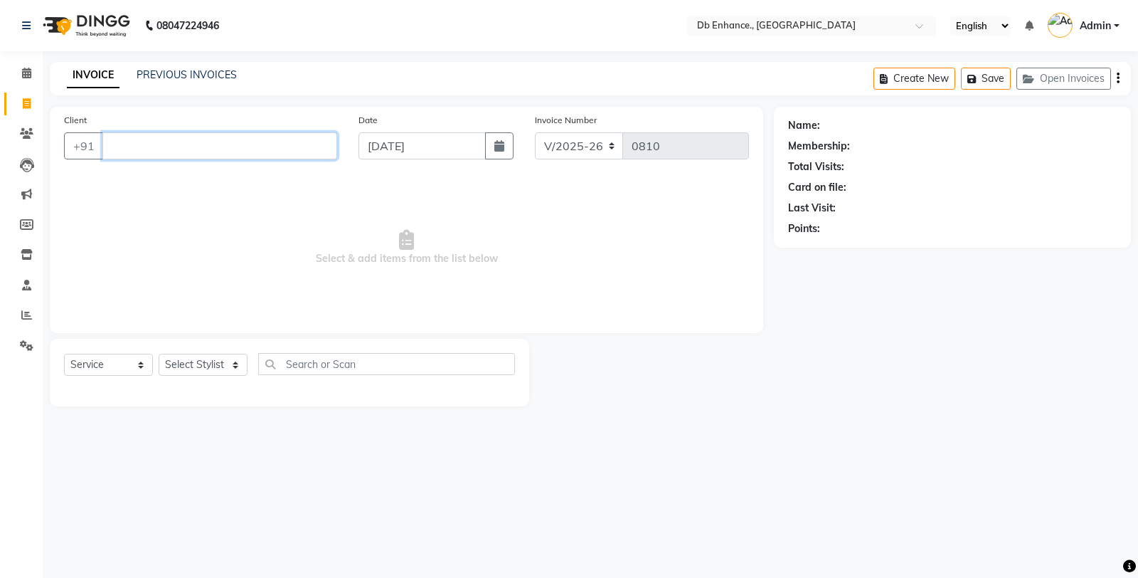
click at [196, 146] on input "Client" at bounding box center [219, 145] width 235 height 27
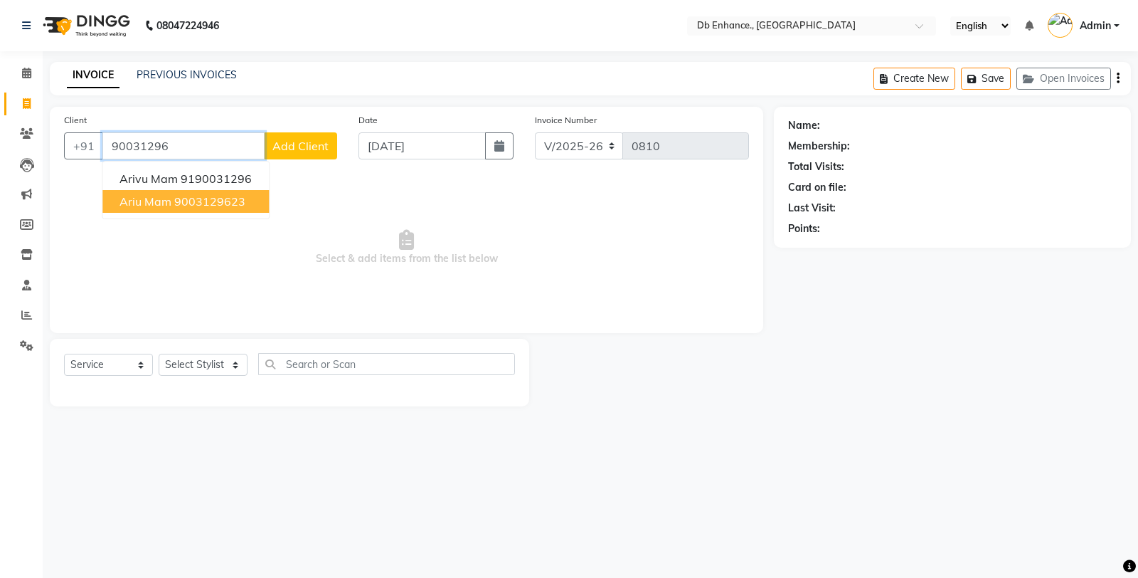
click at [238, 204] on ngb-highlight "9003129623" at bounding box center [209, 201] width 71 height 14
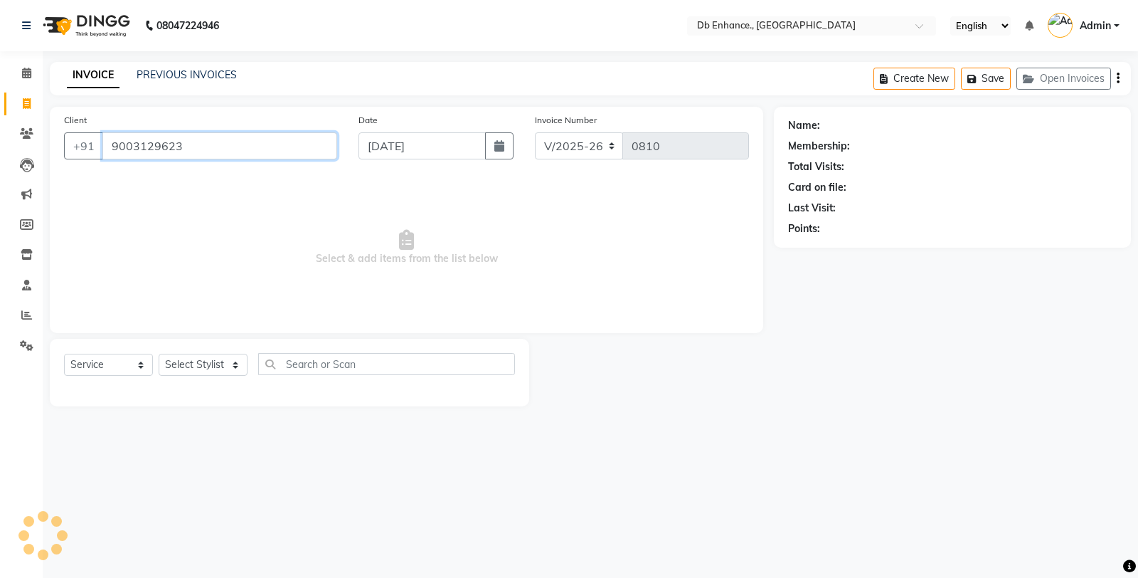
type input "9003129623"
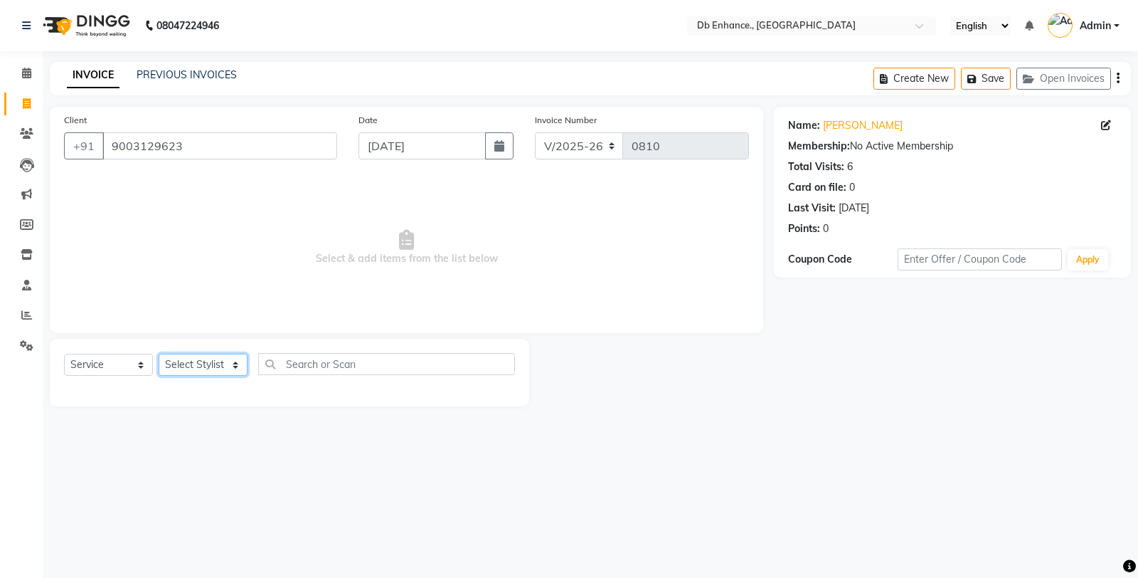
click at [208, 365] on select "Select Stylist [PERSON_NAME] [PERSON_NAME] nishat [PERSON_NAME] [PERSON_NAME] U…" at bounding box center [203, 365] width 89 height 22
select select "61814"
click at [159, 354] on select "Select Stylist [PERSON_NAME] [PERSON_NAME] nishat [PERSON_NAME] [PERSON_NAME] U…" at bounding box center [203, 365] width 89 height 22
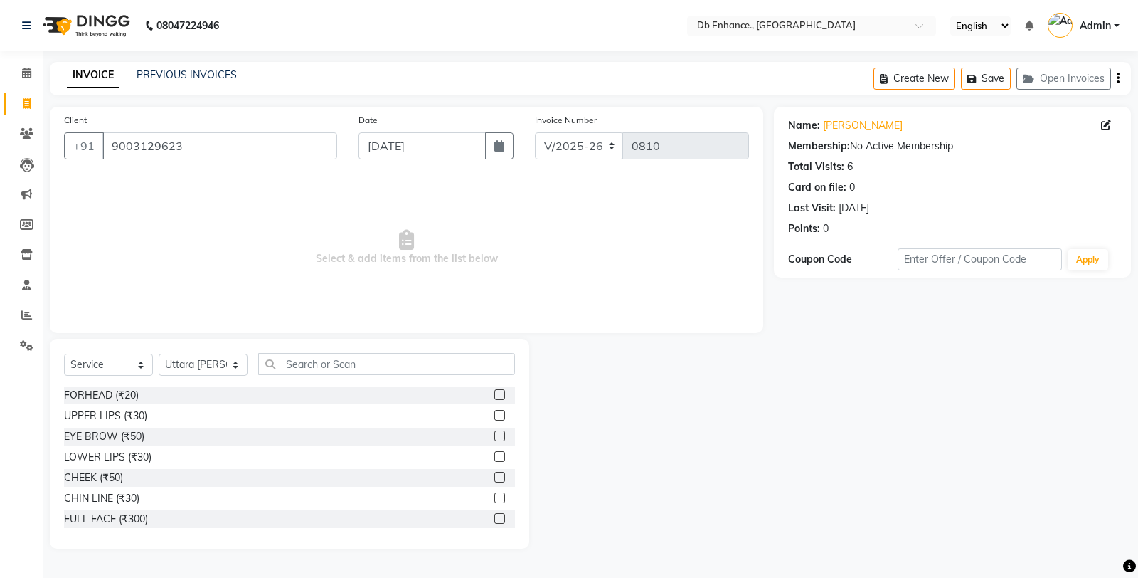
drag, startPoint x: 484, startPoint y: 434, endPoint x: 491, endPoint y: 432, distance: 7.3
click at [494, 432] on label at bounding box center [499, 435] width 11 height 11
click at [494, 432] on input "checkbox" at bounding box center [498, 436] width 9 height 9
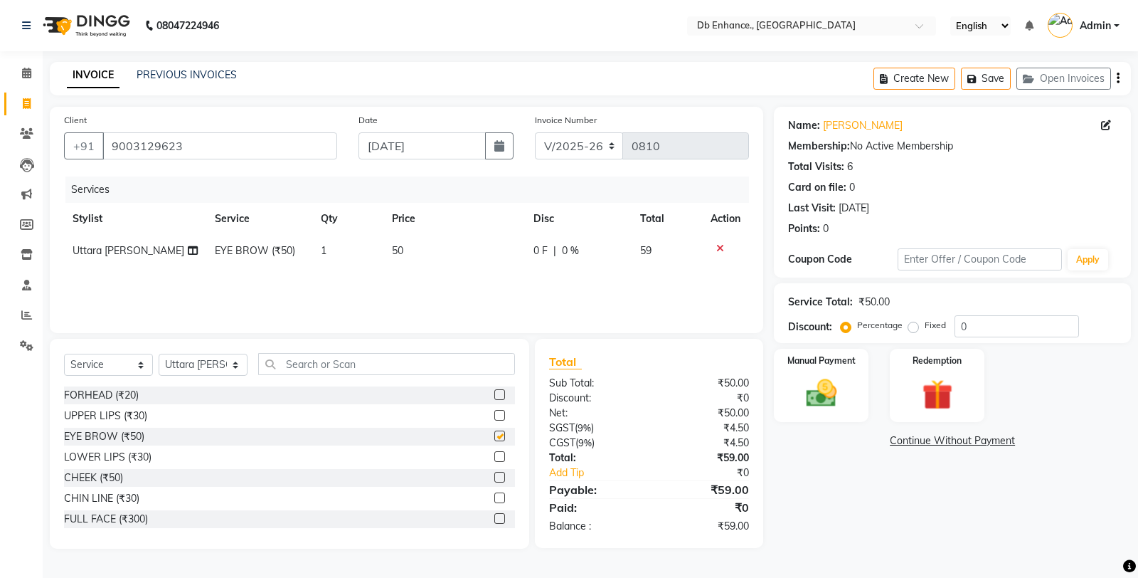
checkbox input "false"
click at [812, 396] on img at bounding box center [821, 393] width 51 height 36
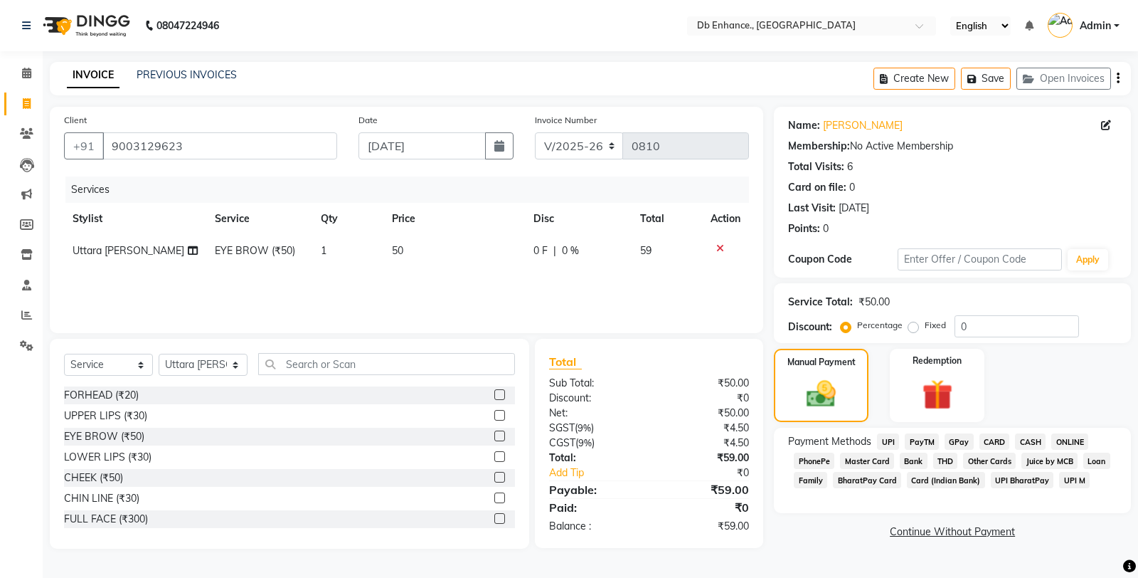
click at [1058, 435] on span "ONLINE" at bounding box center [1069, 441] width 37 height 16
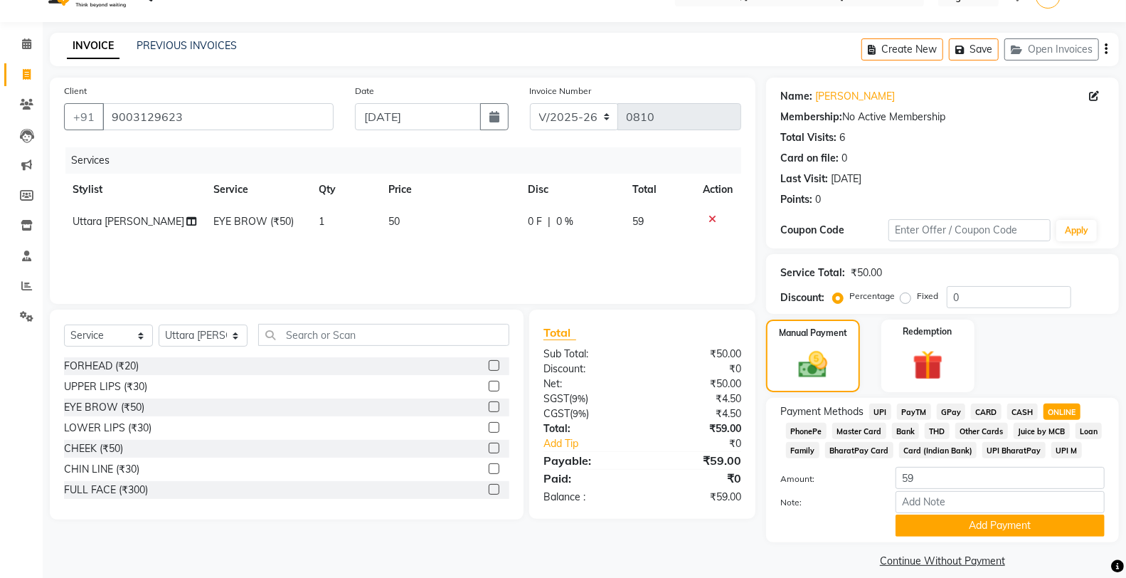
scroll to position [45, 0]
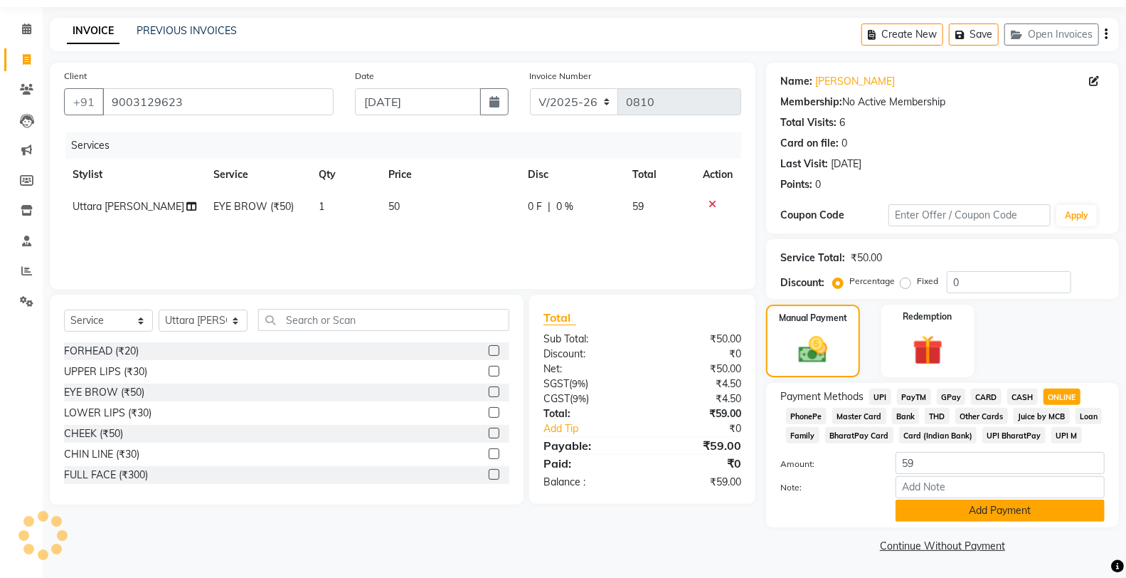
click at [925, 506] on button "Add Payment" at bounding box center [1000, 510] width 209 height 22
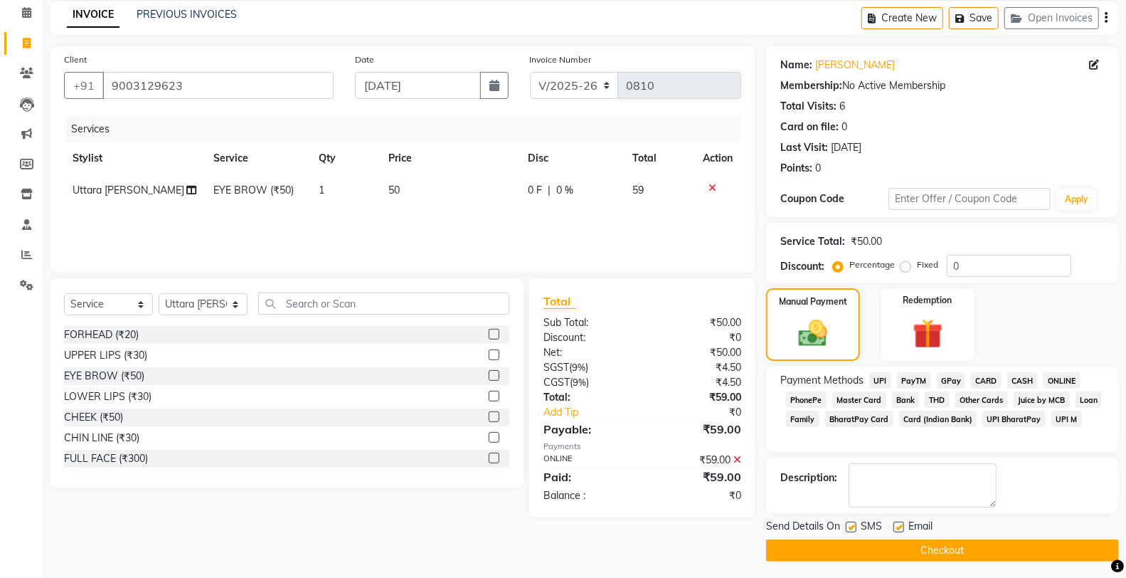
scroll to position [65, 0]
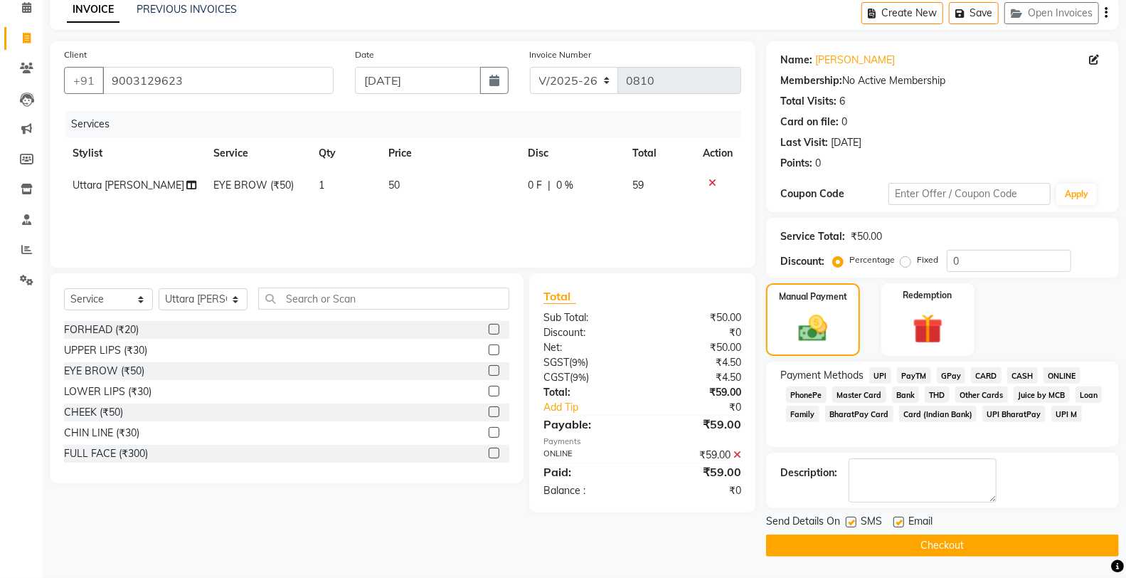
click at [903, 521] on label at bounding box center [898, 521] width 11 height 11
click at [903, 521] on input "checkbox" at bounding box center [897, 522] width 9 height 9
checkbox input "false"
click at [849, 524] on label at bounding box center [851, 521] width 11 height 11
click at [849, 524] on input "checkbox" at bounding box center [850, 522] width 9 height 9
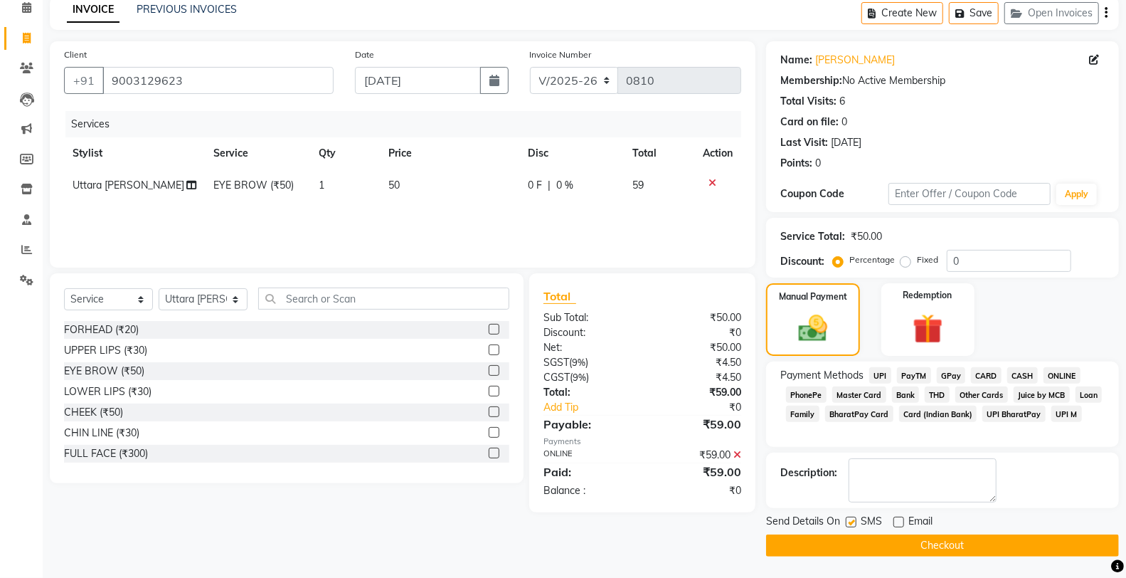
checkbox input "false"
click at [856, 545] on button "Checkout" at bounding box center [942, 545] width 353 height 22
